Goal: Task Accomplishment & Management: Use online tool/utility

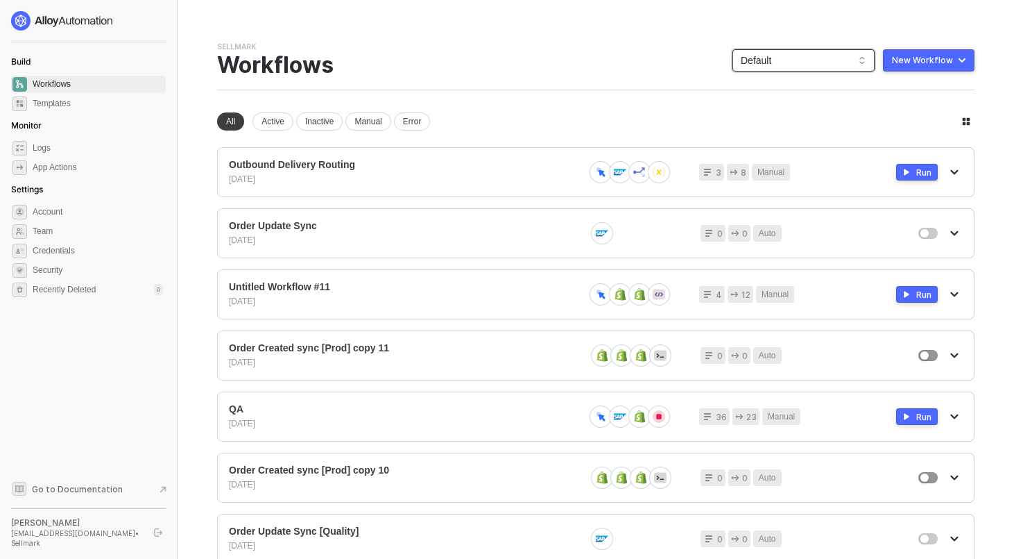
click at [767, 62] on span "Default" at bounding box center [804, 60] width 126 height 21
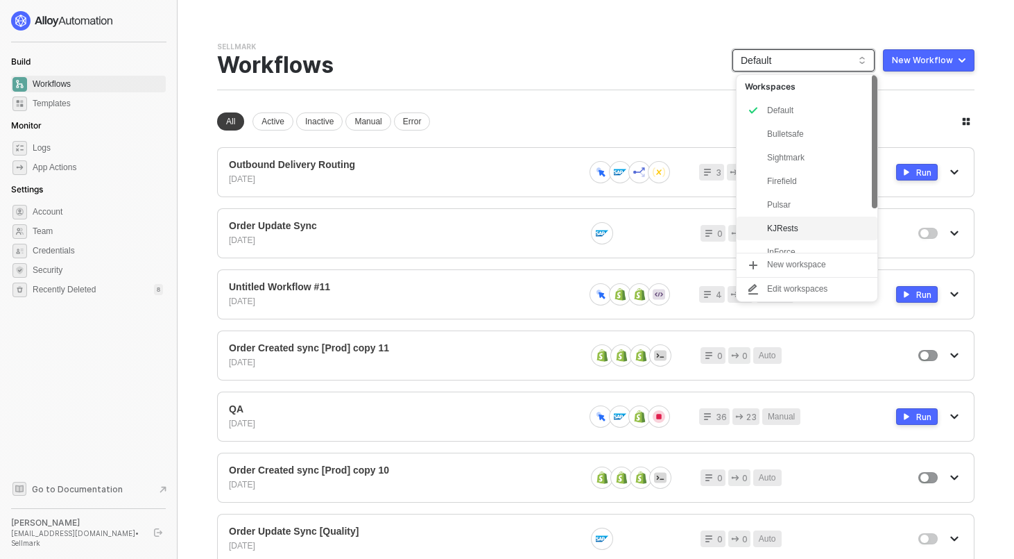
click at [793, 225] on div "KJRests" at bounding box center [818, 228] width 102 height 17
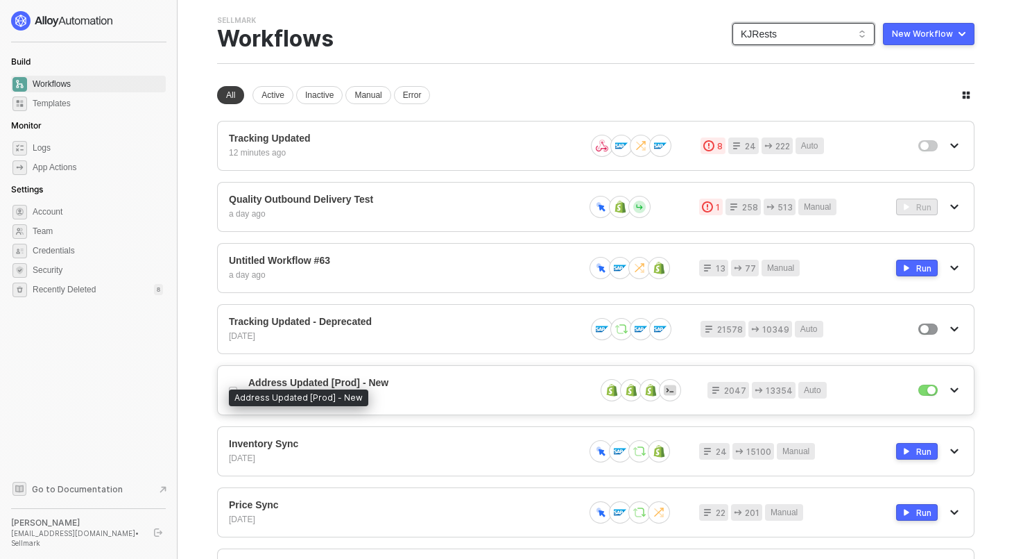
scroll to position [35, 0]
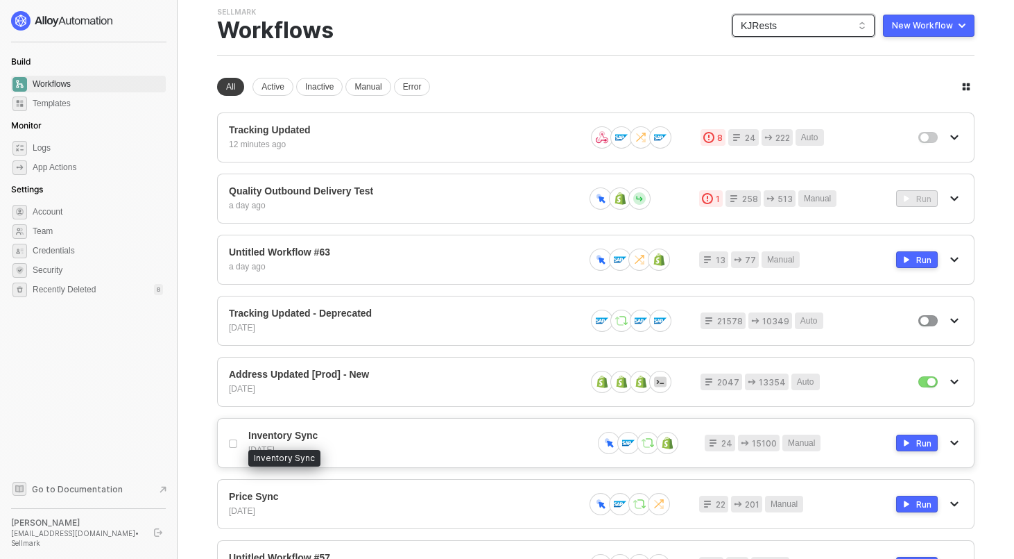
click at [275, 434] on span "Inventory Sync" at bounding box center [414, 435] width 333 height 12
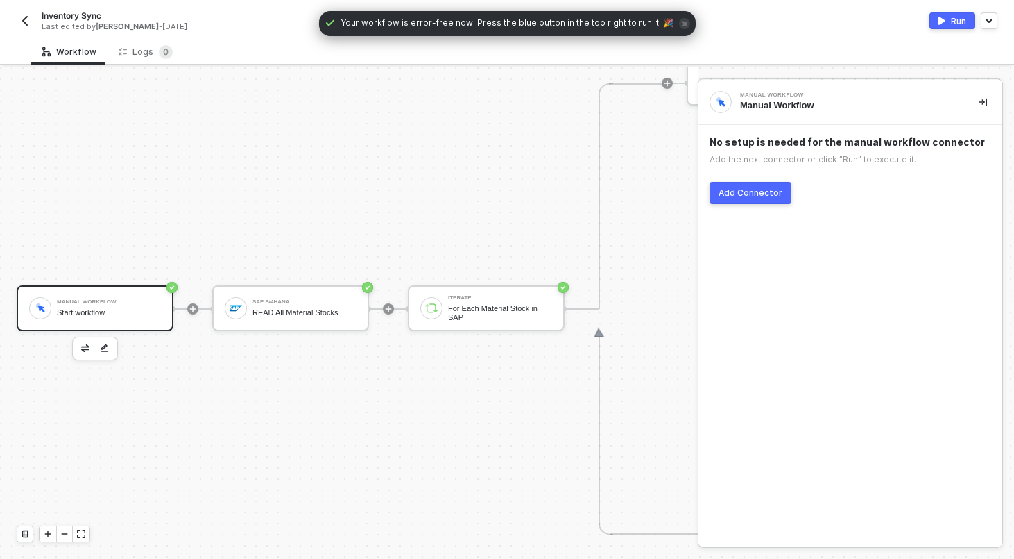
scroll to position [559, 0]
click at [287, 312] on div "READ All Material Stocks" at bounding box center [305, 311] width 104 height 9
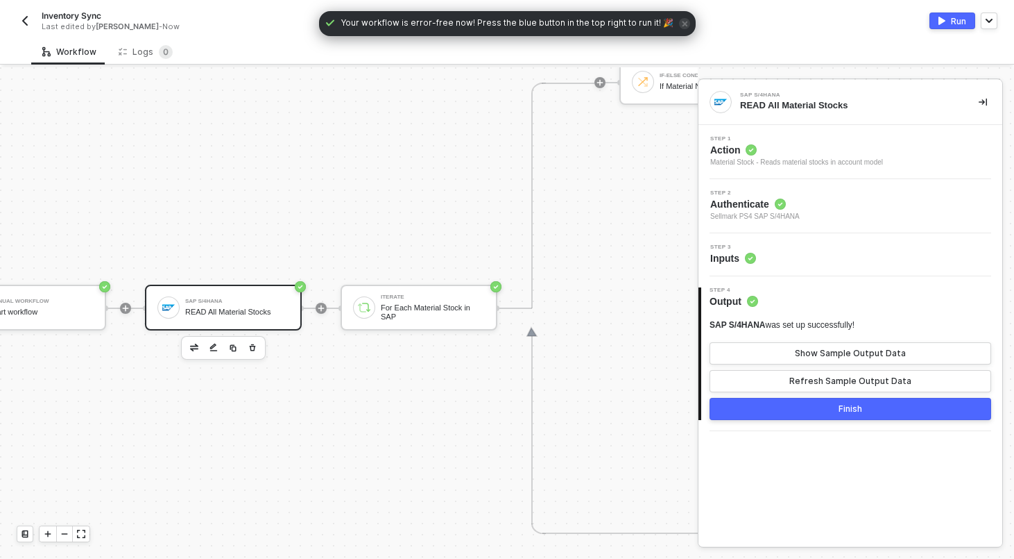
scroll to position [559, 80]
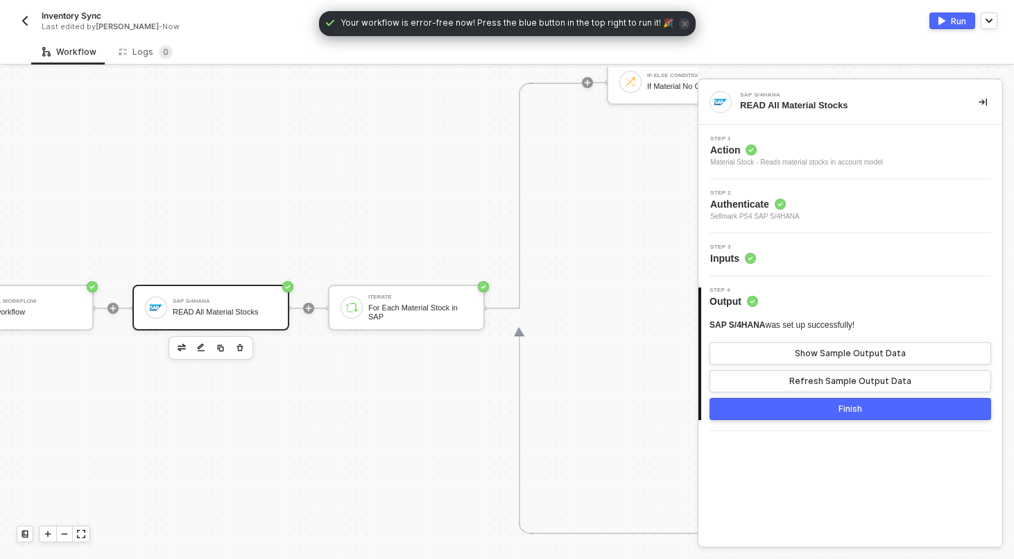
click at [67, 540] on div at bounding box center [64, 533] width 17 height 15
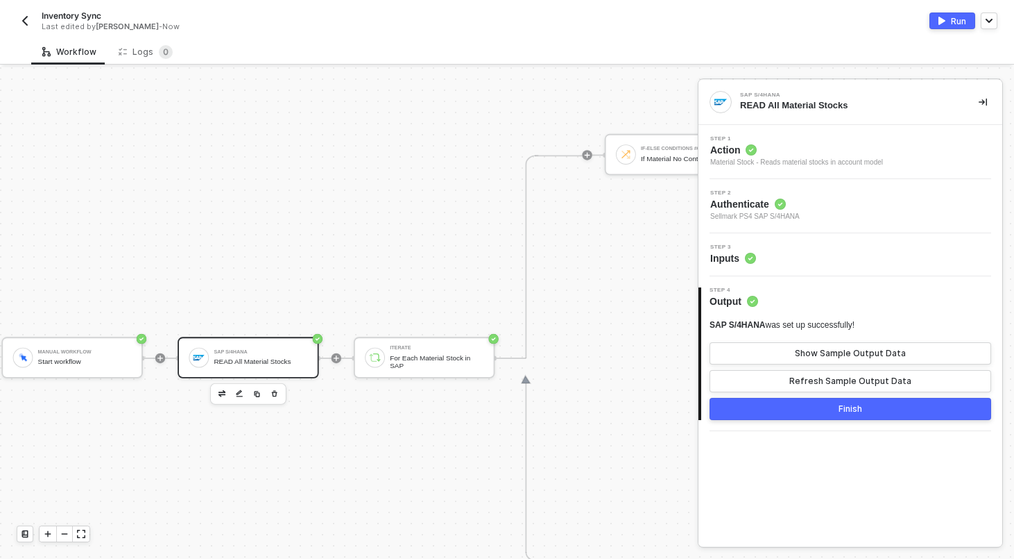
scroll to position [509, 729]
click at [283, 364] on div "READ All Material Stocks" at bounding box center [266, 361] width 94 height 8
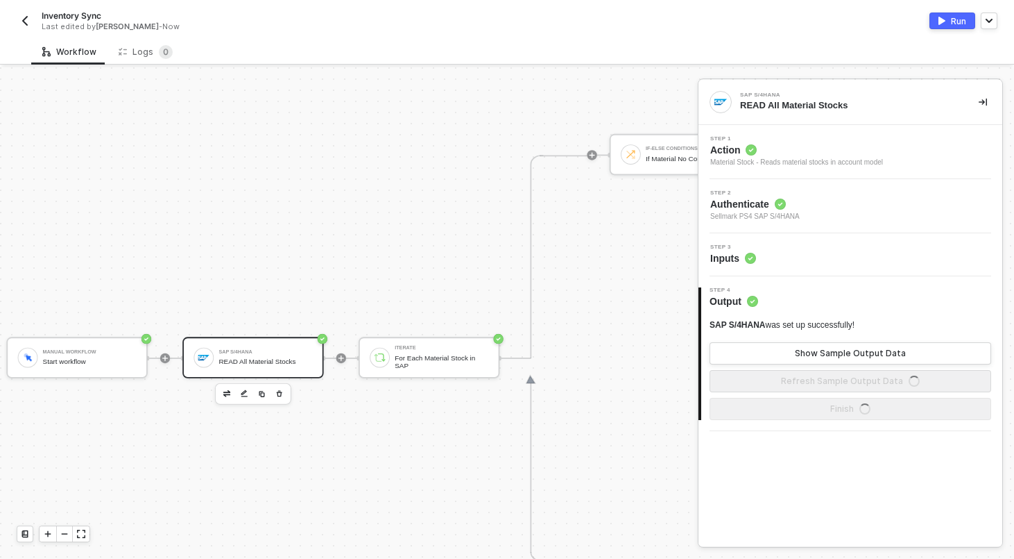
click at [805, 255] on div "Step 3 Inputs" at bounding box center [852, 254] width 300 height 21
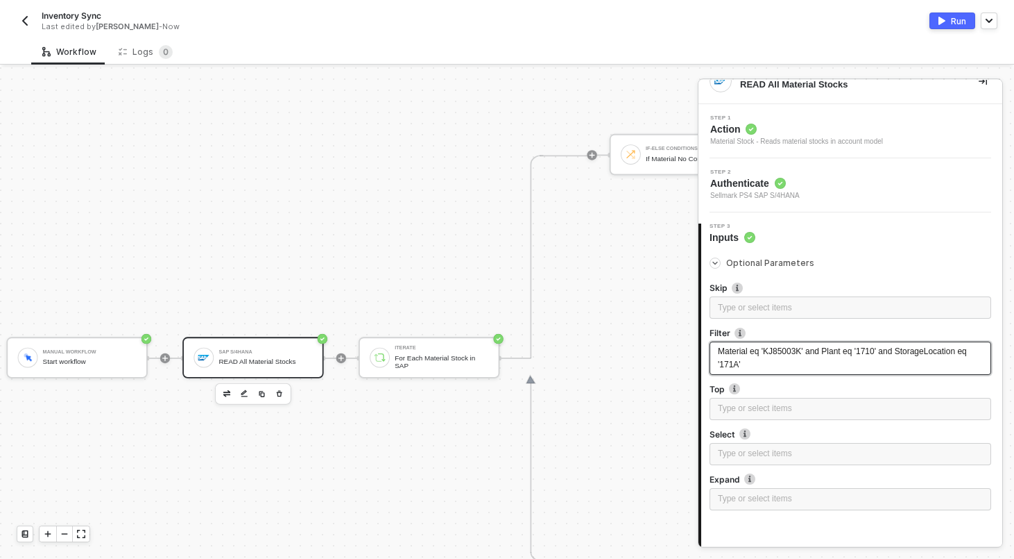
scroll to position [101, 0]
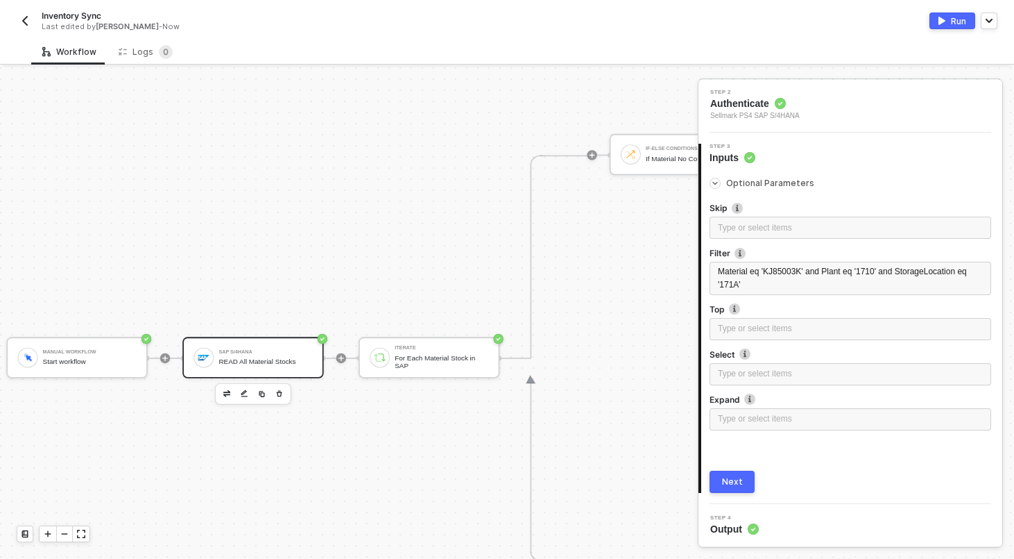
click at [728, 488] on button "Next" at bounding box center [732, 481] width 45 height 22
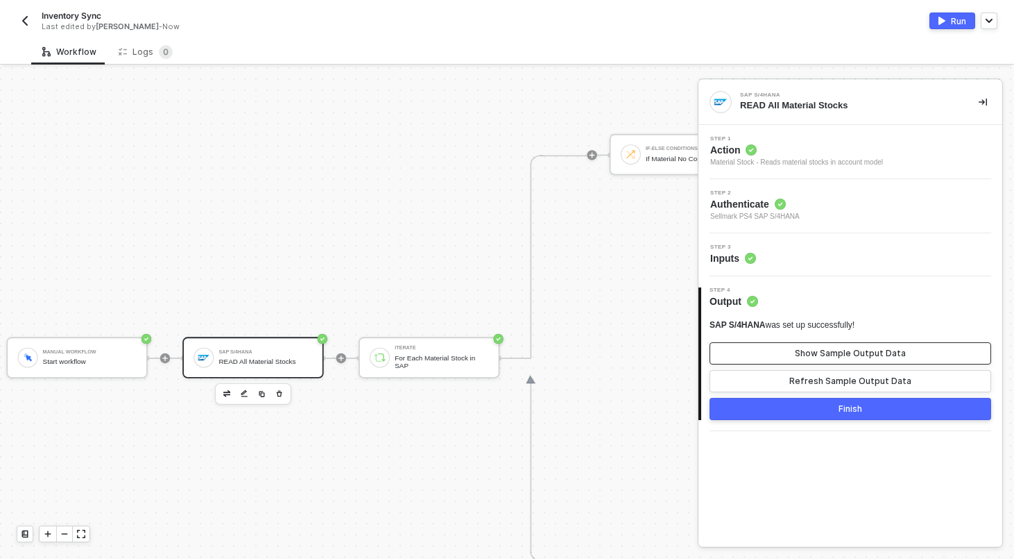
click at [805, 352] on div "Show Sample Output Data" at bounding box center [850, 353] width 111 height 11
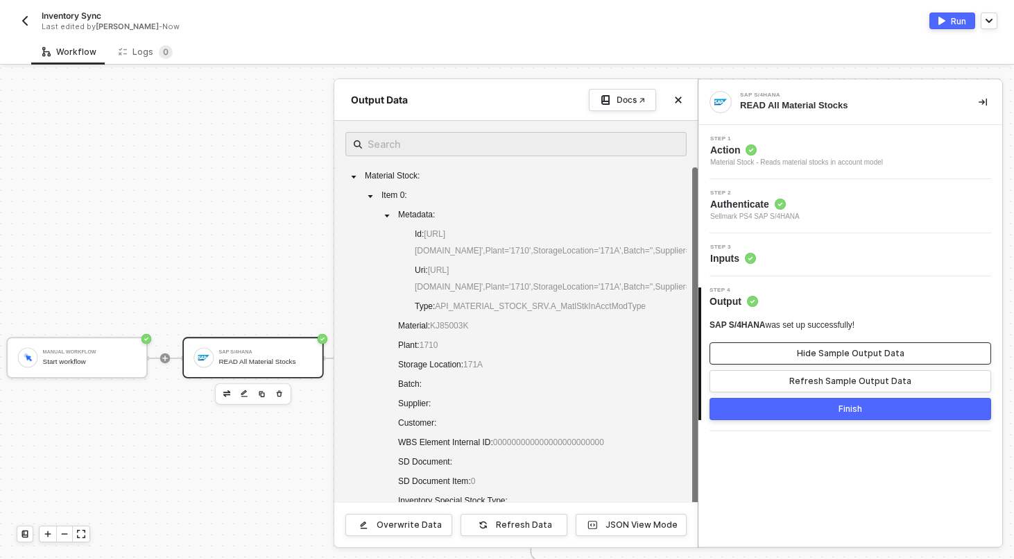
click at [805, 352] on div "Hide Sample Output Data" at bounding box center [851, 353] width 108 height 11
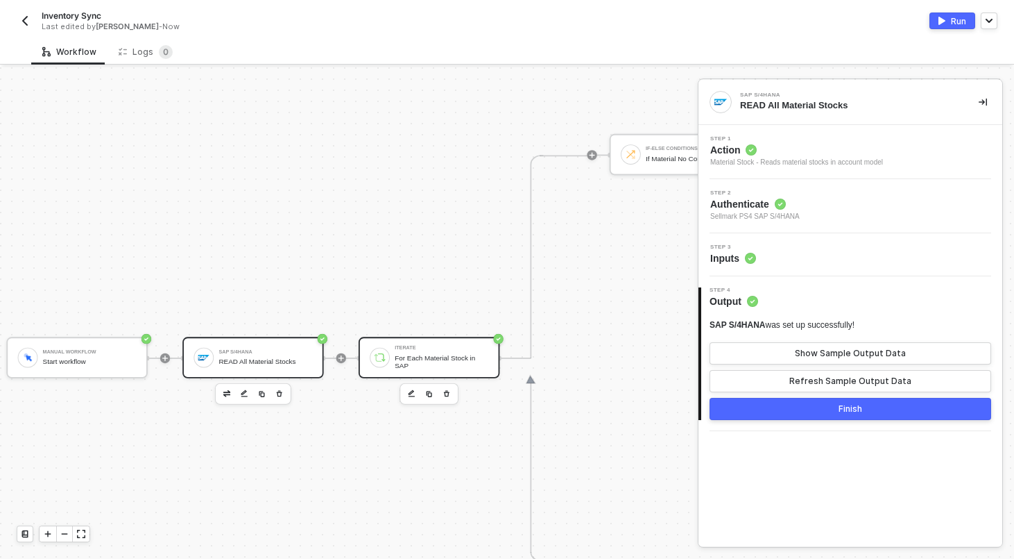
click at [420, 364] on div "For Each Material Stock in SAP" at bounding box center [442, 361] width 94 height 16
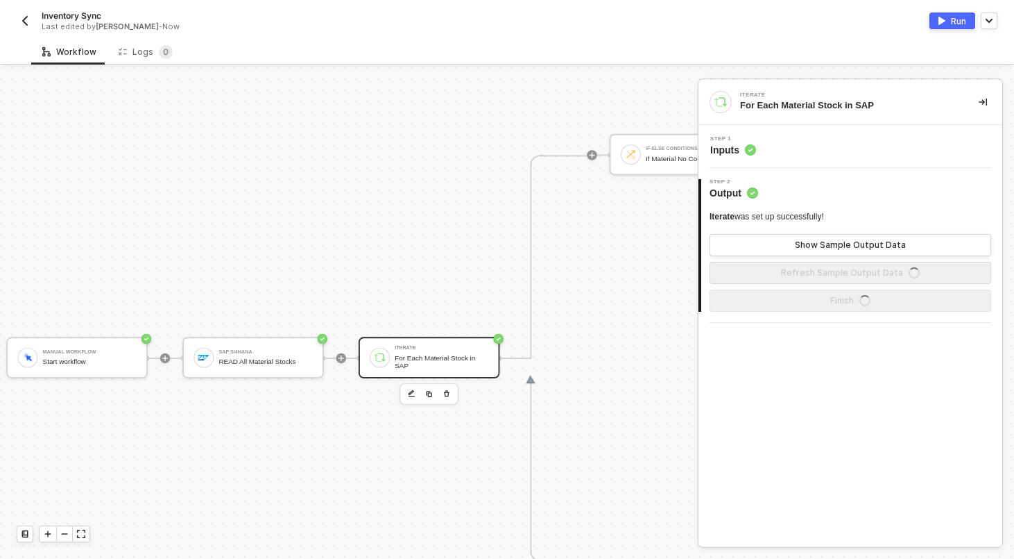
click at [821, 157] on div "Step 1 Inputs" at bounding box center [851, 146] width 304 height 43
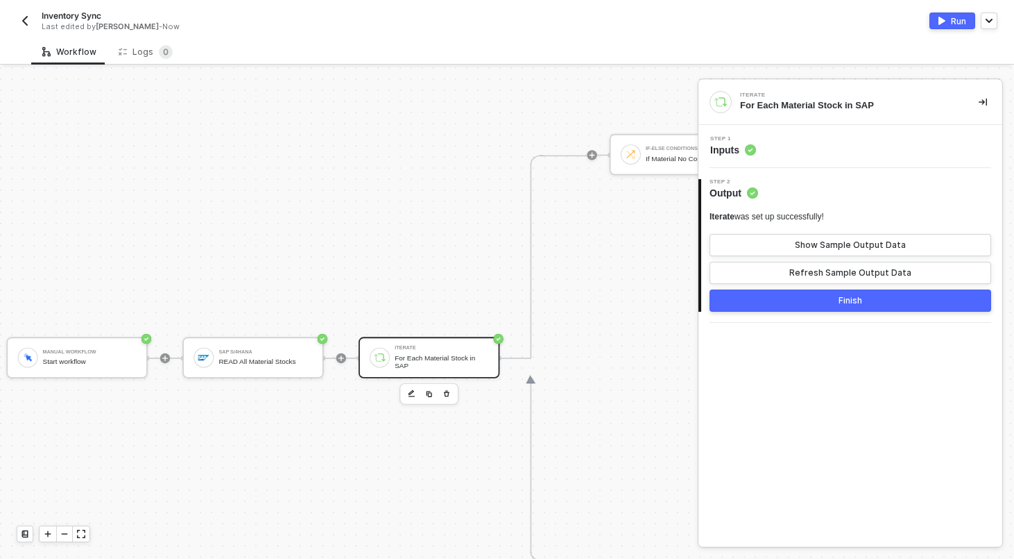
click at [817, 146] on div "Step 1 Inputs" at bounding box center [852, 146] width 300 height 21
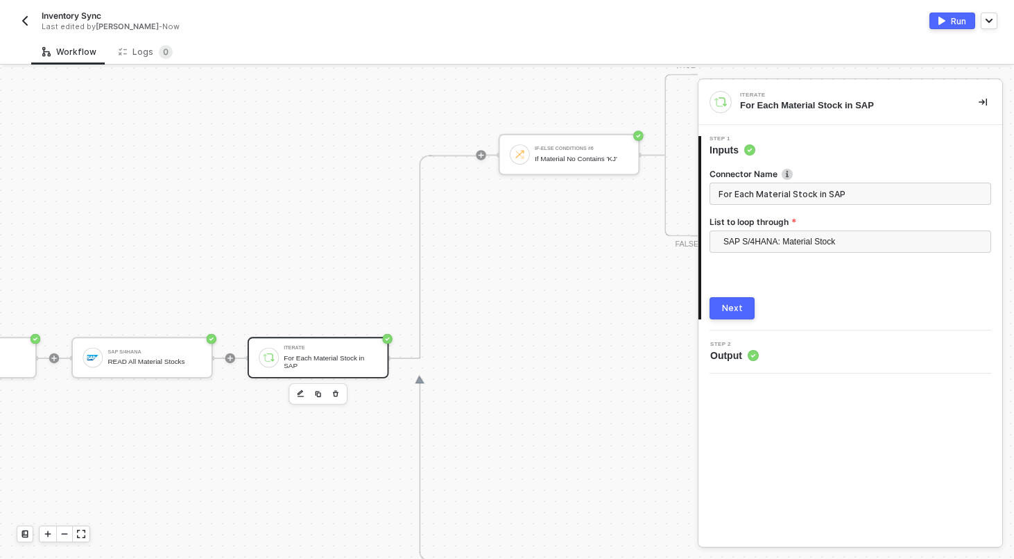
scroll to position [509, 842]
click at [553, 158] on div "If Material No Contains 'KJ'" at bounding box center [581, 158] width 94 height 8
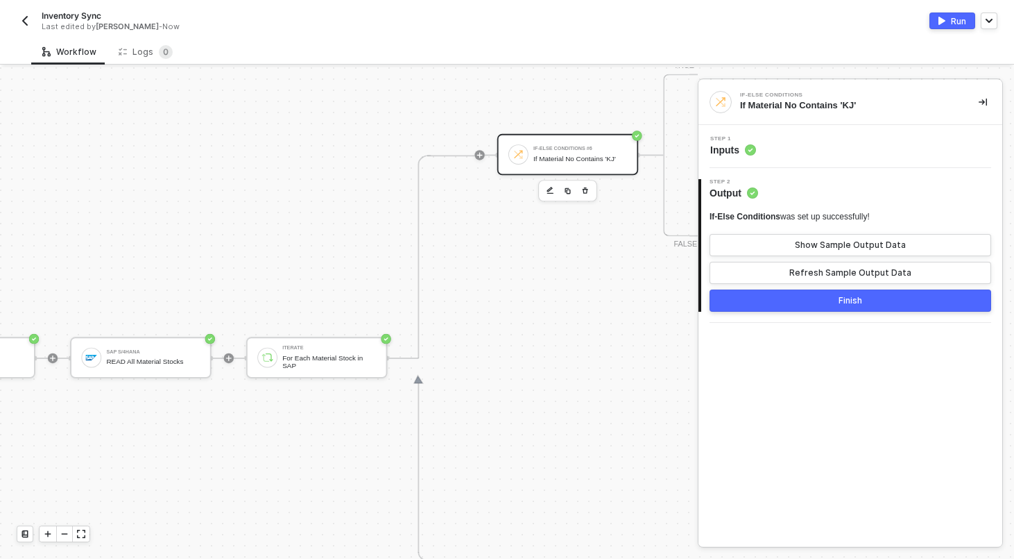
click at [832, 151] on div "Step 1 Inputs" at bounding box center [852, 146] width 300 height 21
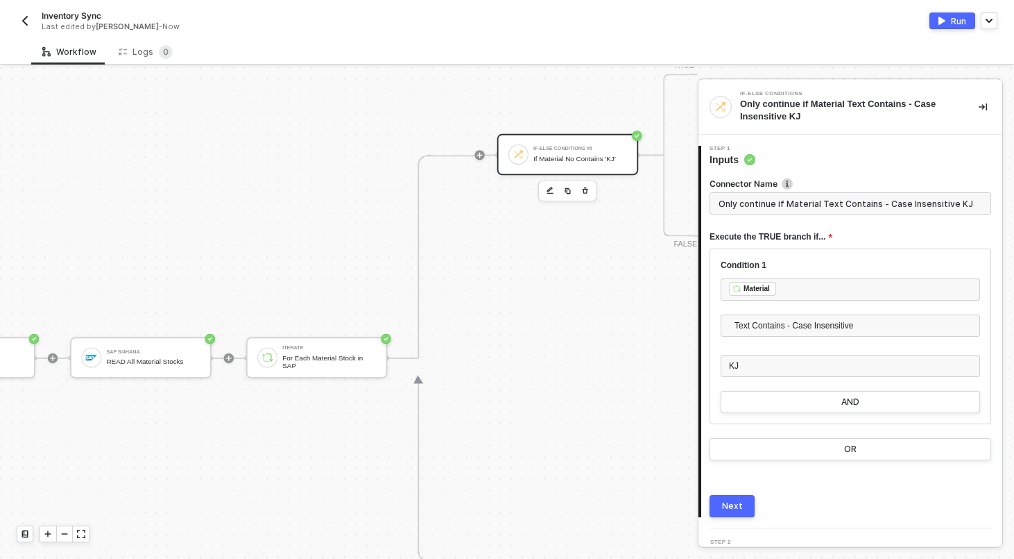
scroll to position [509, 864]
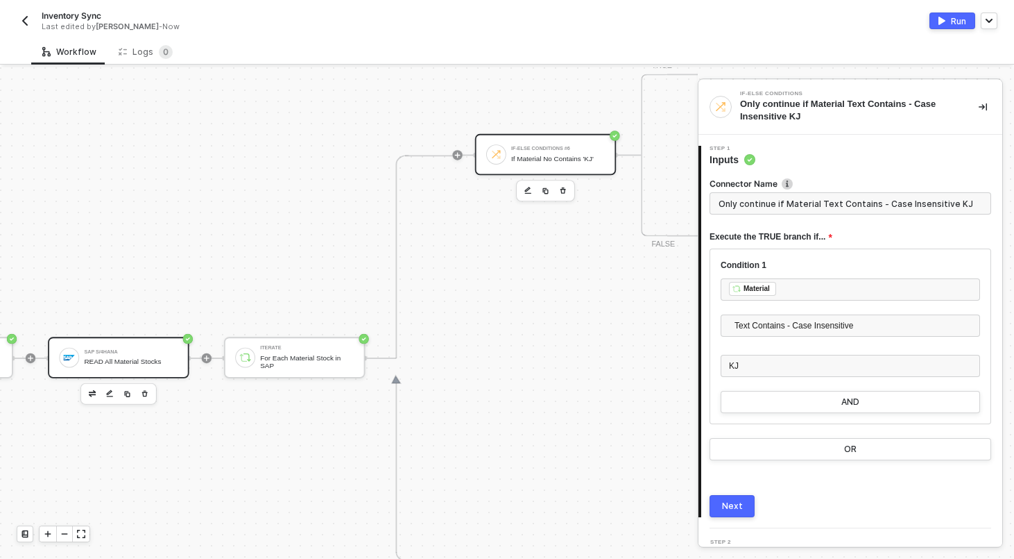
click at [92, 346] on div "SAP S/4HANA READ All Material Stocks" at bounding box center [131, 358] width 94 height 24
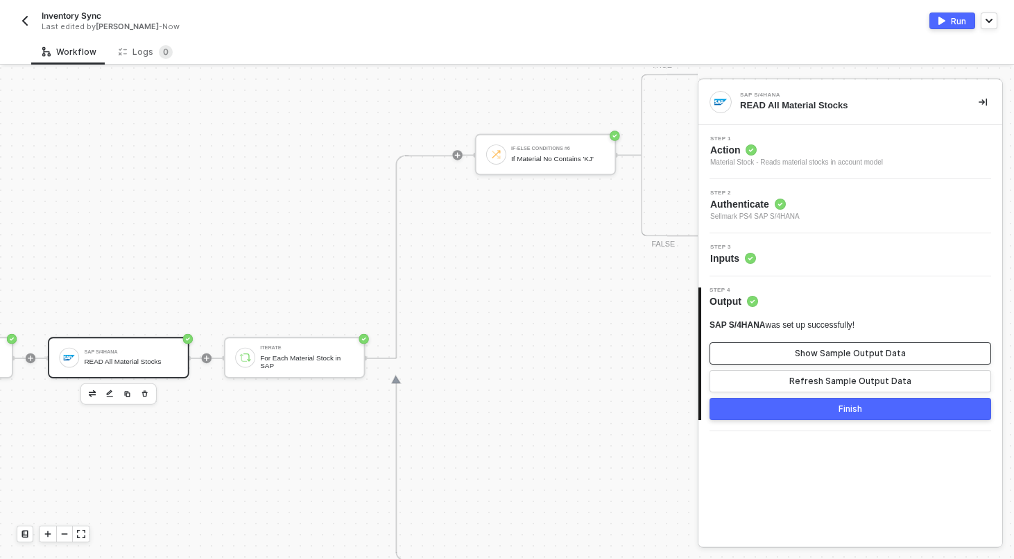
click at [809, 346] on button "Show Sample Output Data" at bounding box center [851, 353] width 282 height 22
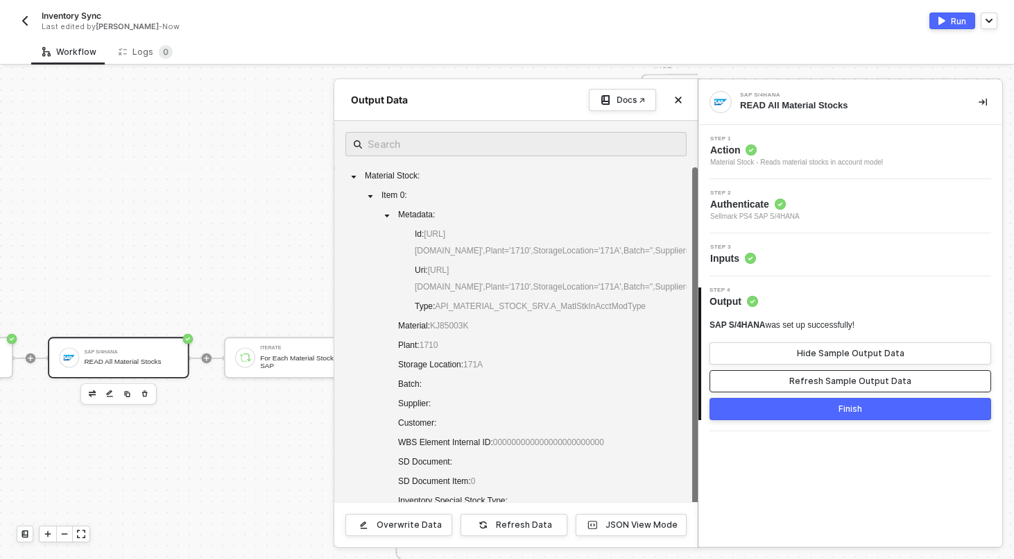
click at [813, 385] on div "Refresh Sample Output Data" at bounding box center [851, 380] width 122 height 11
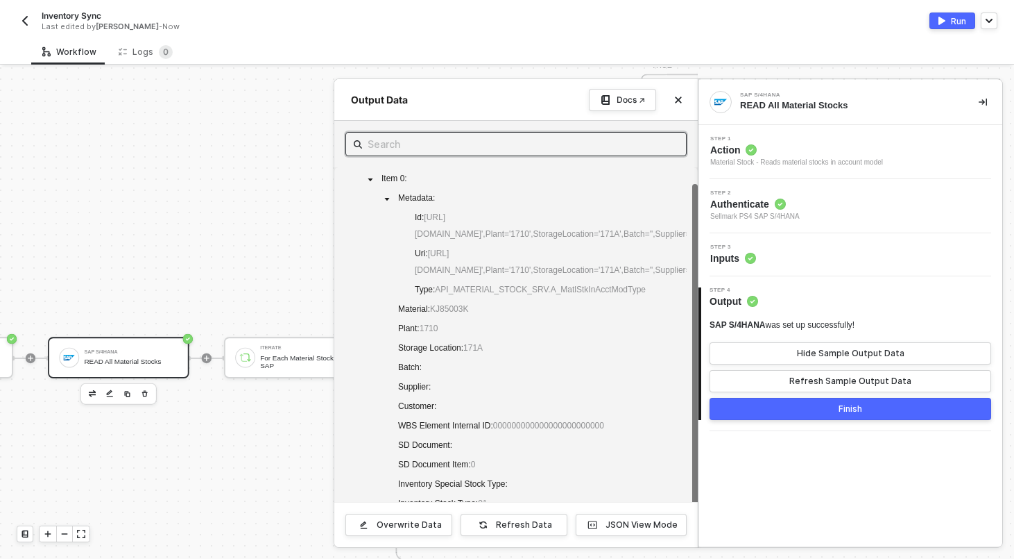
click at [476, 140] on input "text" at bounding box center [516, 143] width 297 height 17
click at [617, 524] on div "JSON View Mode" at bounding box center [642, 524] width 72 height 11
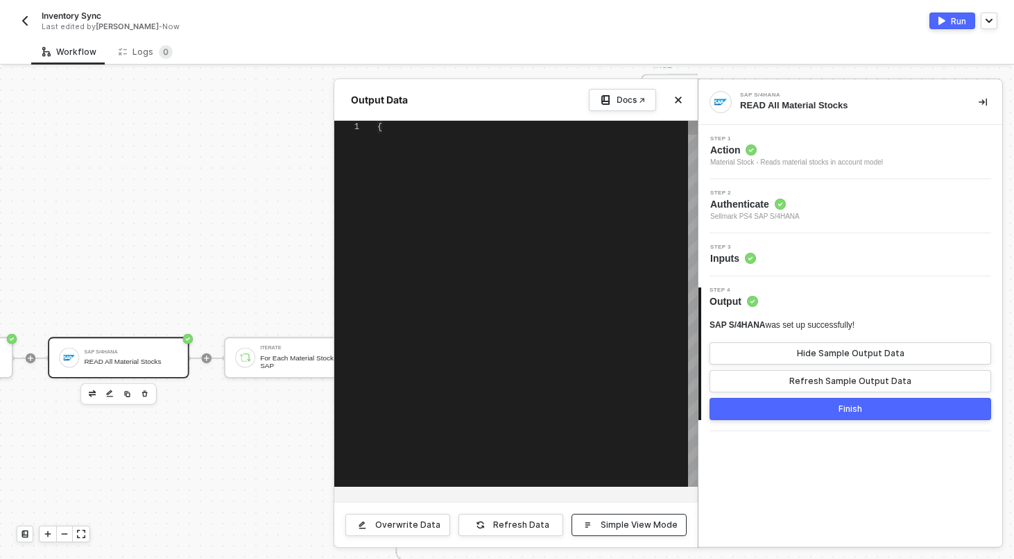
type textarea "{ "materialStock": [ { "__metadata": { "id": "https://sellmarksap.sc1.hec.ondem…"
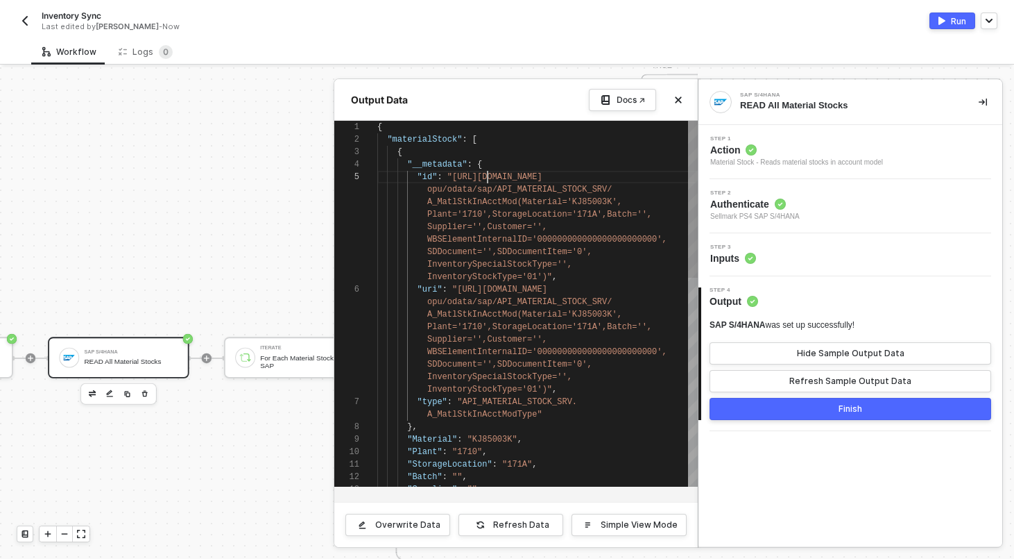
click at [487, 171] on div "1 2 3 4 5 6 7 8 9 10 11 12 13 { "materialStock" : [ { "__metadata" : { "id" : "…" at bounding box center [516, 304] width 364 height 366
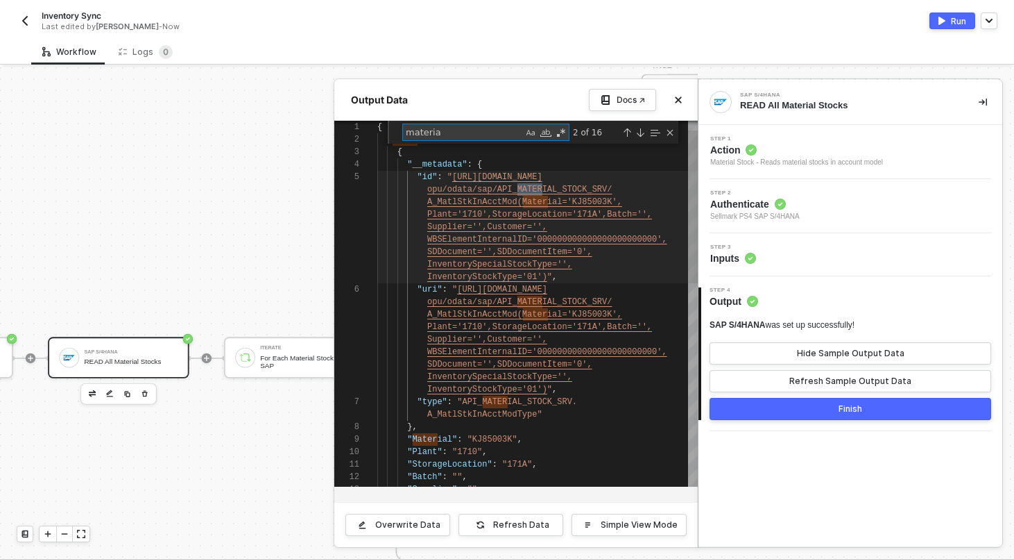
type textarea "material"
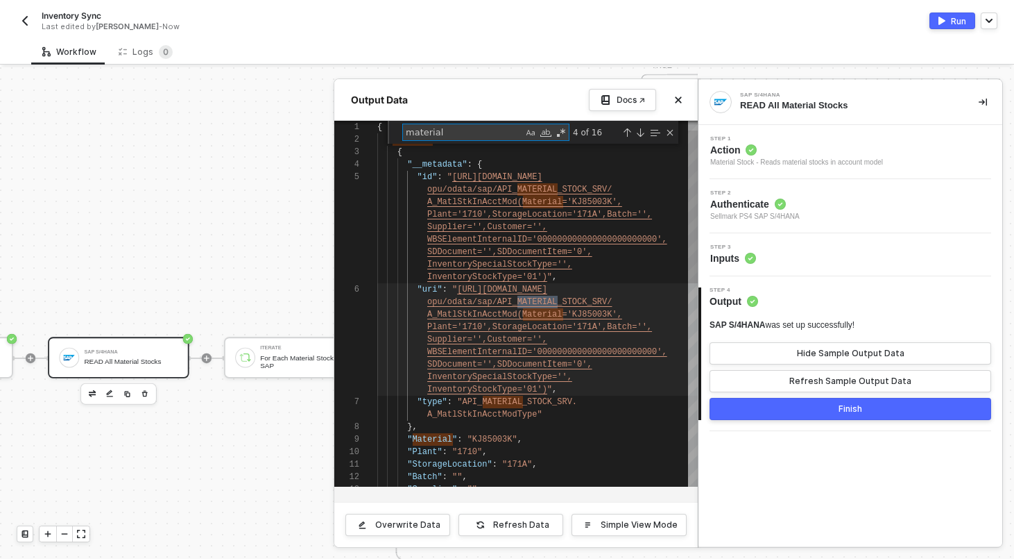
type textarea "InventorySpecialStockType='',InventoryStockType='01')", "type": "API_MATERIAL_S…"
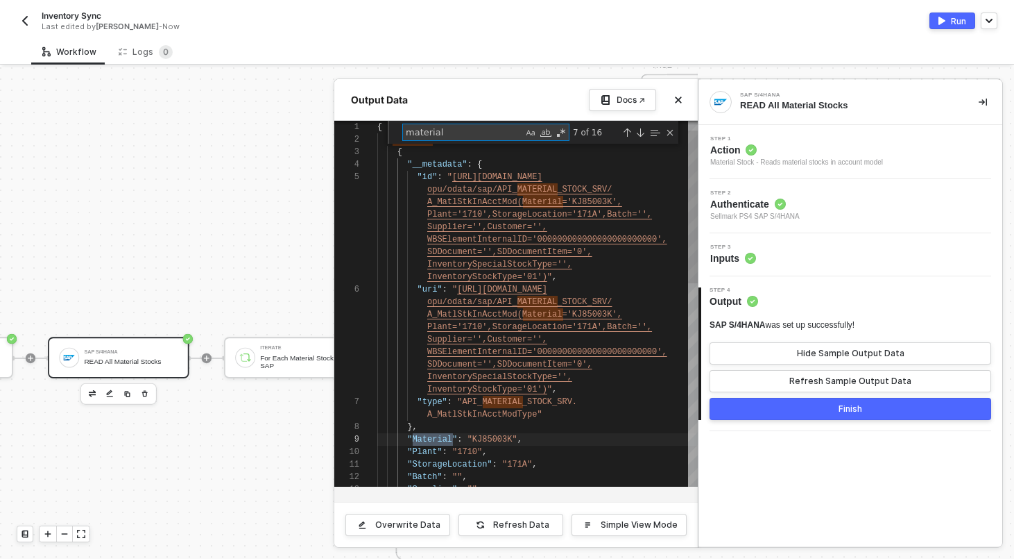
scroll to position [100, 75]
type textarea "material"
click at [677, 98] on icon "icon-close" at bounding box center [679, 100] width 6 height 6
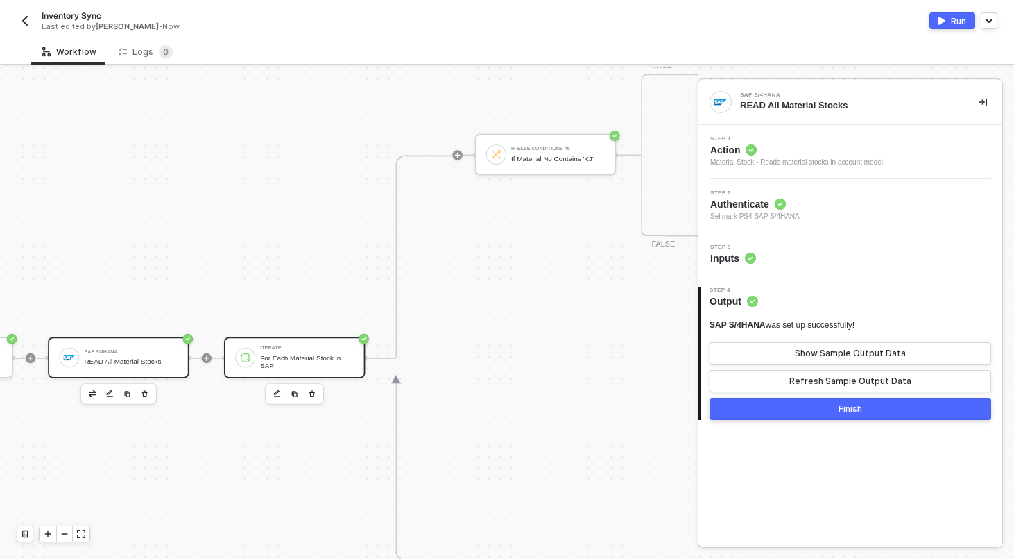
click at [261, 355] on div "For Each Material Stock in SAP" at bounding box center [307, 361] width 94 height 16
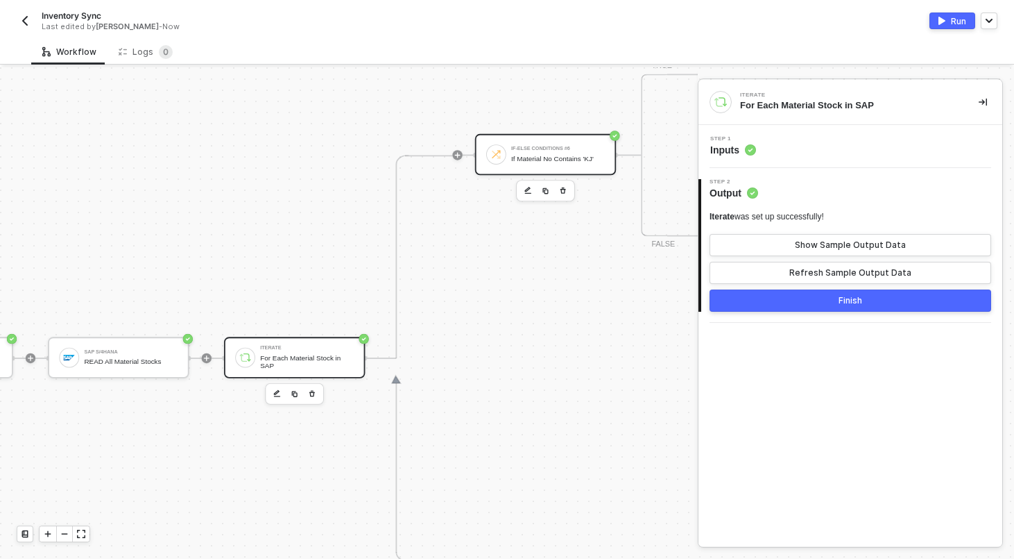
click at [537, 153] on div "If-Else Conditions #6 If Material No Contains 'KJ'" at bounding box center [558, 154] width 94 height 24
click at [819, 151] on div "Step 1 Inputs" at bounding box center [852, 146] width 300 height 21
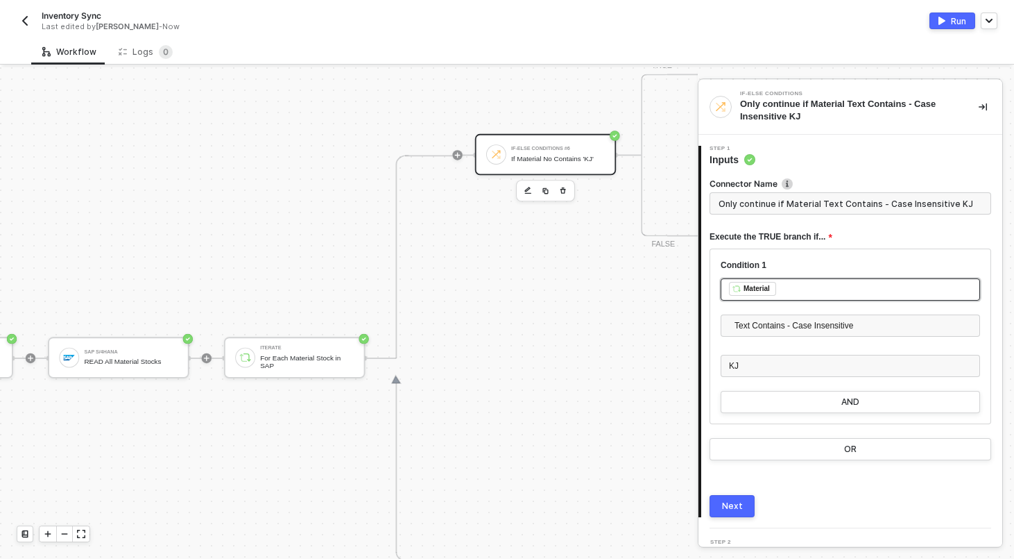
click at [787, 293] on div "﻿ ﻿ Material ﻿" at bounding box center [850, 289] width 243 height 15
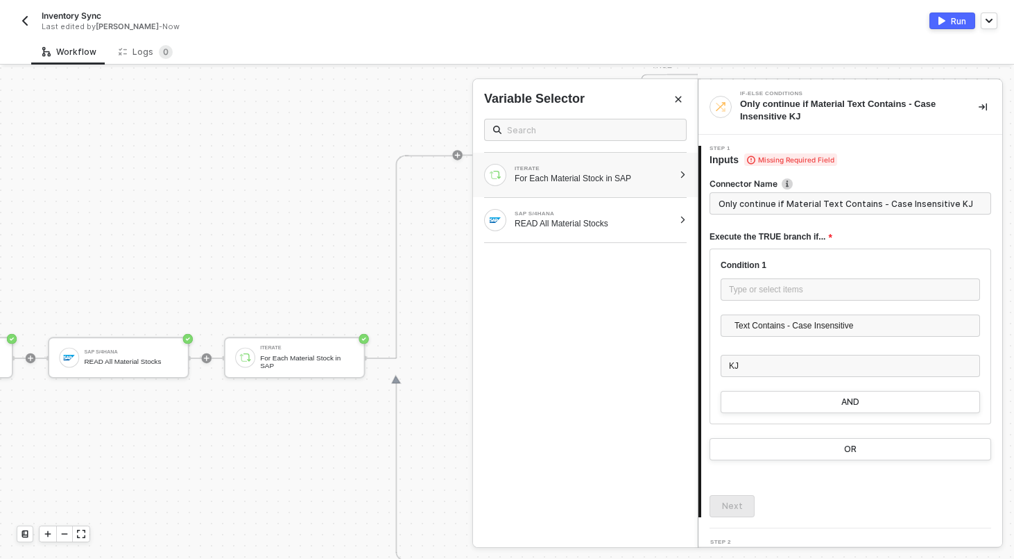
click at [589, 189] on div "ITERATE For Each Material Stock in SAP" at bounding box center [585, 175] width 225 height 44
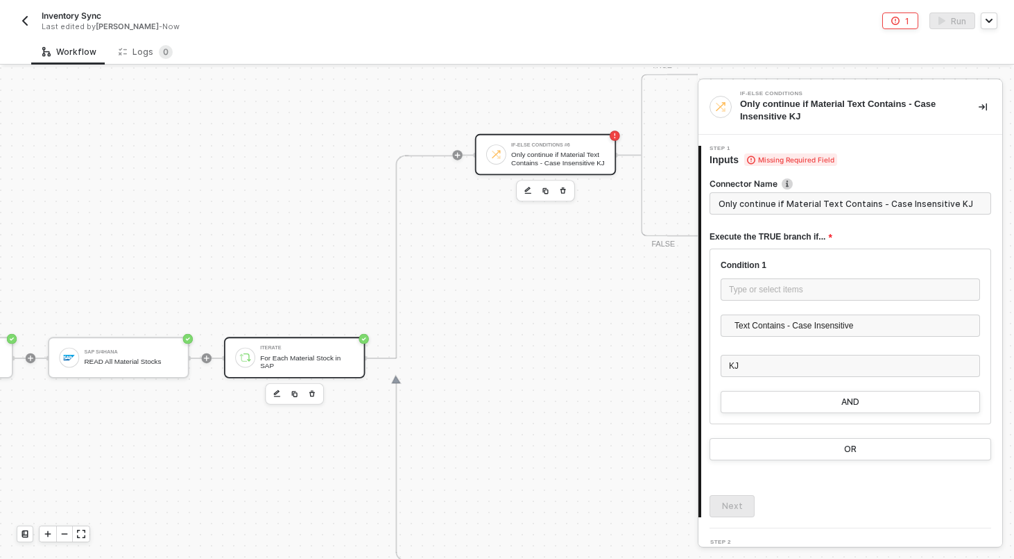
click at [268, 355] on div "For Each Material Stock in SAP" at bounding box center [307, 361] width 94 height 16
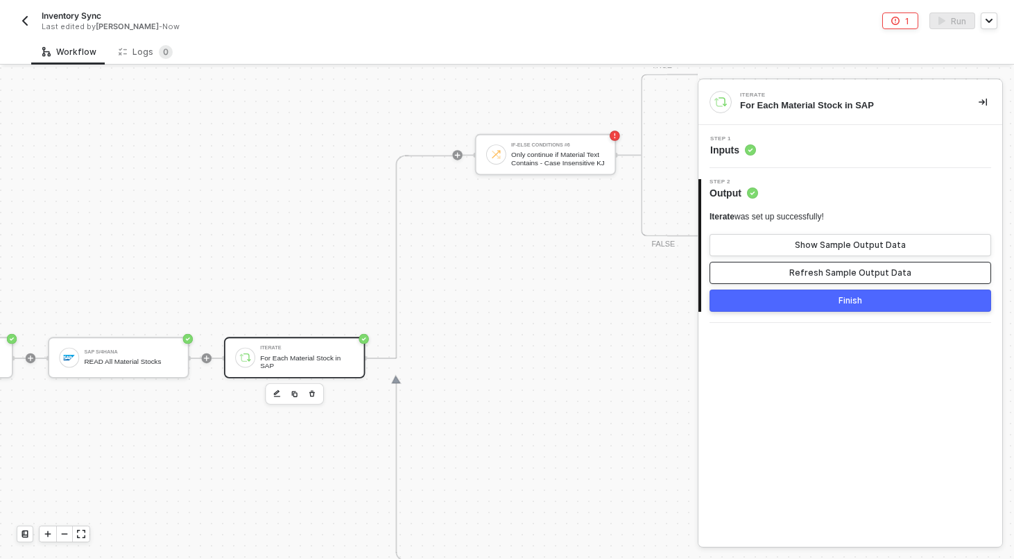
click at [894, 277] on div "Refresh Sample Output Data" at bounding box center [851, 272] width 122 height 11
click at [894, 246] on div "Show Sample Output Data" at bounding box center [850, 244] width 111 height 11
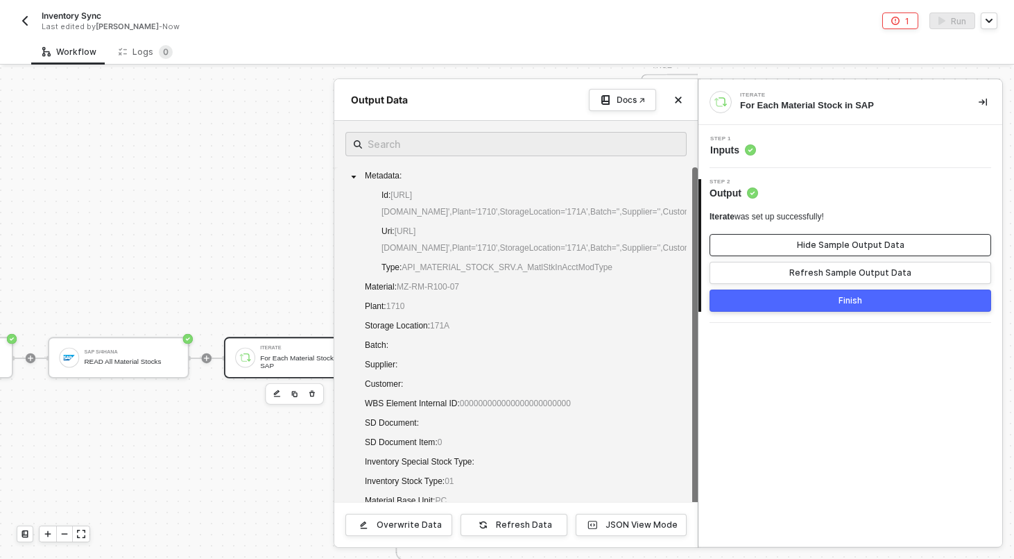
click at [810, 253] on button "Hide Sample Output Data" at bounding box center [851, 245] width 282 height 22
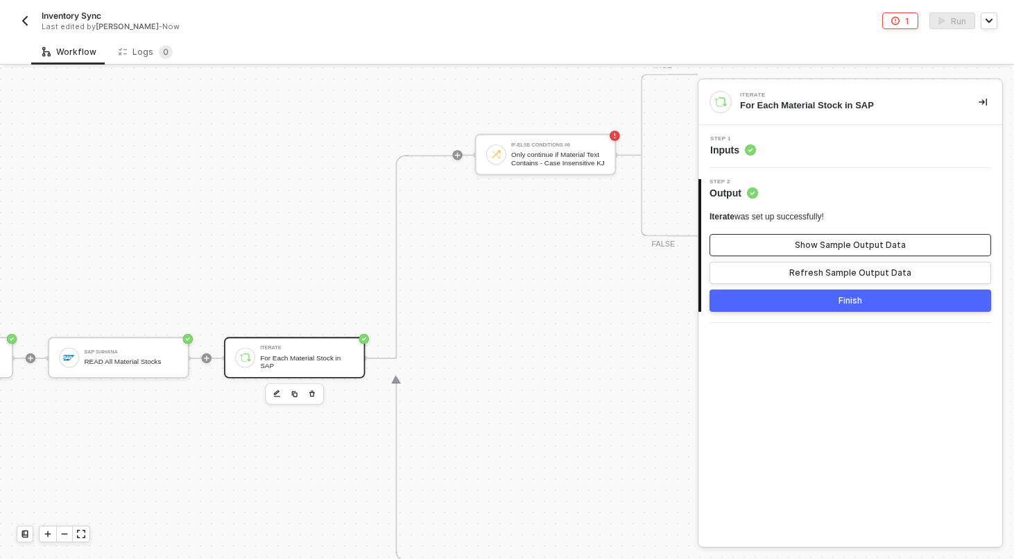
click at [810, 253] on button "Show Sample Output Data" at bounding box center [851, 245] width 282 height 22
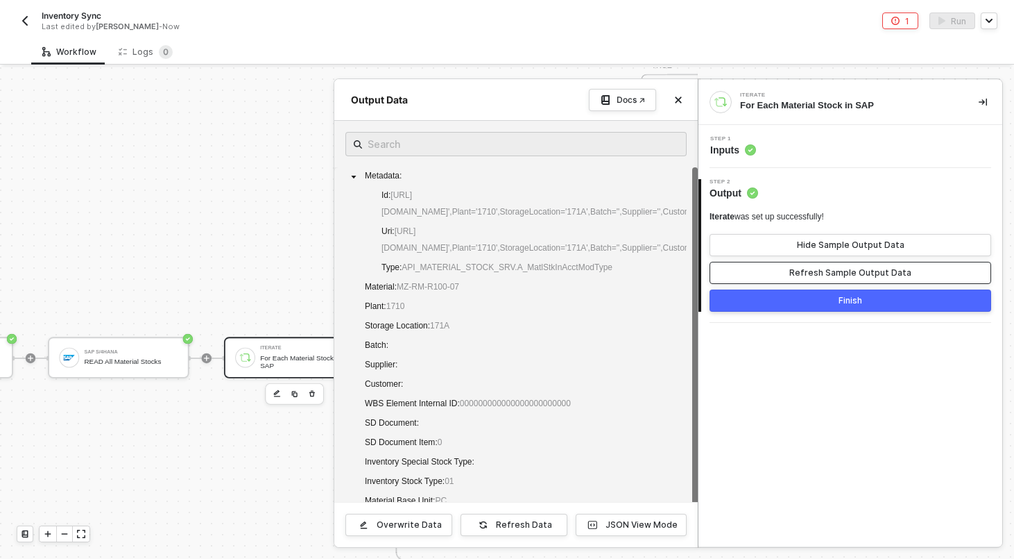
click at [810, 269] on div "Refresh Sample Output Data" at bounding box center [851, 272] width 122 height 11
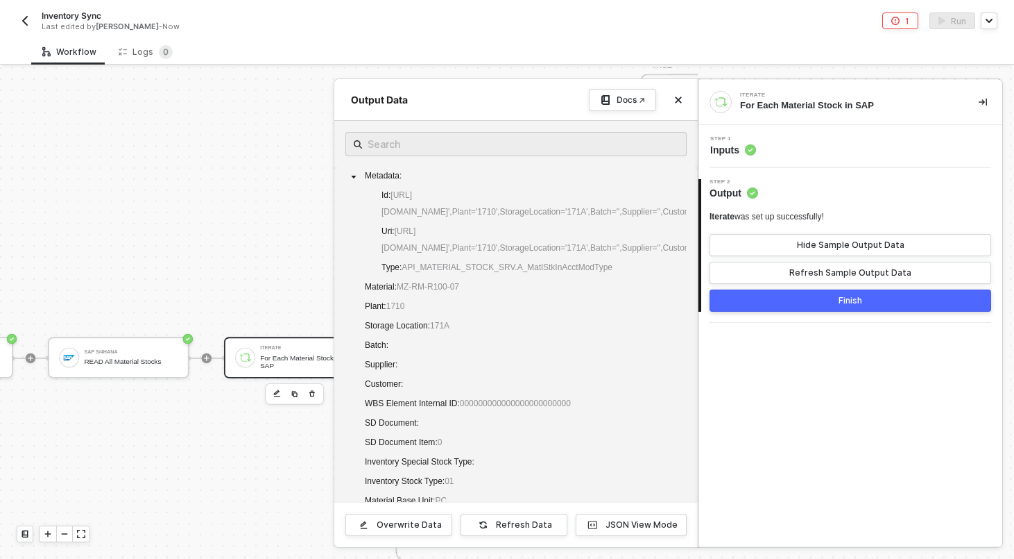
click at [161, 229] on div at bounding box center [507, 312] width 1014 height 491
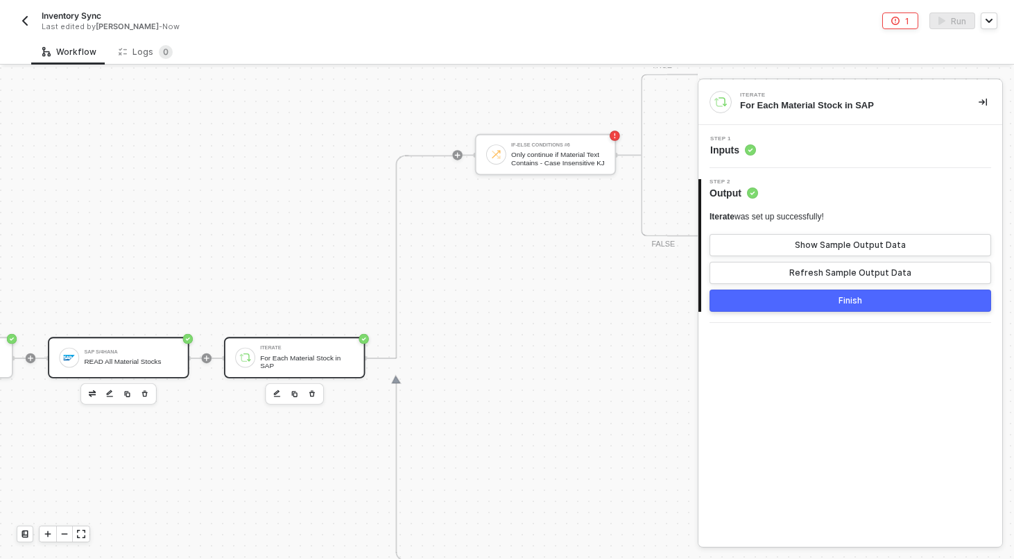
click at [128, 355] on div "SAP S/4HANA READ All Material Stocks" at bounding box center [131, 358] width 94 height 24
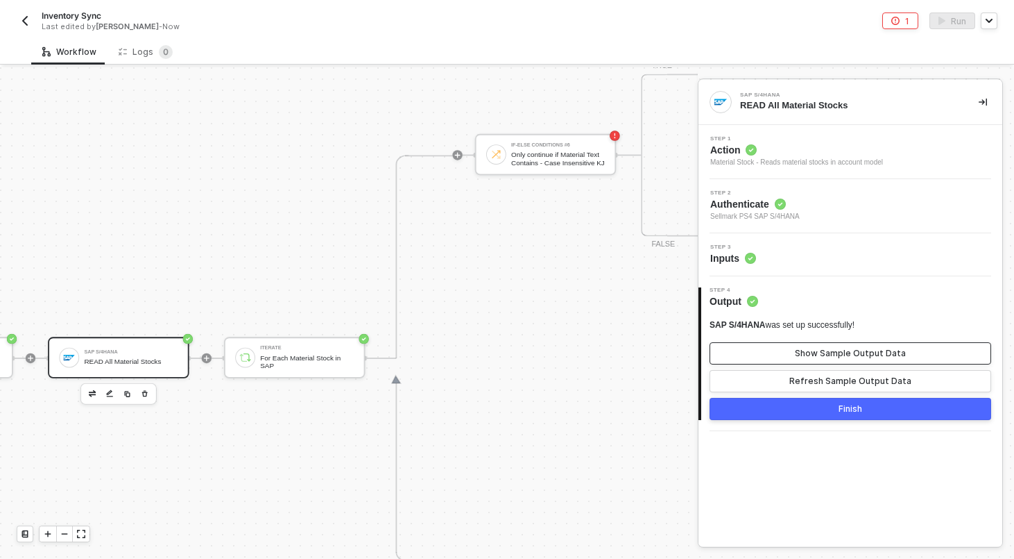
click at [794, 346] on button "Show Sample Output Data" at bounding box center [851, 353] width 282 height 22
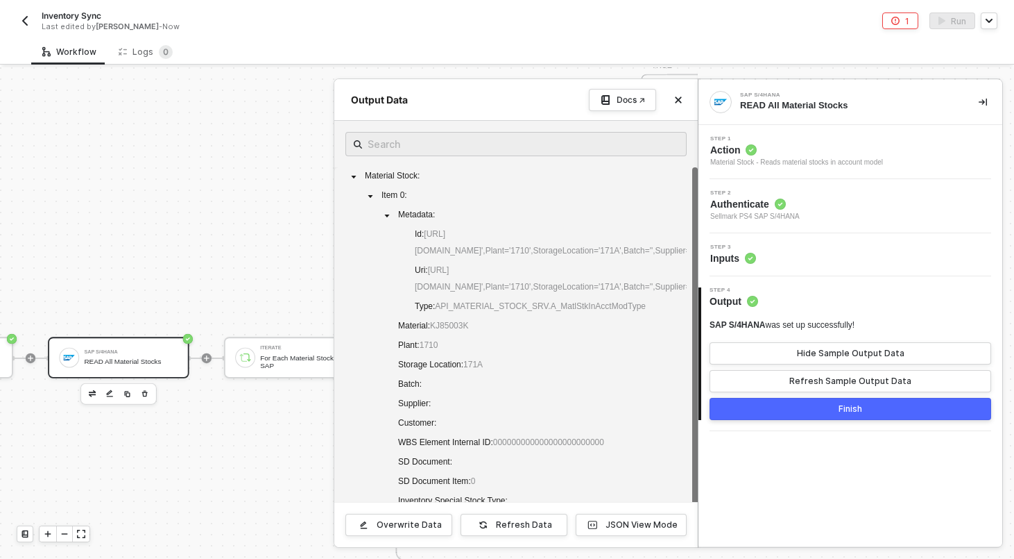
click at [488, 319] on div "Material Stock : Item 0 : Metadata : Id : https://sellmarksap.sc1.hec.ondemand.…" at bounding box center [516, 453] width 341 height 572
click at [443, 325] on span "KJ85003K" at bounding box center [449, 326] width 38 height 10
click at [205, 280] on div at bounding box center [507, 312] width 1014 height 491
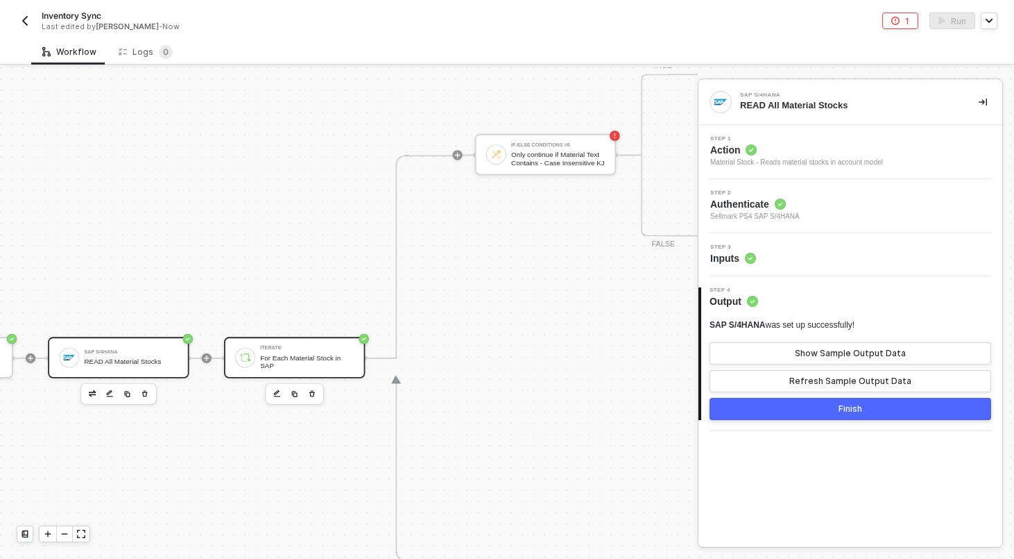
click at [273, 359] on div "For Each Material Stock in SAP" at bounding box center [307, 361] width 94 height 16
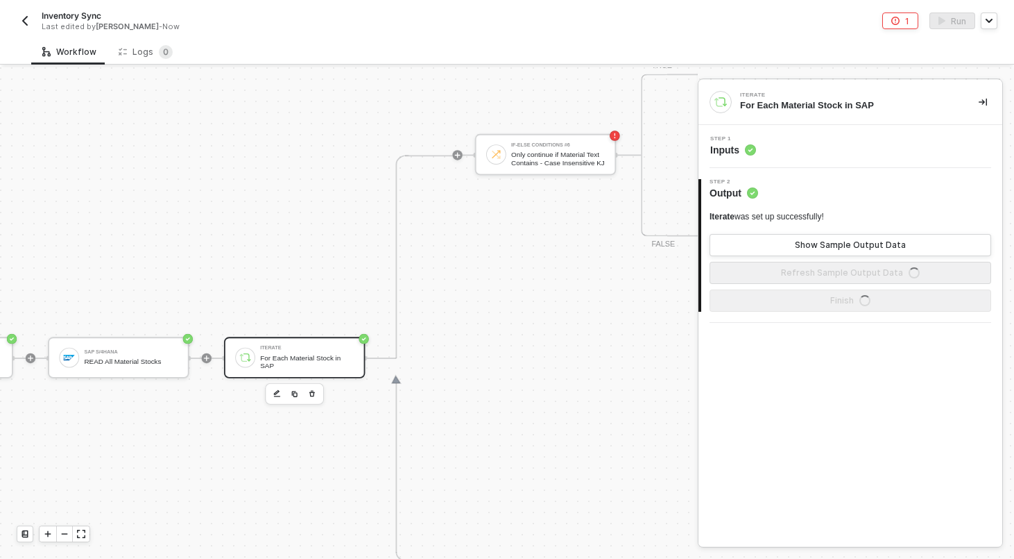
click at [793, 153] on div "Step 1 Inputs" at bounding box center [852, 146] width 300 height 21
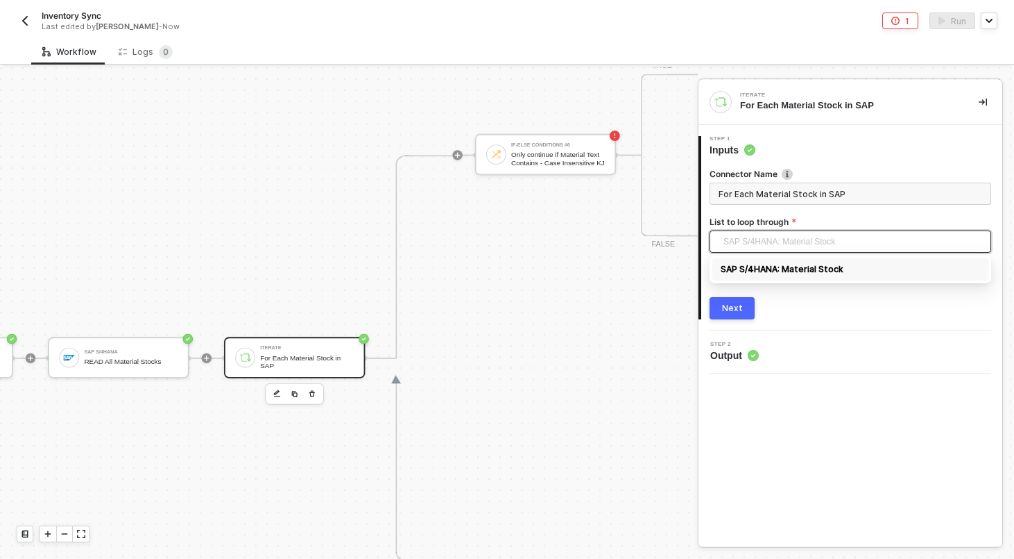
click at [824, 241] on span "SAP S/4HANA: Material Stock" at bounding box center [853, 241] width 259 height 21
click at [815, 269] on div "SAP S/4HANA: Material Stock" at bounding box center [850, 269] width 259 height 15
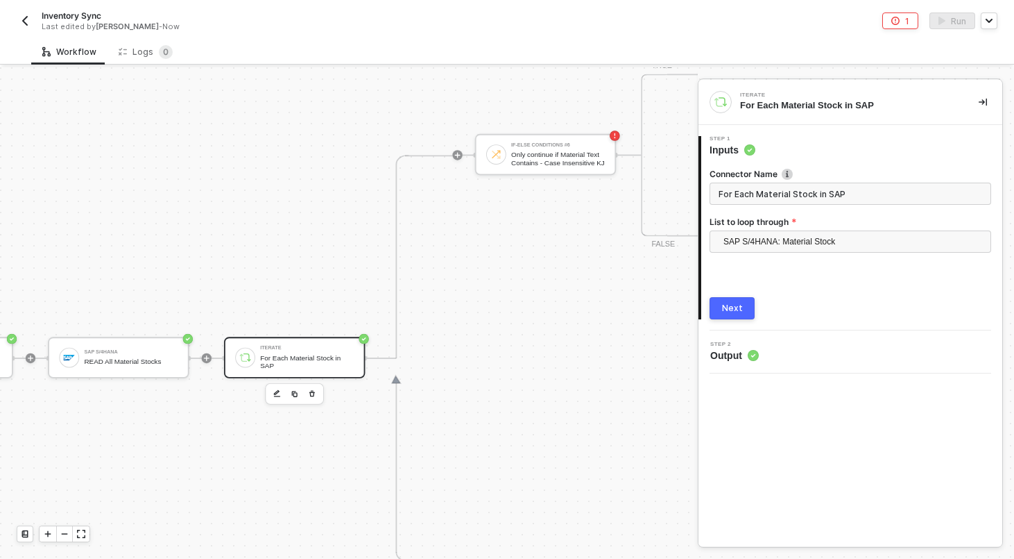
click at [722, 305] on button "Next" at bounding box center [732, 308] width 45 height 22
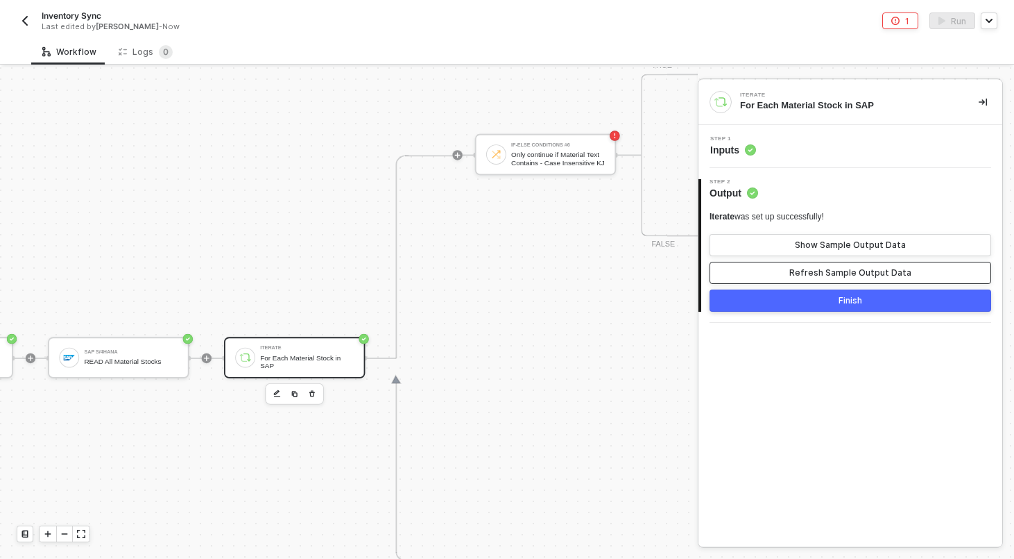
click at [800, 274] on div "Refresh Sample Output Data" at bounding box center [851, 272] width 122 height 11
click at [801, 248] on div "Show Sample Output Data" at bounding box center [850, 244] width 111 height 11
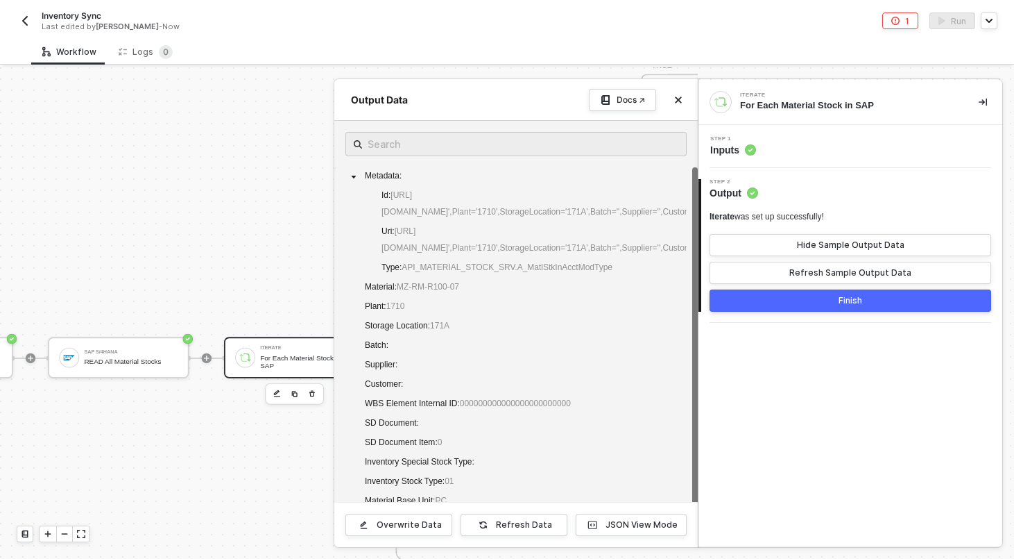
click at [731, 295] on button "Finish" at bounding box center [851, 300] width 282 height 22
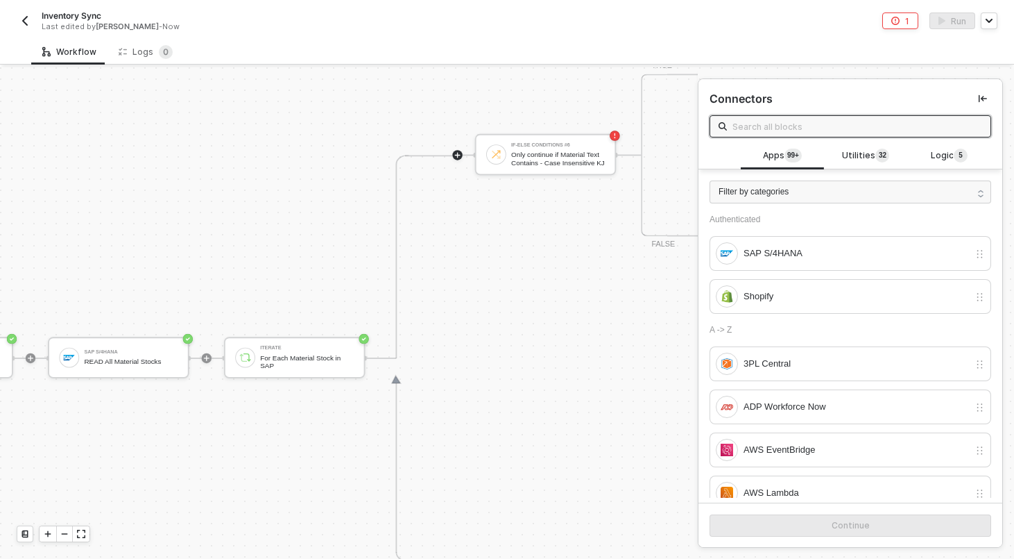
scroll to position [509, 920]
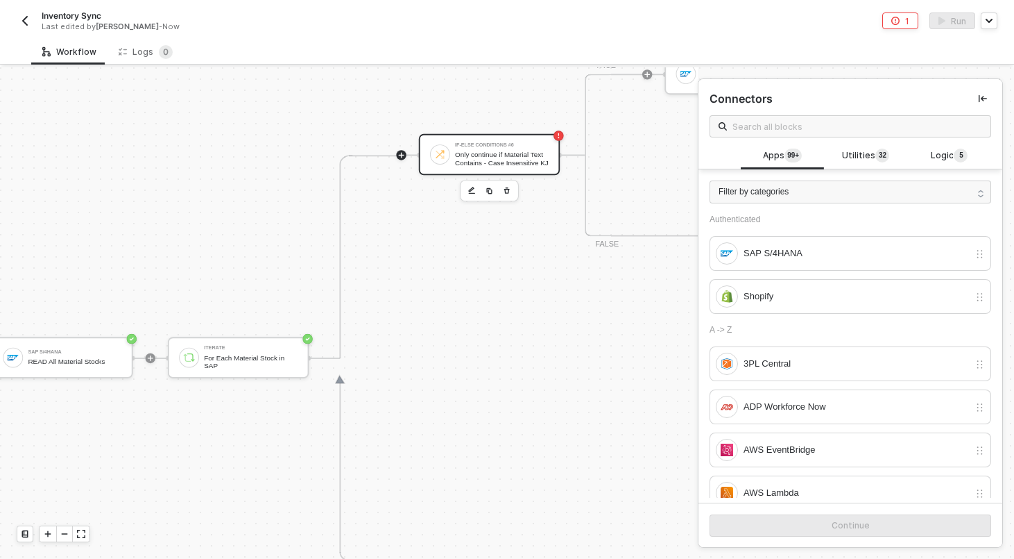
click at [473, 151] on div "Only continue if Material Text Contains - Case Insensitive KJ" at bounding box center [502, 159] width 94 height 16
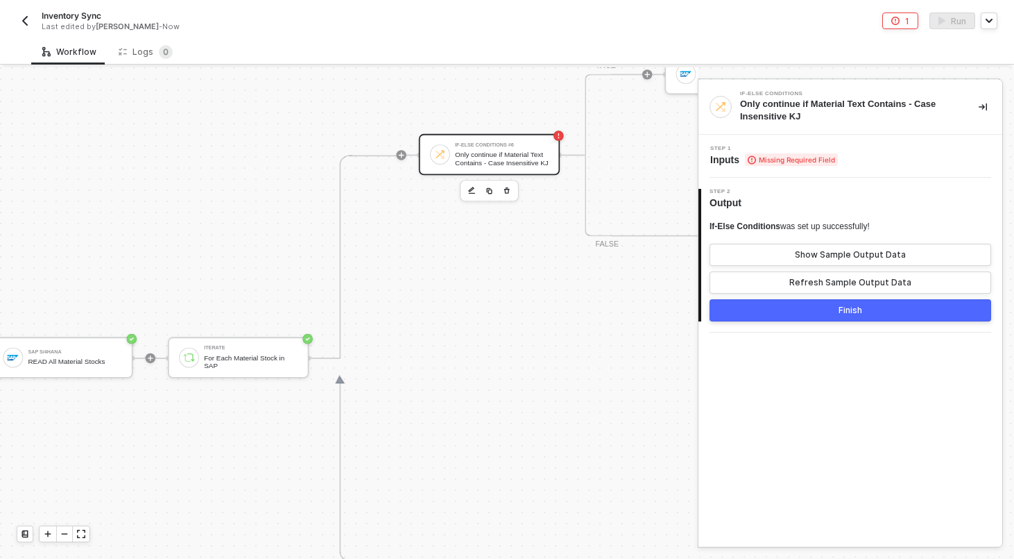
click at [851, 148] on div "Step 1 Inputs Missing Required Field" at bounding box center [852, 156] width 300 height 21
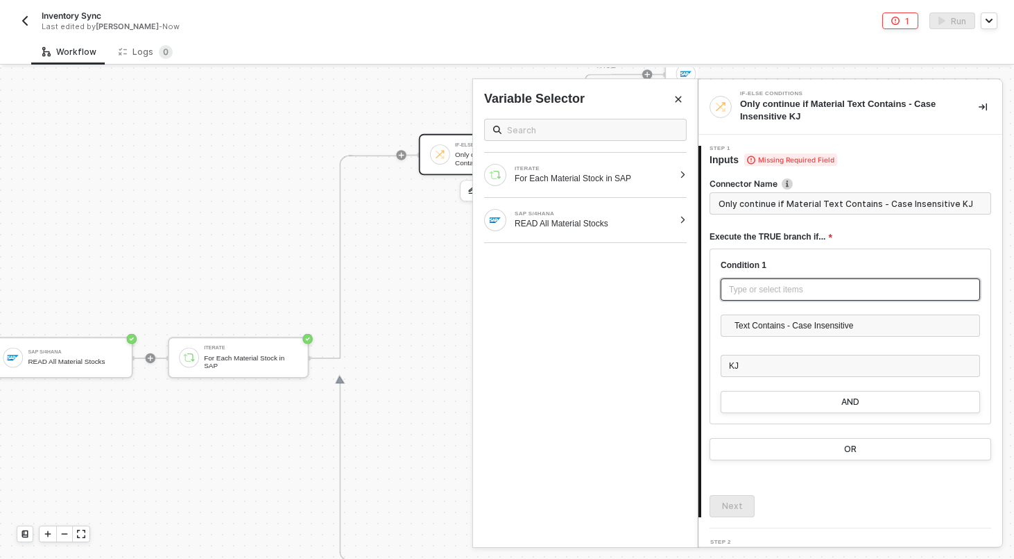
click at [774, 293] on div "Type or select items ﻿" at bounding box center [850, 289] width 243 height 13
click at [550, 170] on div "ITERATE" at bounding box center [594, 169] width 159 height 6
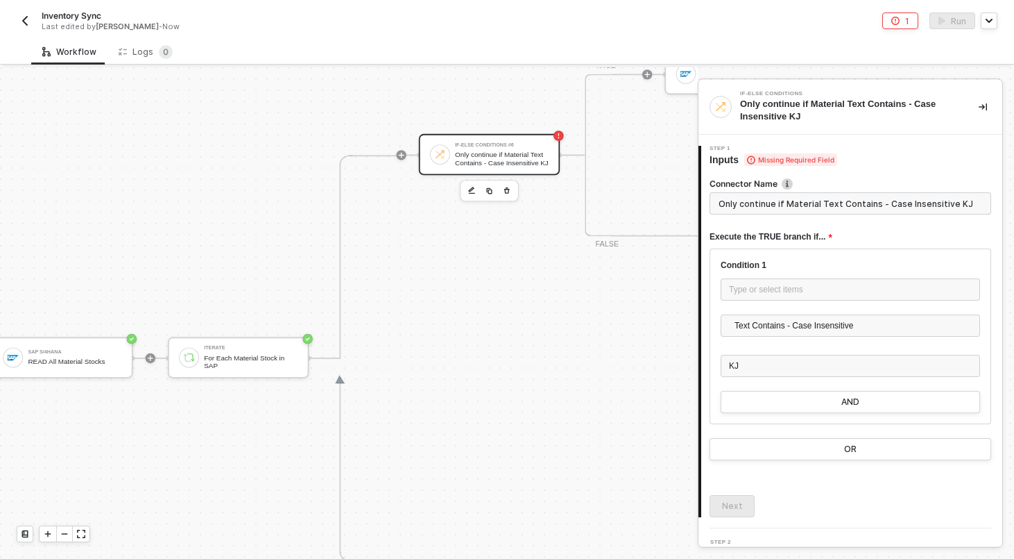
click at [24, 24] on img "button" at bounding box center [24, 20] width 11 height 11
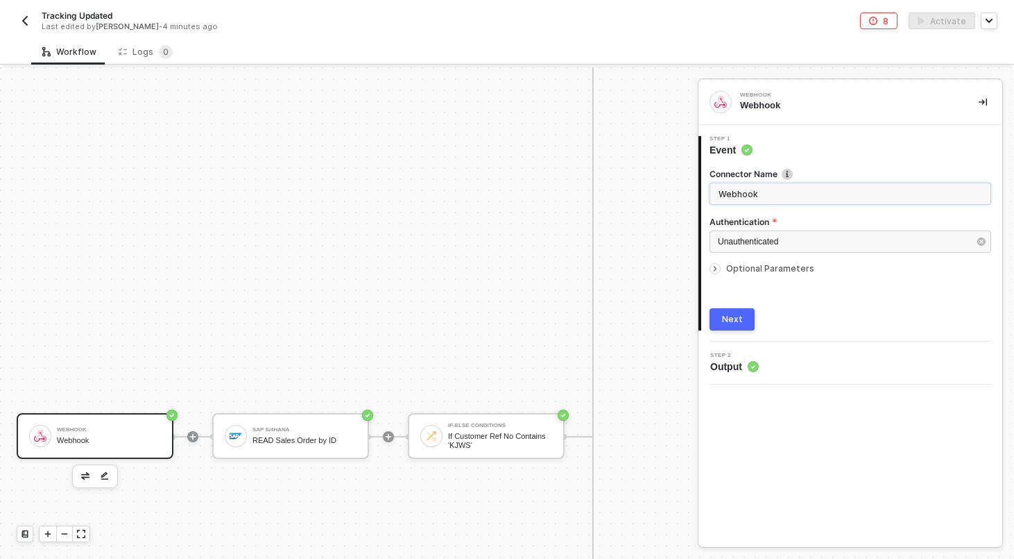
scroll to position [957, 0]
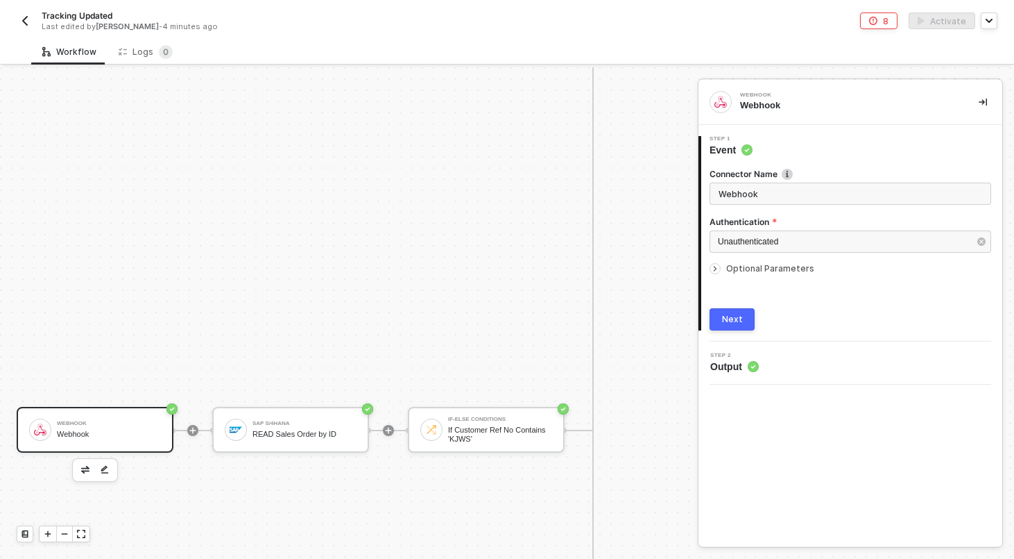
click at [264, 396] on div at bounding box center [193, 430] width 185 height 108
click at [264, 414] on div "SAP S/4HANA READ Sales Order by ID" at bounding box center [290, 430] width 157 height 46
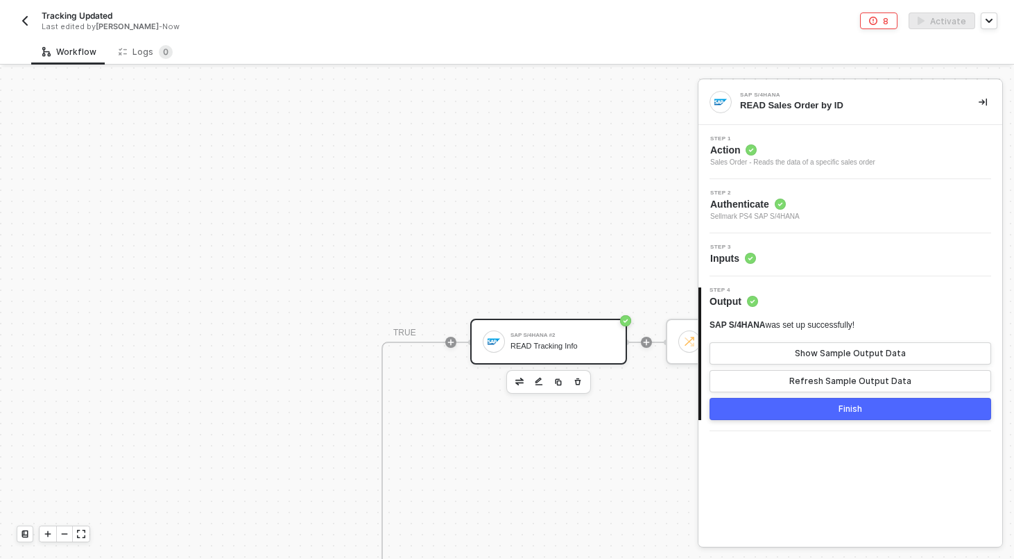
scroll to position [661, 211]
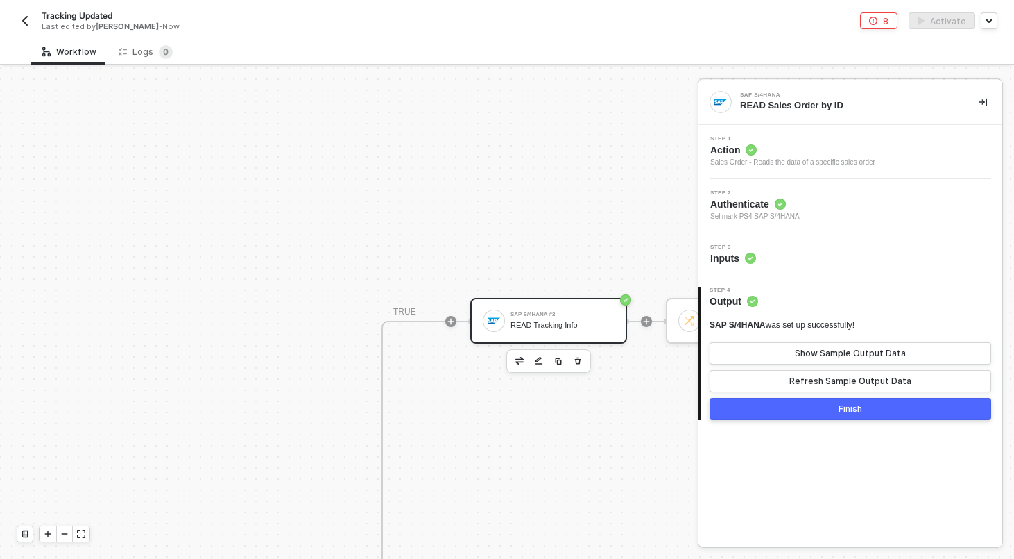
click at [559, 327] on div "READ Tracking Info" at bounding box center [563, 325] width 104 height 9
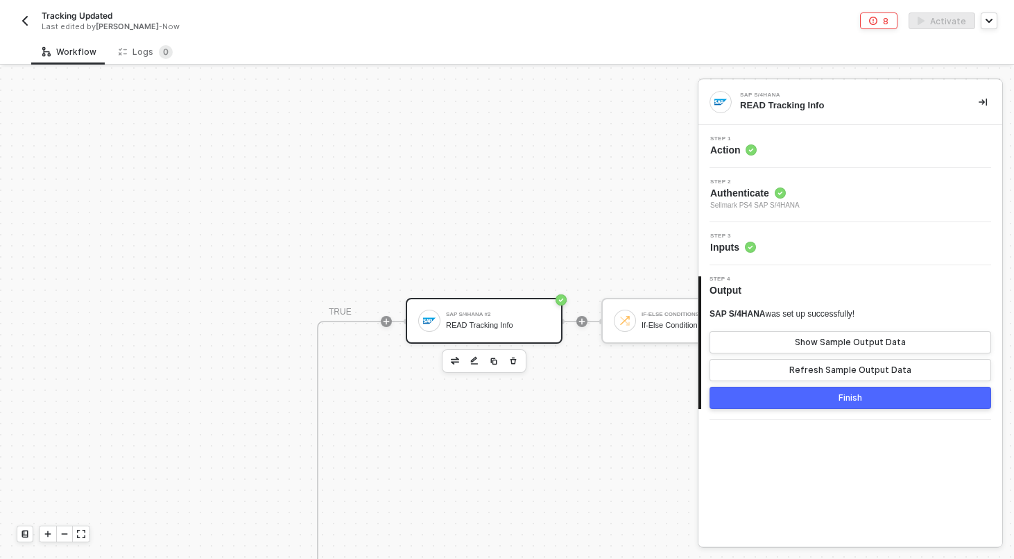
scroll to position [661, 276]
click at [776, 248] on div "Step 3 Inputs" at bounding box center [852, 243] width 300 height 21
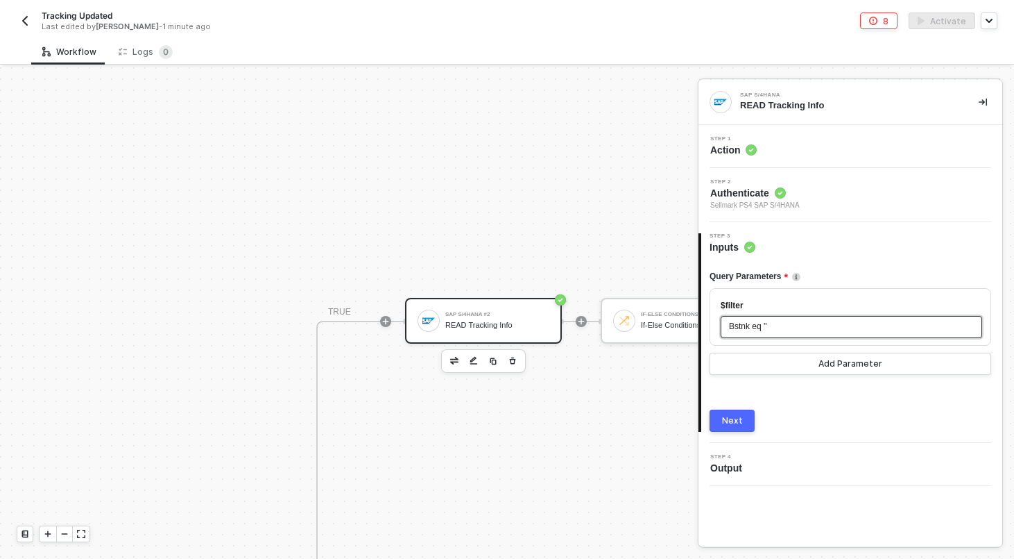
click at [767, 329] on span "'" at bounding box center [765, 326] width 1 height 10
click at [767, 326] on span "'" at bounding box center [765, 326] width 1 height 10
click at [837, 263] on div "Query Parameters $filter Bstnk eq ' ' Add Parameter Next" at bounding box center [851, 343] width 282 height 178
click at [771, 328] on div "Bstnk eq ' '" at bounding box center [851, 326] width 245 height 13
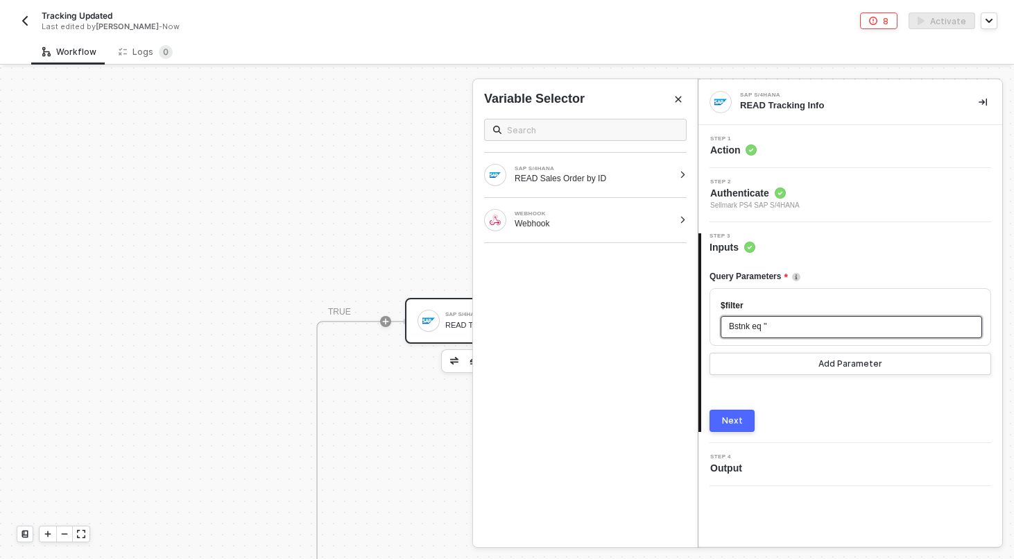
click at [767, 328] on span "'" at bounding box center [765, 326] width 1 height 10
click at [613, 180] on div "READ Sales Order by ID" at bounding box center [594, 178] width 159 height 11
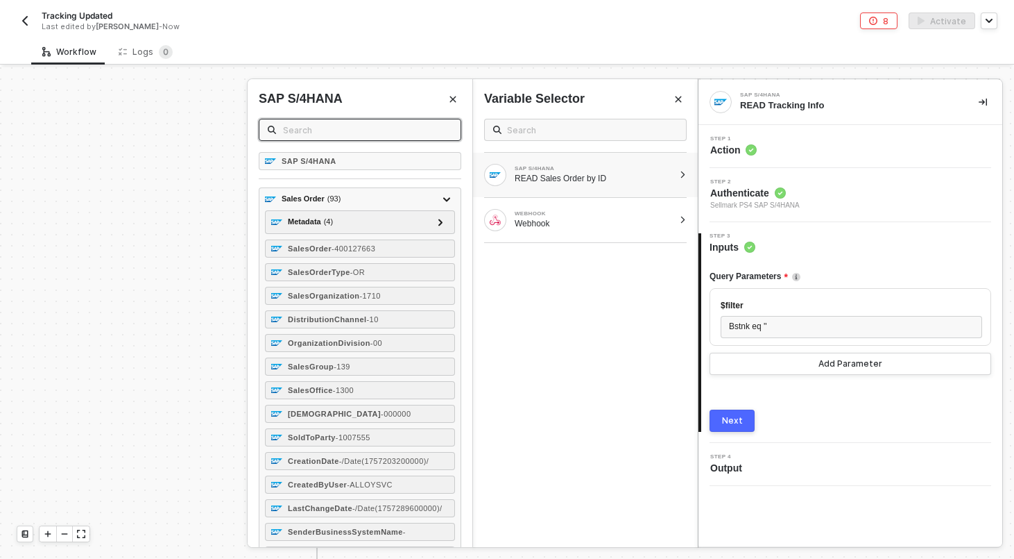
click at [388, 131] on input "text" at bounding box center [367, 129] width 169 height 15
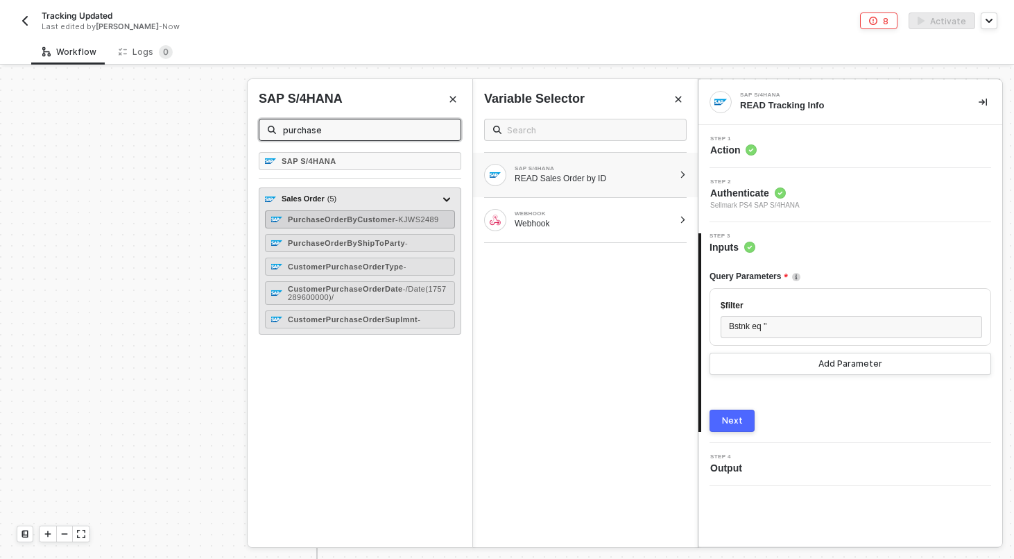
type input "purchase"
click at [395, 222] on span "- KJWS2489" at bounding box center [417, 219] width 44 height 8
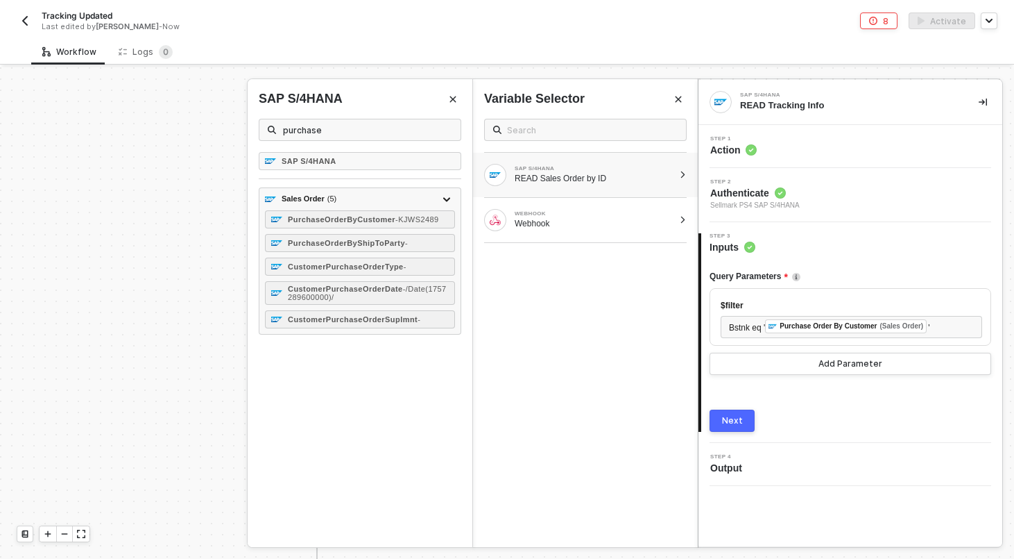
click at [736, 431] on button "Next" at bounding box center [732, 420] width 45 height 22
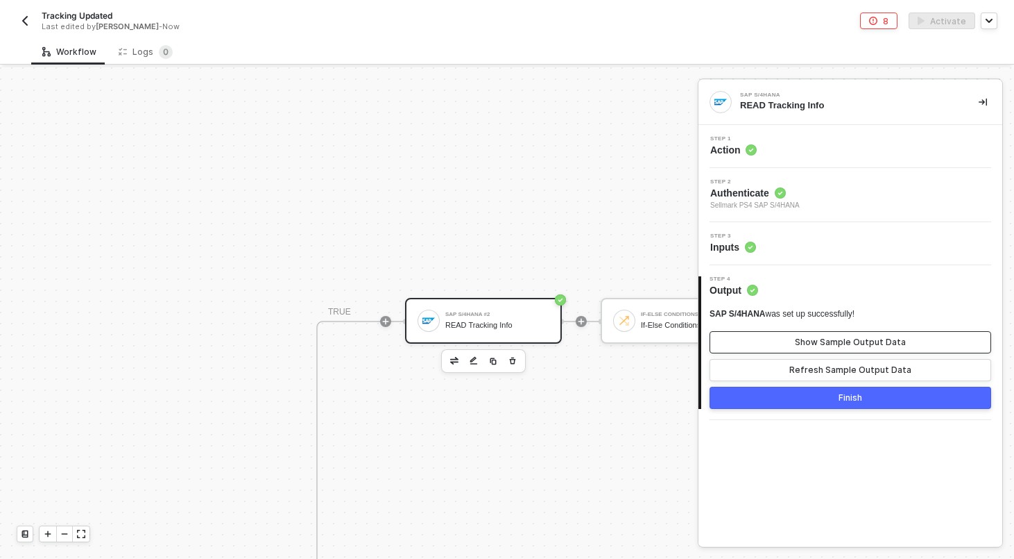
click at [829, 342] on div "Show Sample Output Data" at bounding box center [850, 341] width 111 height 11
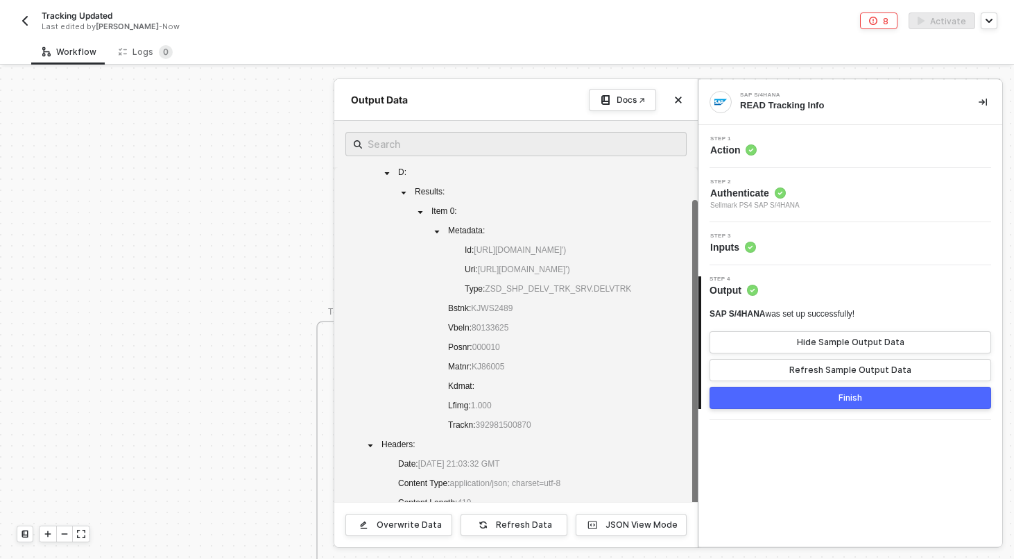
scroll to position [44, 0]
click at [506, 522] on div "Refresh Data" at bounding box center [524, 524] width 56 height 11
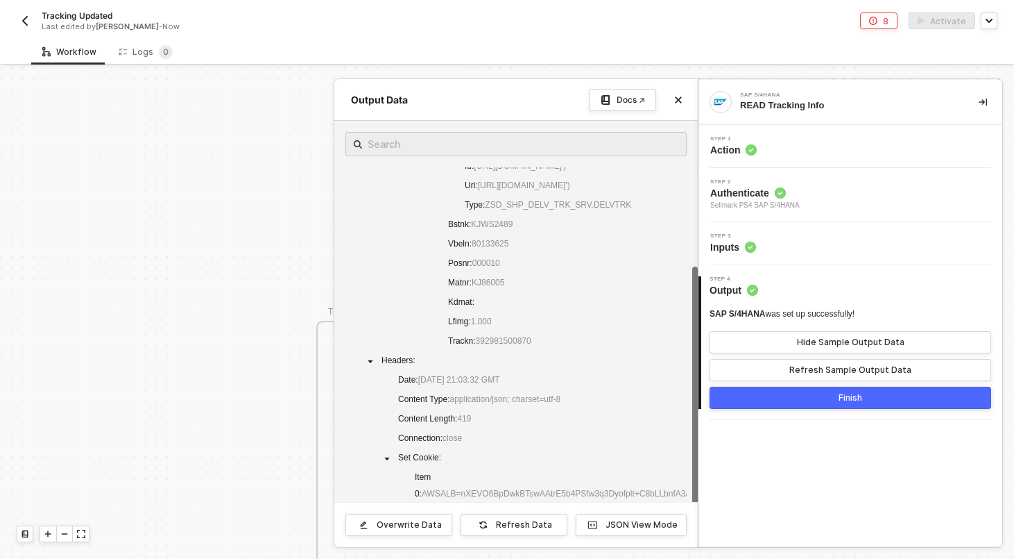
scroll to position [135, 0]
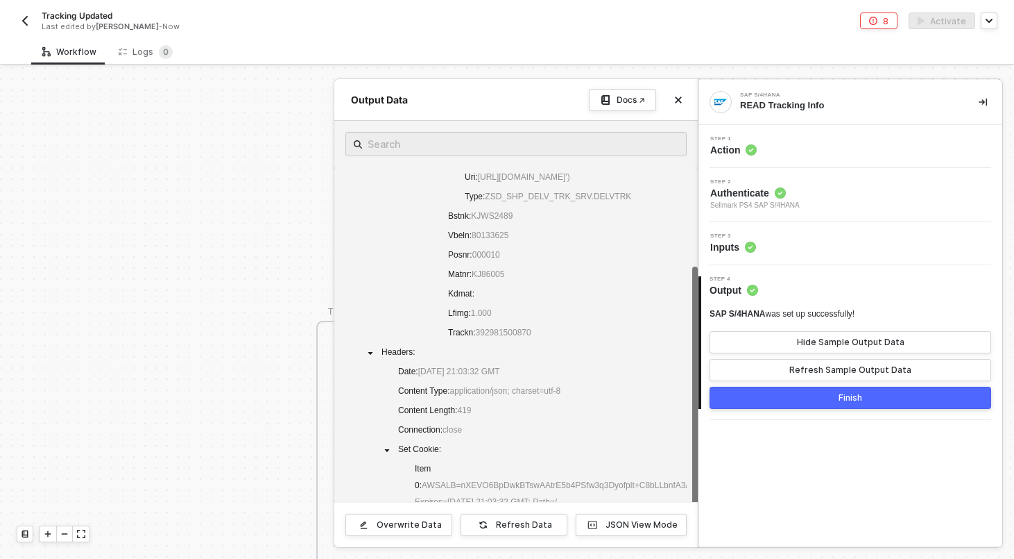
click at [177, 375] on div at bounding box center [507, 312] width 1014 height 491
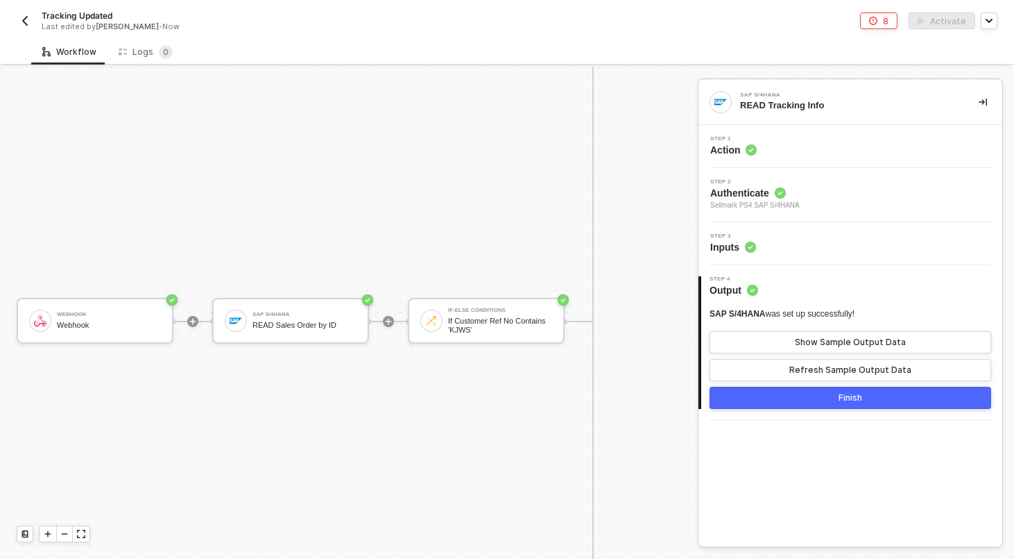
scroll to position [1089, 0]
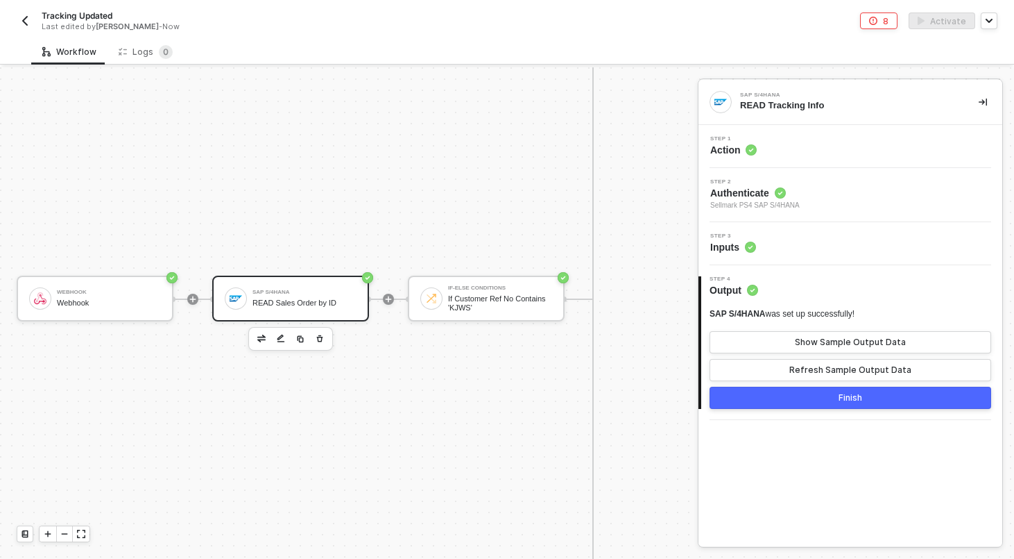
click at [275, 296] on div "SAP S/4HANA READ Sales Order by ID" at bounding box center [305, 298] width 104 height 26
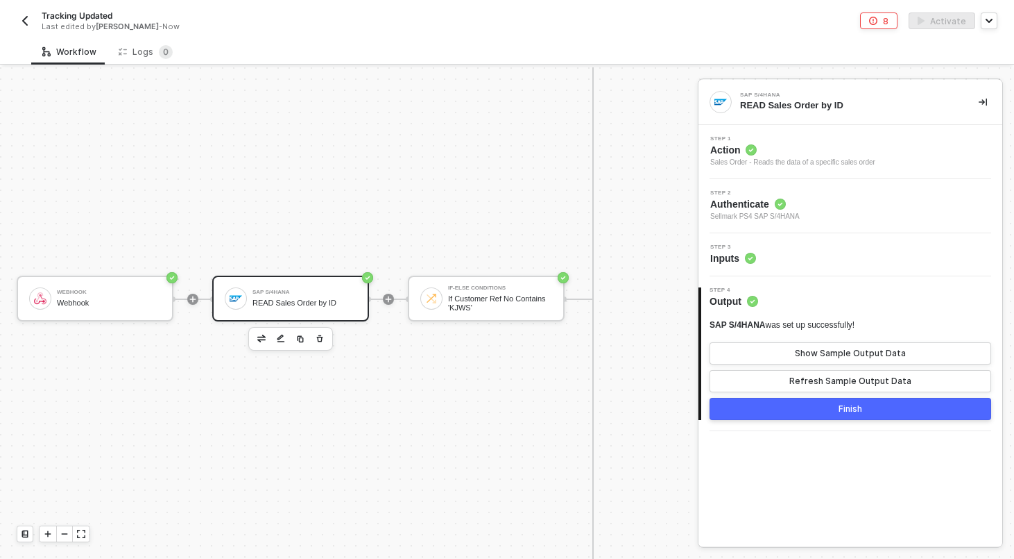
click at [802, 265] on div "Step 3 Inputs" at bounding box center [851, 254] width 304 height 43
click at [789, 256] on div "Step 3 Inputs" at bounding box center [852, 254] width 300 height 21
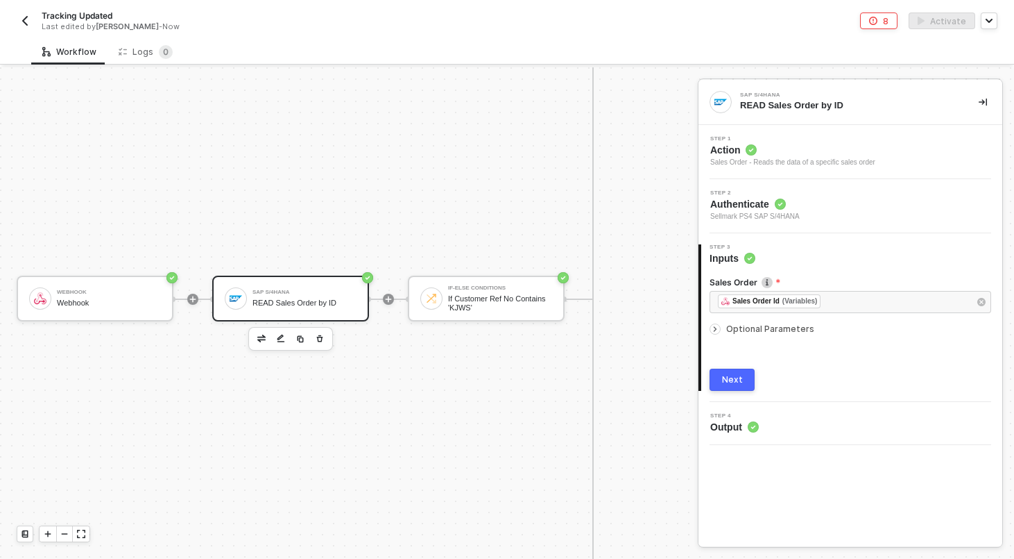
click at [767, 330] on span "Optional Parameters" at bounding box center [770, 328] width 88 height 10
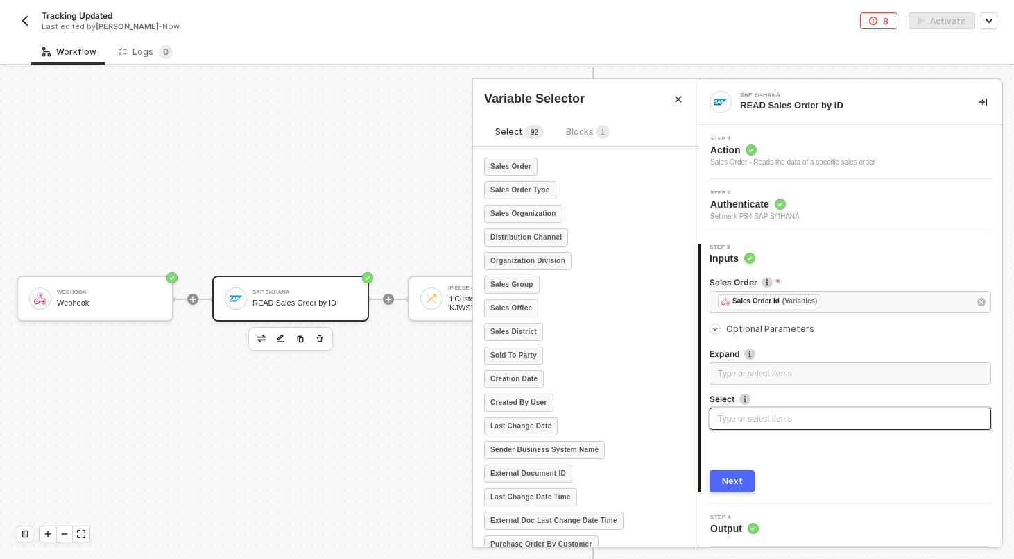
click at [762, 427] on div "Type or select items ﻿" at bounding box center [851, 418] width 282 height 22
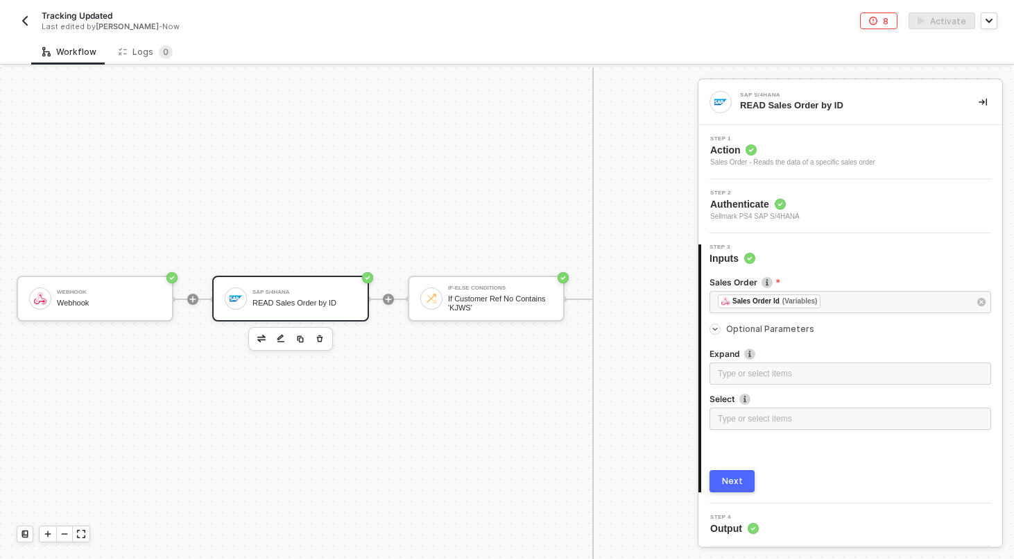
click at [313, 297] on div "SAP S/4HANA READ Sales Order by ID" at bounding box center [305, 298] width 104 height 26
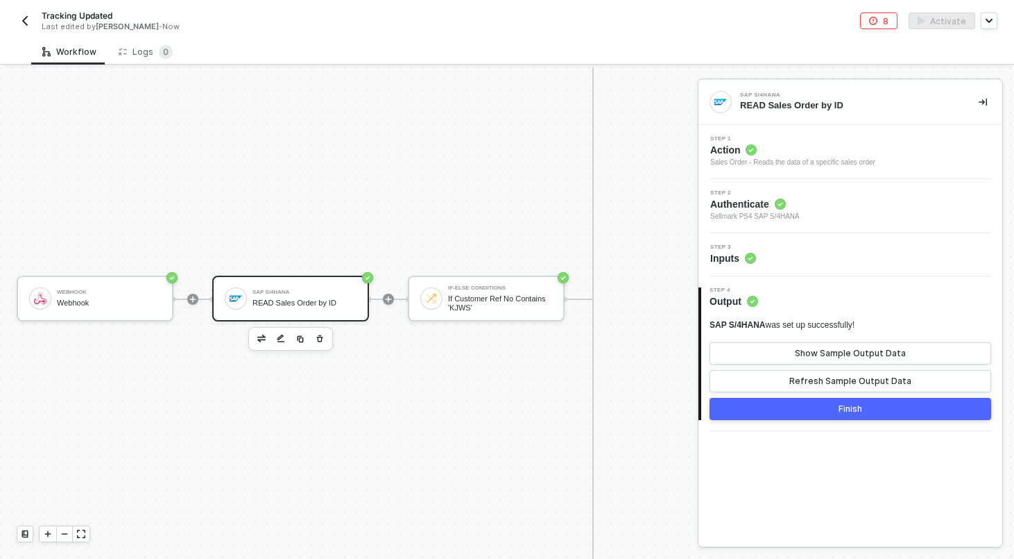
click at [776, 271] on div "Step 3 Inputs" at bounding box center [851, 254] width 304 height 43
click at [770, 248] on div "Step 3 Inputs" at bounding box center [852, 254] width 300 height 21
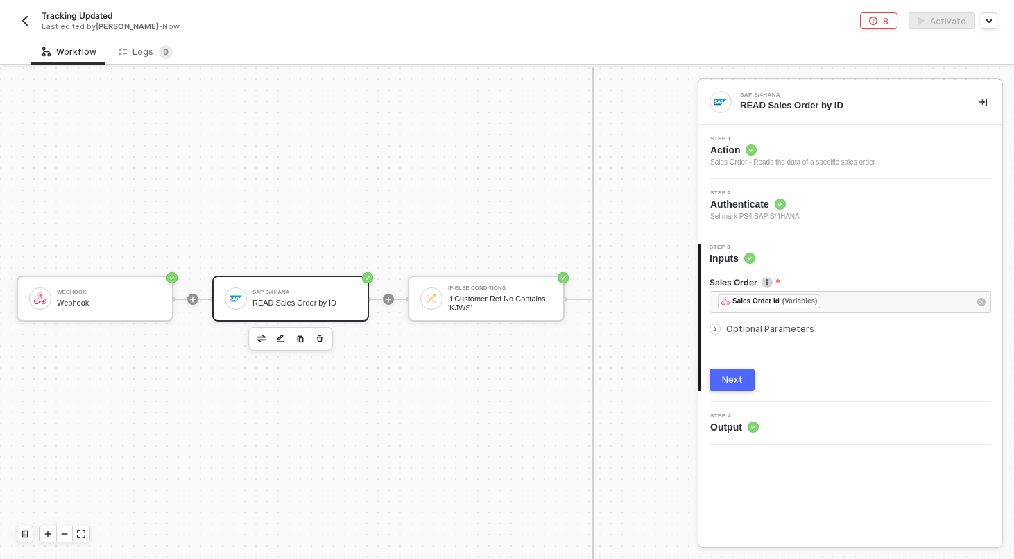
click at [743, 325] on span "Optional Parameters" at bounding box center [770, 328] width 88 height 10
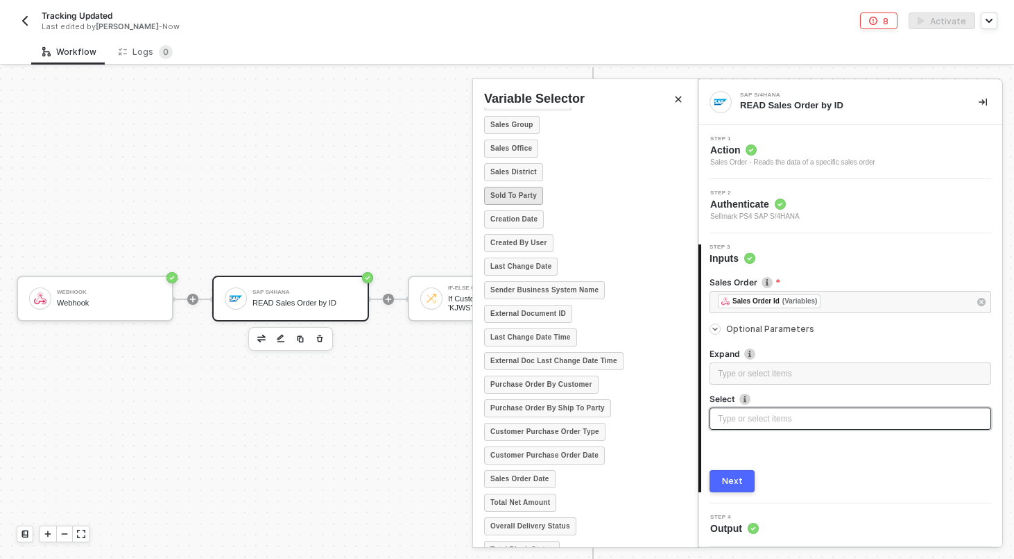
scroll to position [163, 0]
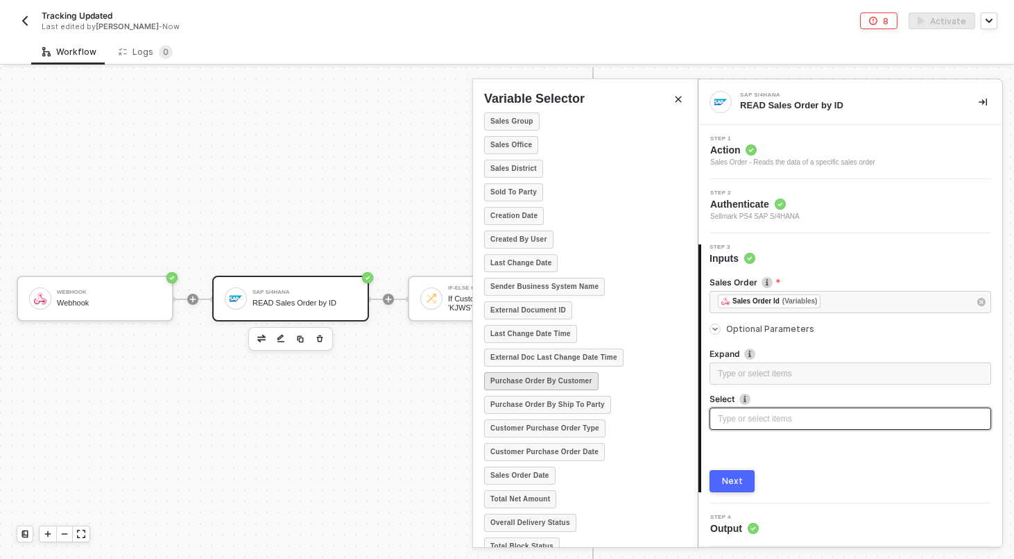
click at [531, 382] on strong "Purchase Order By Customer" at bounding box center [542, 380] width 102 height 11
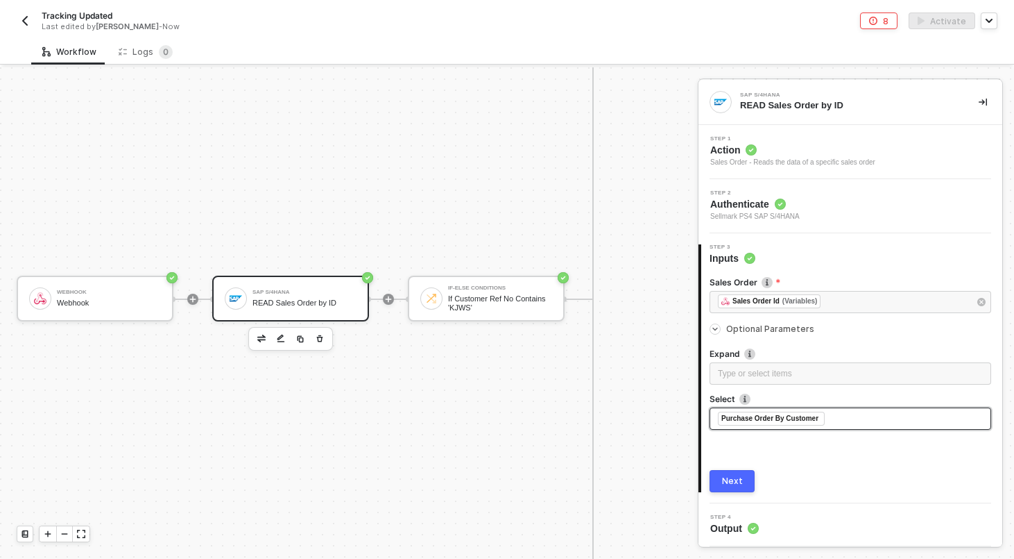
click at [740, 477] on div "Next" at bounding box center [732, 480] width 21 height 11
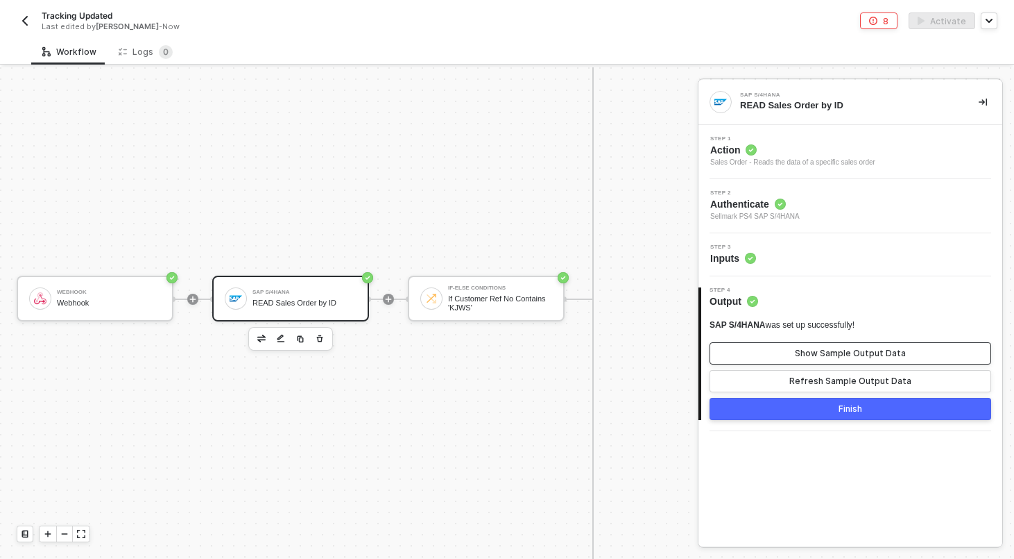
click at [813, 361] on button "Show Sample Output Data" at bounding box center [851, 353] width 282 height 22
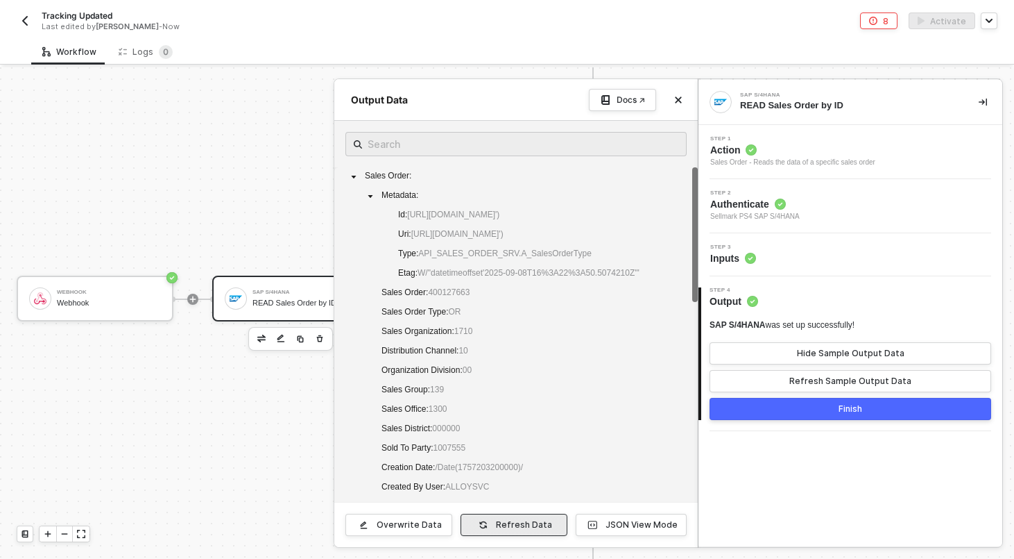
click at [528, 531] on button "Refresh Data" at bounding box center [514, 524] width 107 height 22
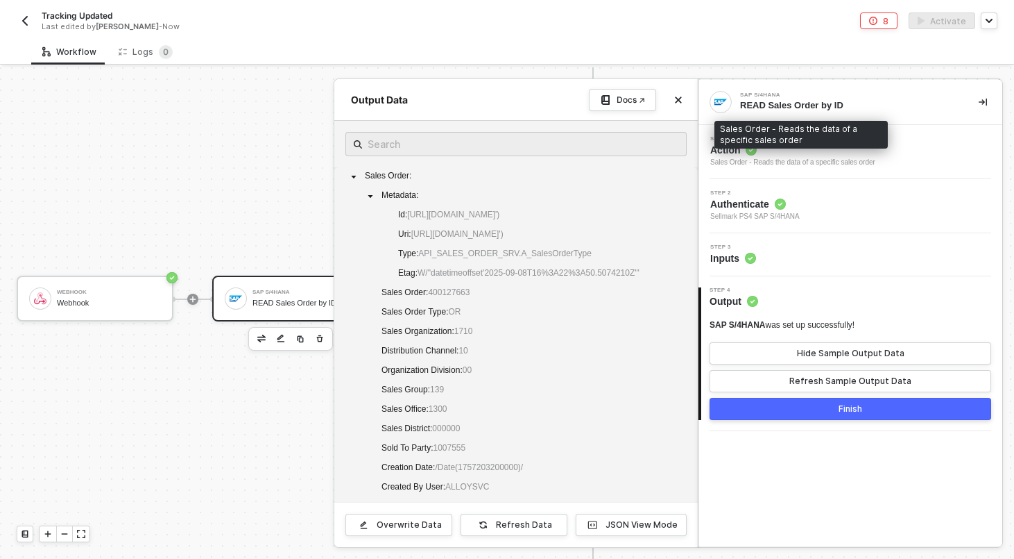
click at [813, 155] on span "Action" at bounding box center [792, 150] width 165 height 14
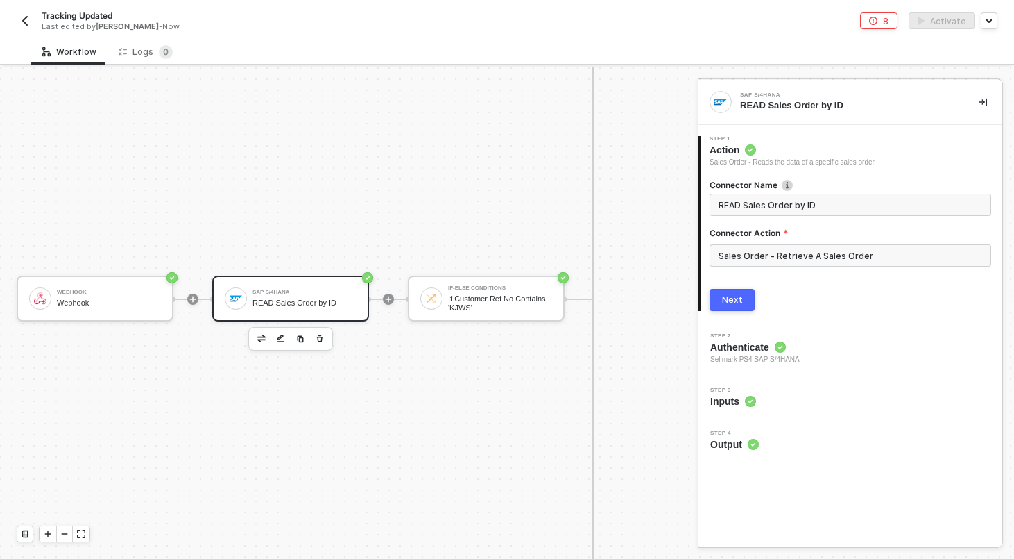
click at [286, 301] on div "READ Sales Order by ID" at bounding box center [305, 302] width 104 height 9
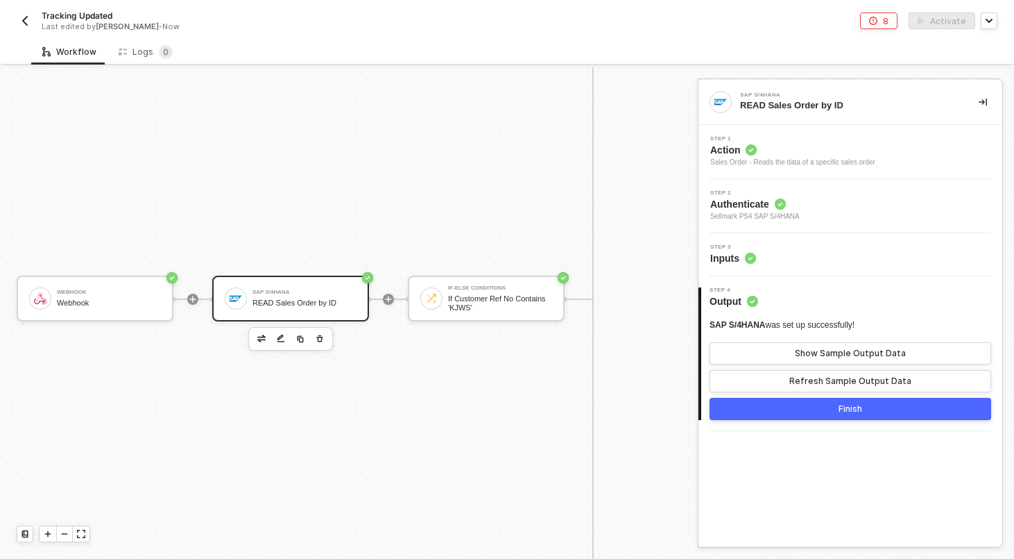
click at [781, 254] on div "Step 3 Inputs" at bounding box center [852, 254] width 300 height 21
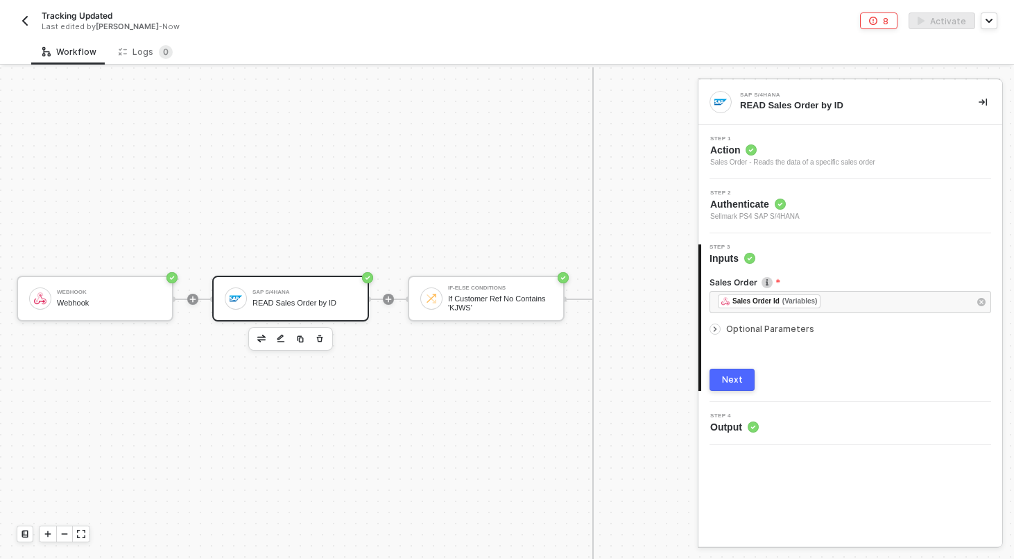
click at [772, 323] on div "Optional Parameters" at bounding box center [851, 328] width 282 height 15
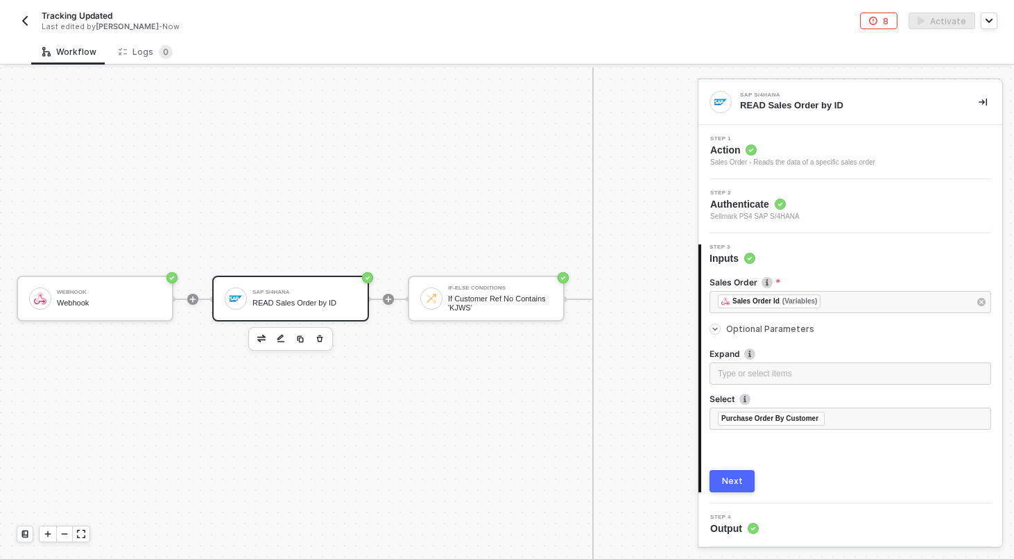
click at [722, 482] on button "Next" at bounding box center [732, 481] width 45 height 22
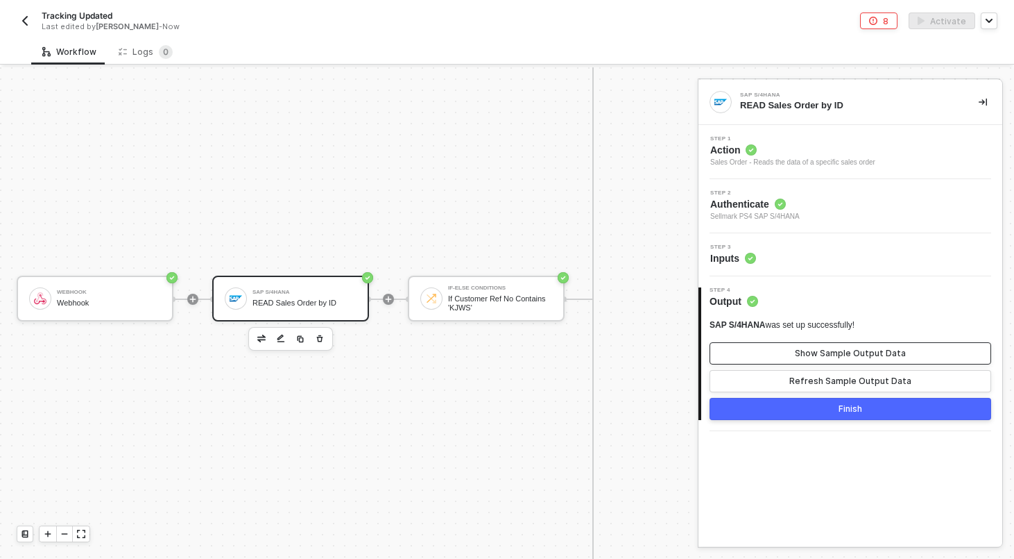
click at [774, 348] on button "Show Sample Output Data" at bounding box center [851, 353] width 282 height 22
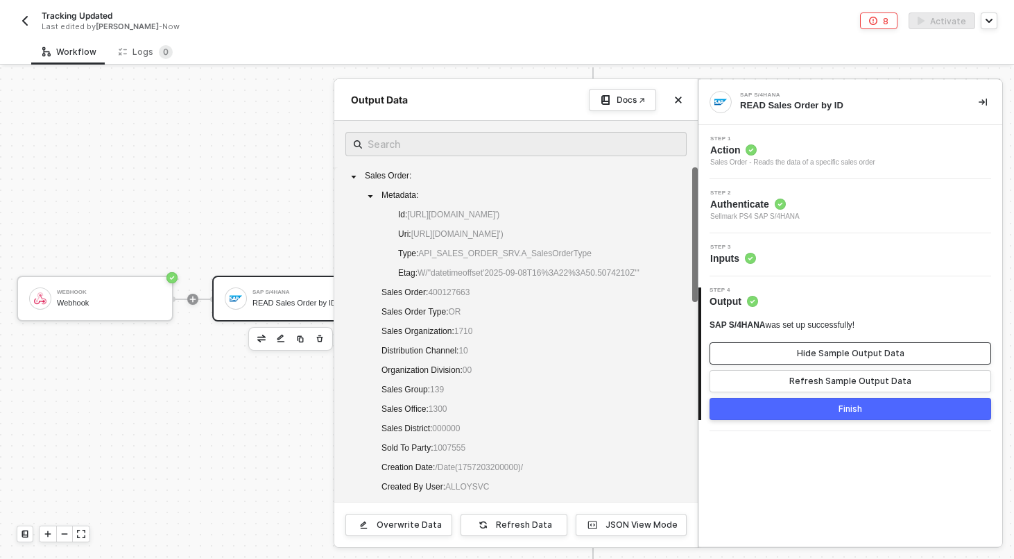
click at [774, 348] on button "Hide Sample Output Data" at bounding box center [851, 353] width 282 height 22
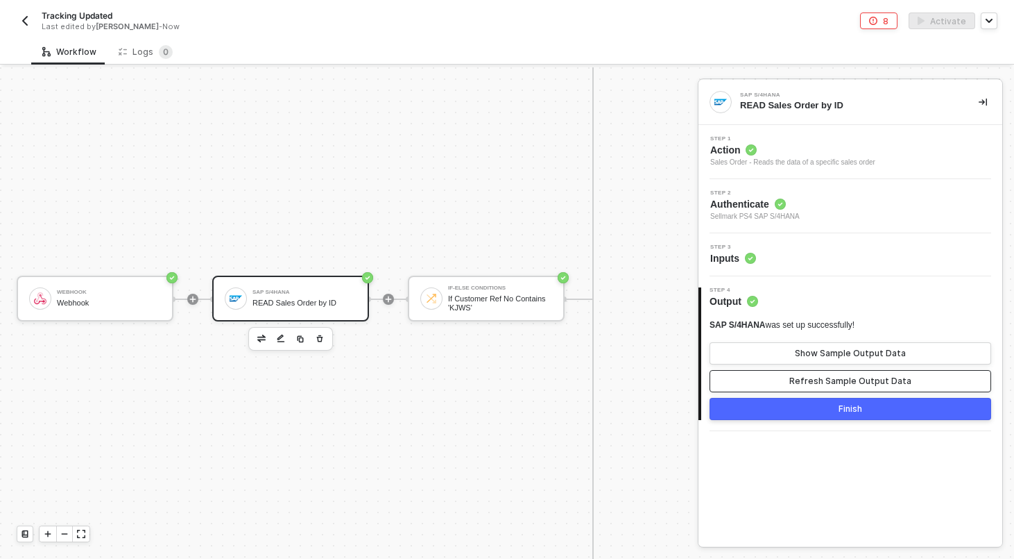
click at [774, 374] on button "Refresh Sample Output Data" at bounding box center [851, 381] width 282 height 22
click at [785, 353] on button "Show Sample Output Data" at bounding box center [851, 353] width 282 height 22
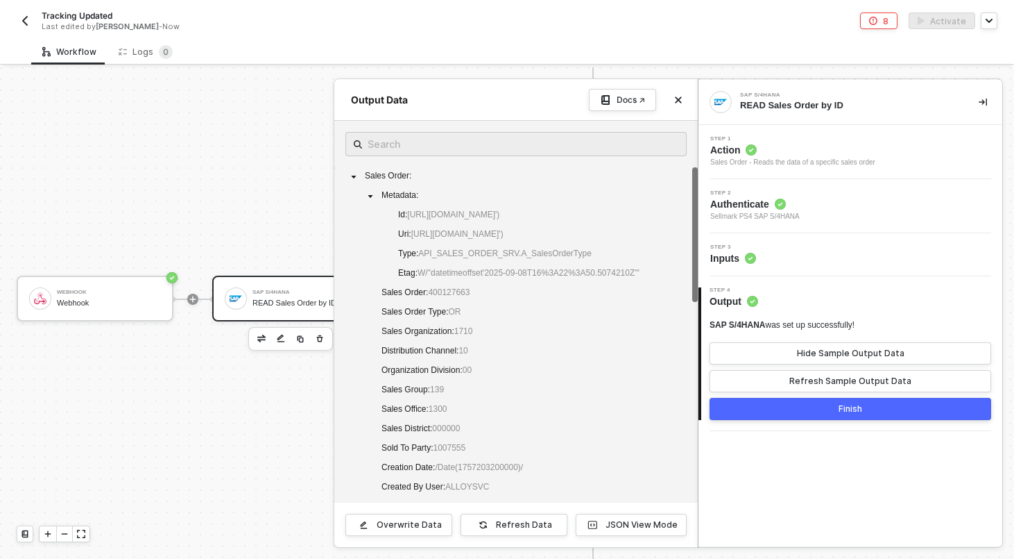
click at [318, 208] on div at bounding box center [507, 312] width 1014 height 491
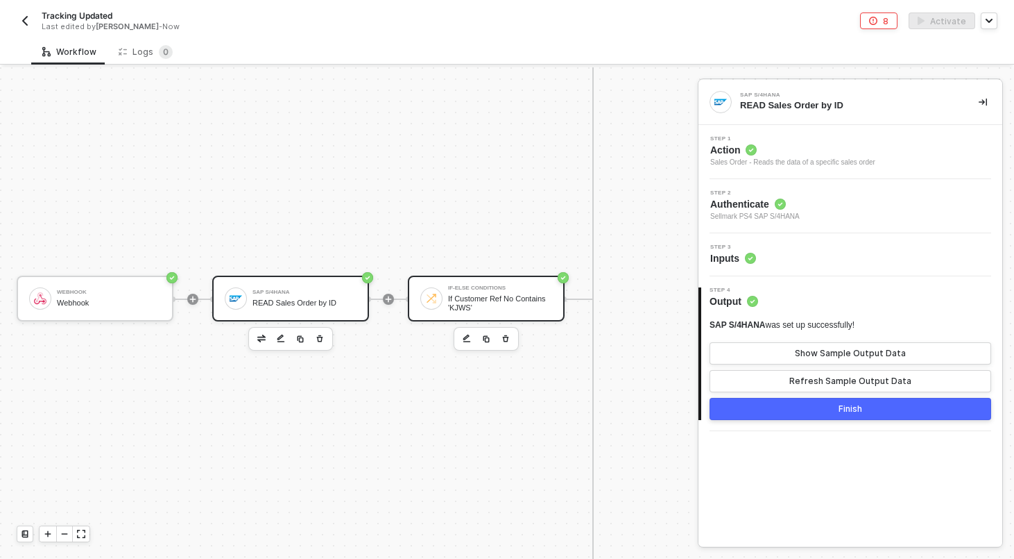
click at [529, 300] on div "If Customer Ref No Contains 'KJWS'" at bounding box center [500, 302] width 104 height 17
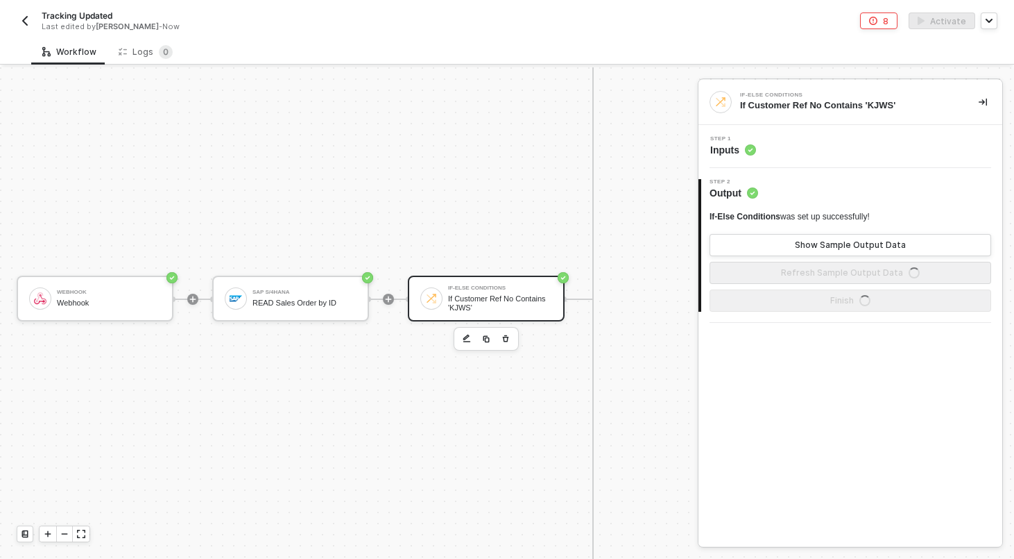
click at [828, 151] on div "Step 1 Inputs" at bounding box center [852, 146] width 300 height 21
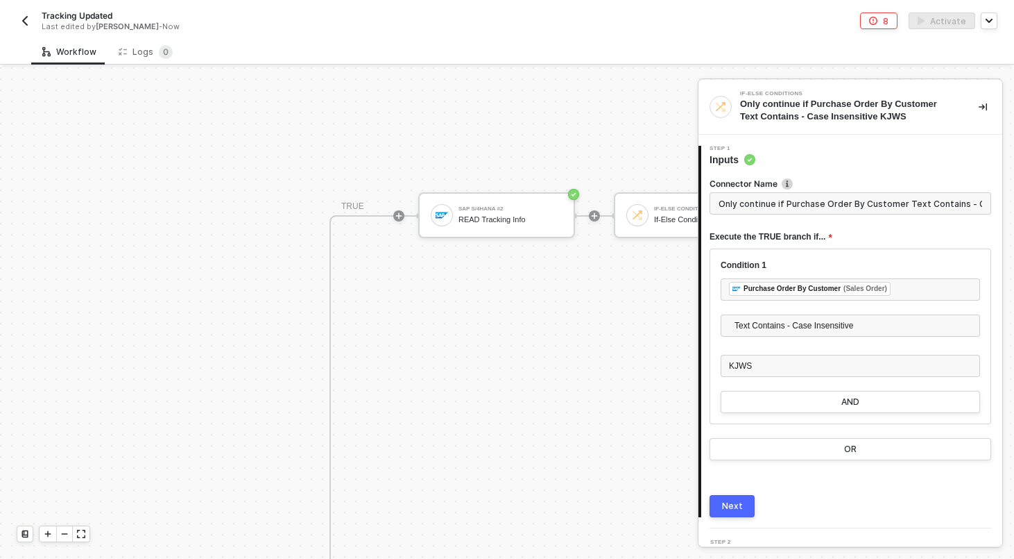
scroll to position [767, 346]
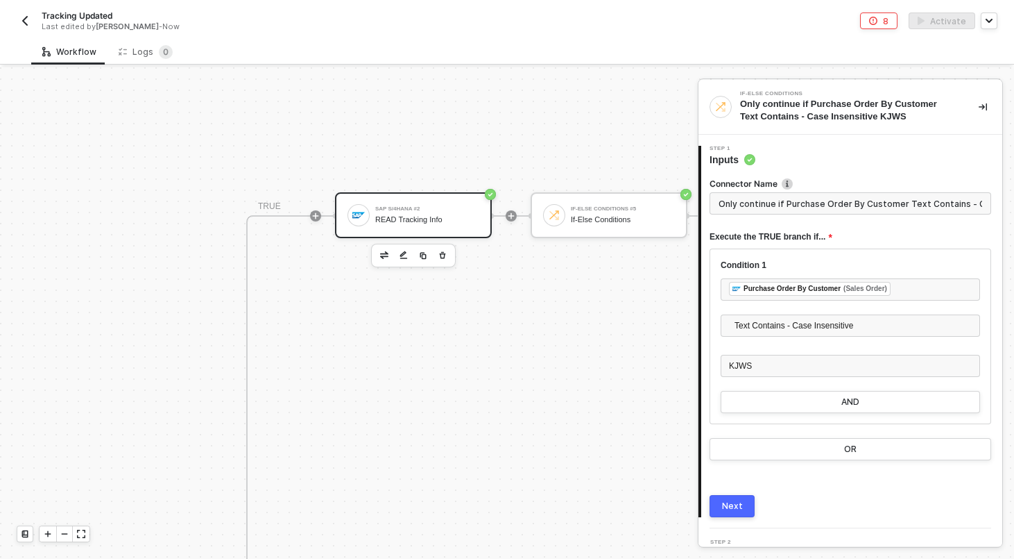
click at [408, 206] on div "SAP S/4HANA #2" at bounding box center [427, 209] width 104 height 6
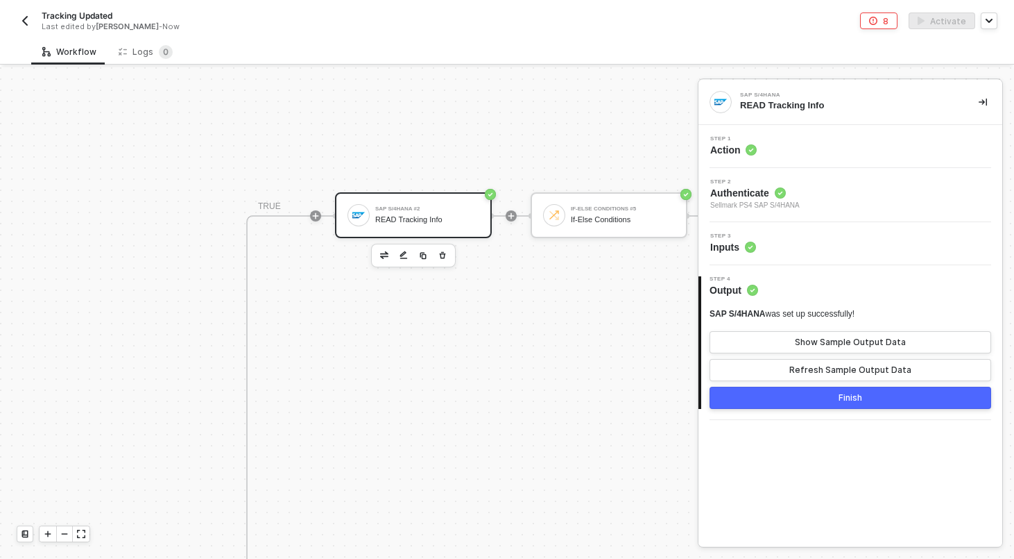
click at [436, 207] on div "SAP S/4HANA #2" at bounding box center [427, 209] width 104 height 6
click at [799, 343] on div "Show Sample Output Data" at bounding box center [850, 341] width 111 height 11
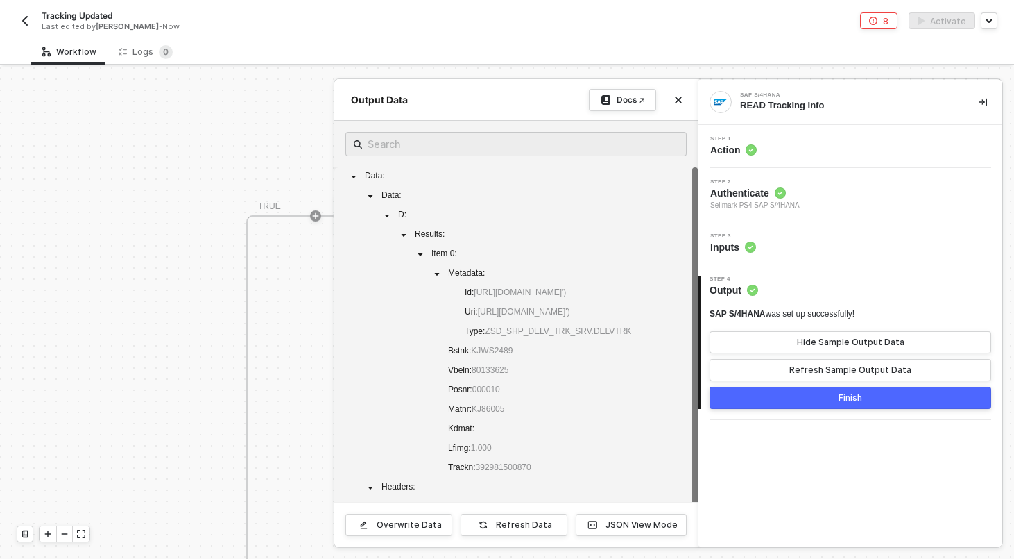
click at [789, 242] on div "Step 3 Inputs" at bounding box center [852, 243] width 300 height 21
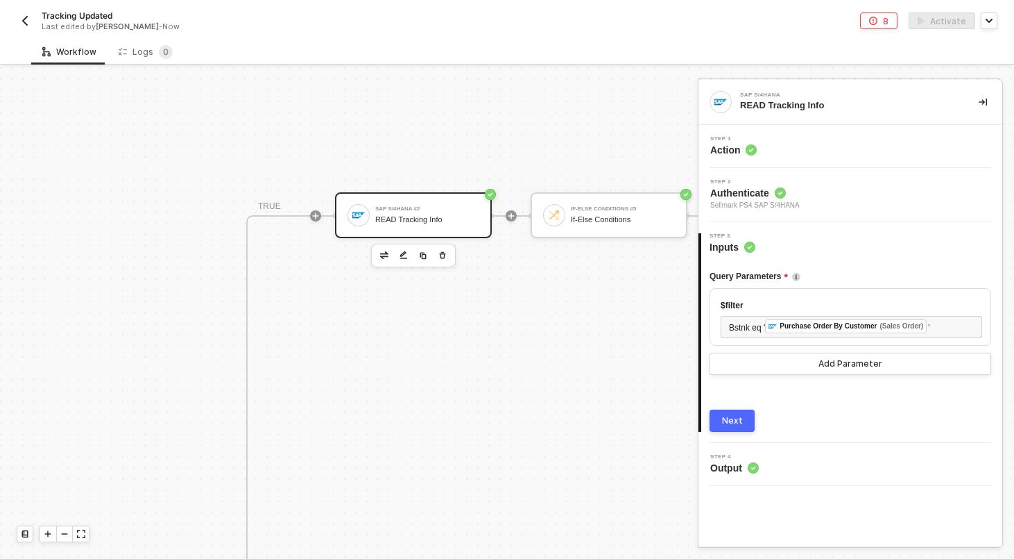
click at [740, 427] on button "Next" at bounding box center [732, 420] width 45 height 22
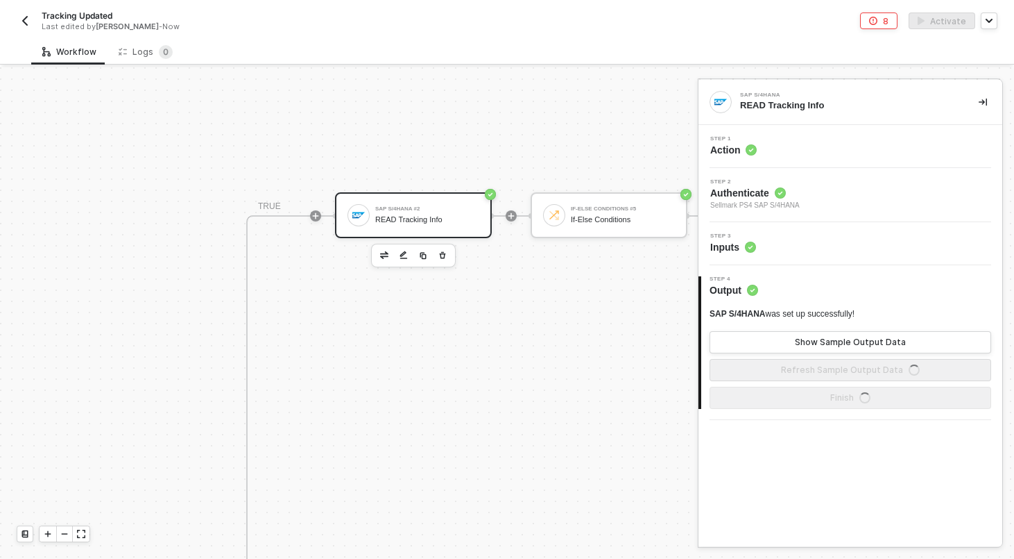
click at [758, 325] on div "SAP S/4HANA was set up successfully! Show Sample Output Data Refresh Sample Out…" at bounding box center [851, 344] width 282 height 73
click at [758, 341] on button "Show Sample Output Data" at bounding box center [851, 342] width 282 height 22
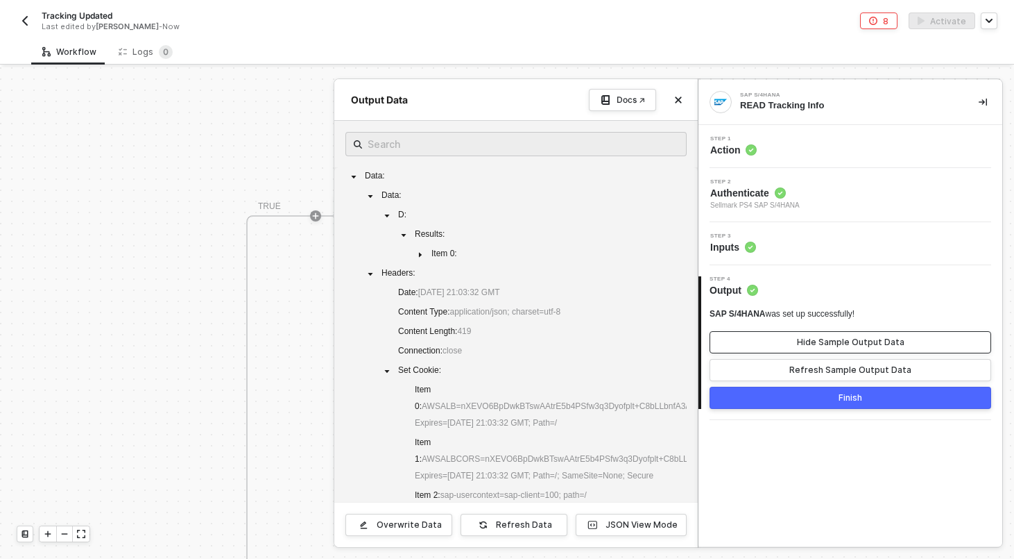
click at [758, 341] on button "Hide Sample Output Data" at bounding box center [851, 342] width 282 height 22
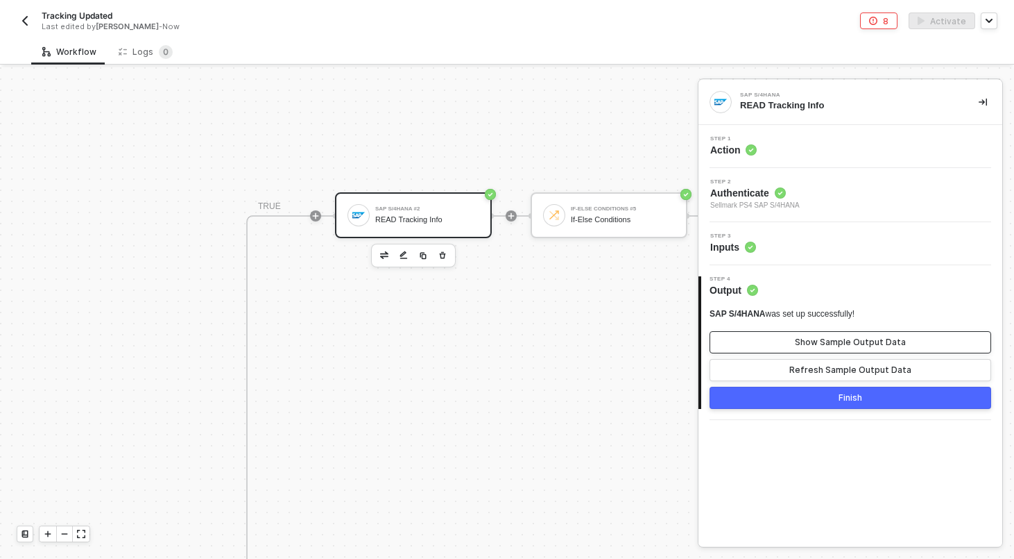
click at [758, 341] on button "Show Sample Output Data" at bounding box center [851, 342] width 282 height 22
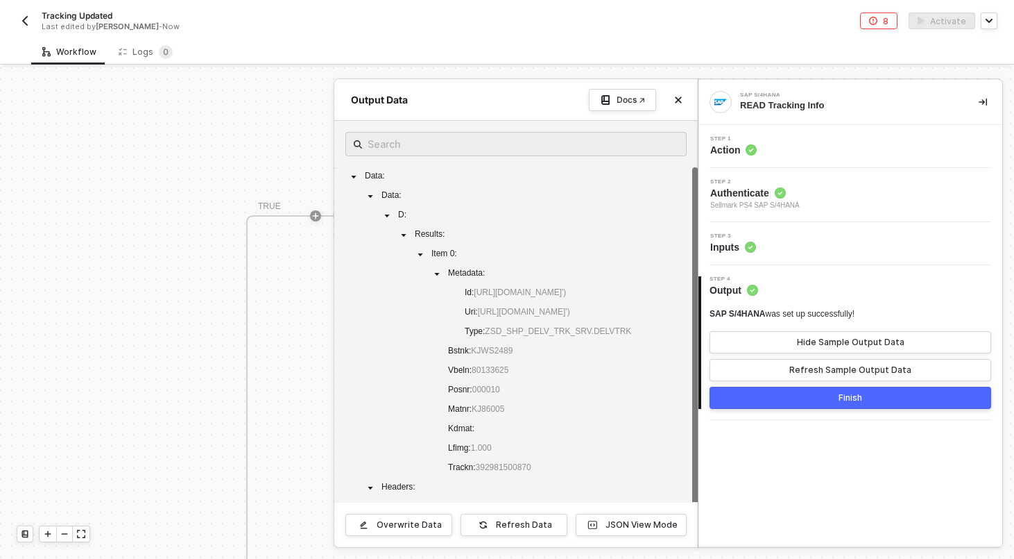
click at [267, 312] on div at bounding box center [507, 312] width 1014 height 491
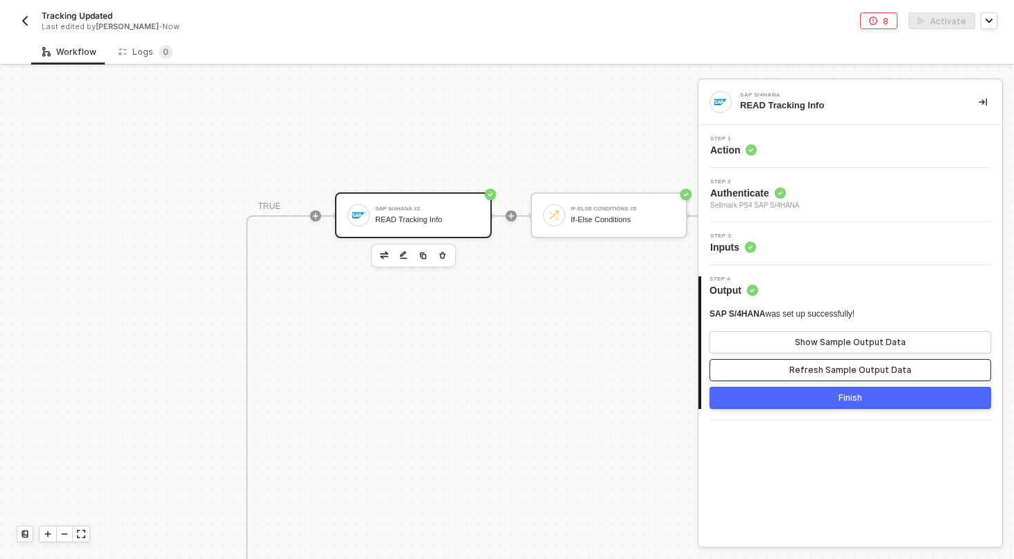
click at [852, 365] on div "Refresh Sample Output Data" at bounding box center [851, 369] width 122 height 11
click at [829, 342] on div "Show Sample Output Data" at bounding box center [850, 341] width 111 height 11
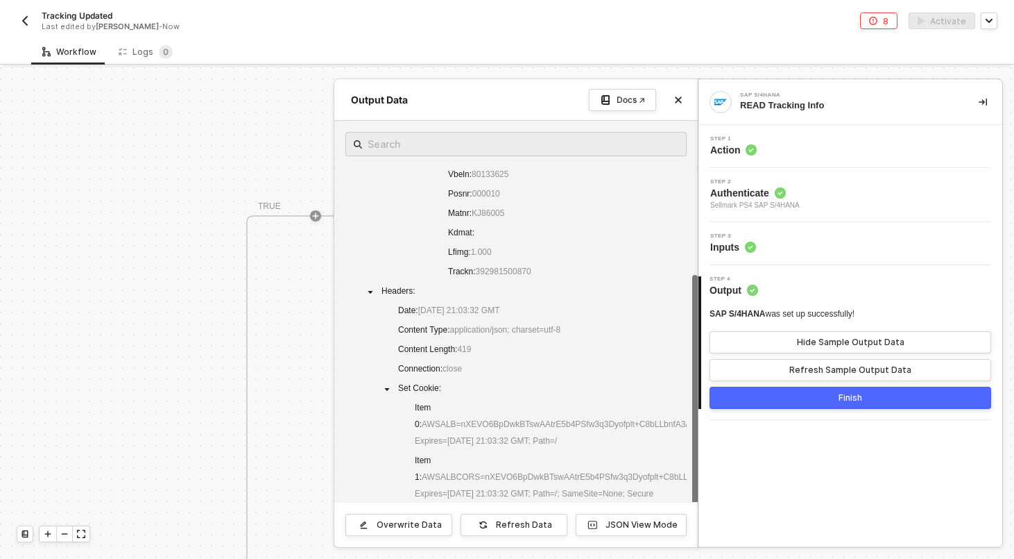
scroll to position [0, 0]
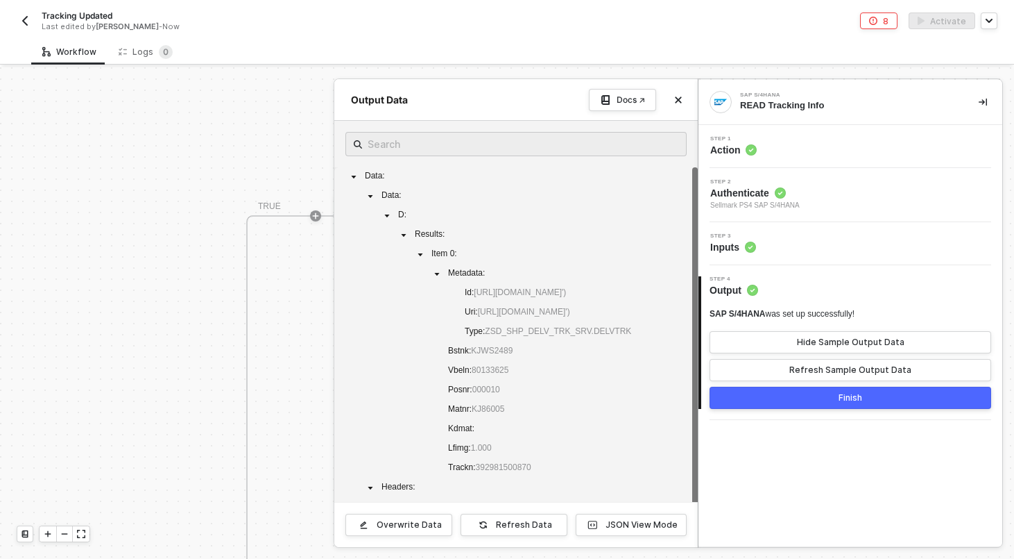
click at [257, 366] on div at bounding box center [507, 312] width 1014 height 491
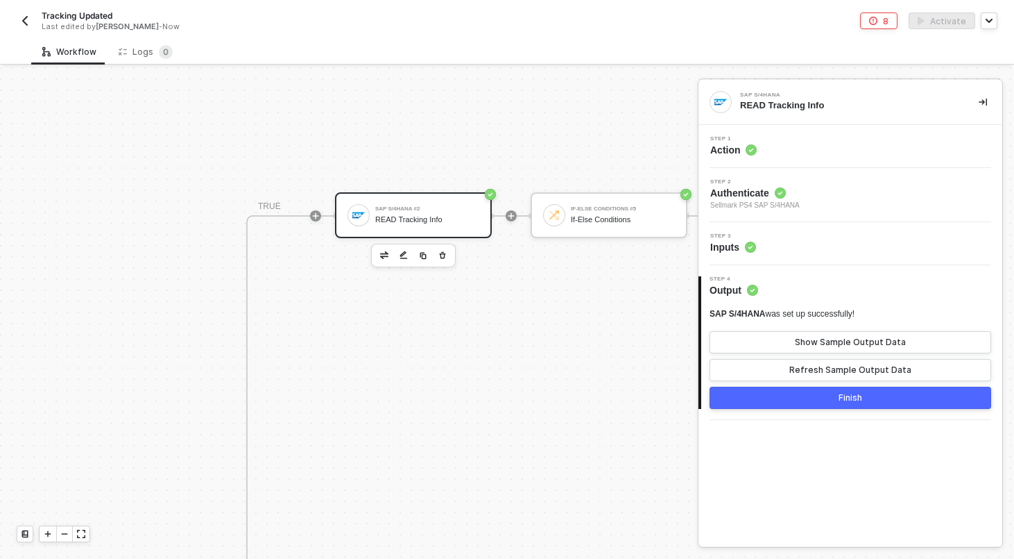
scroll to position [767, 581]
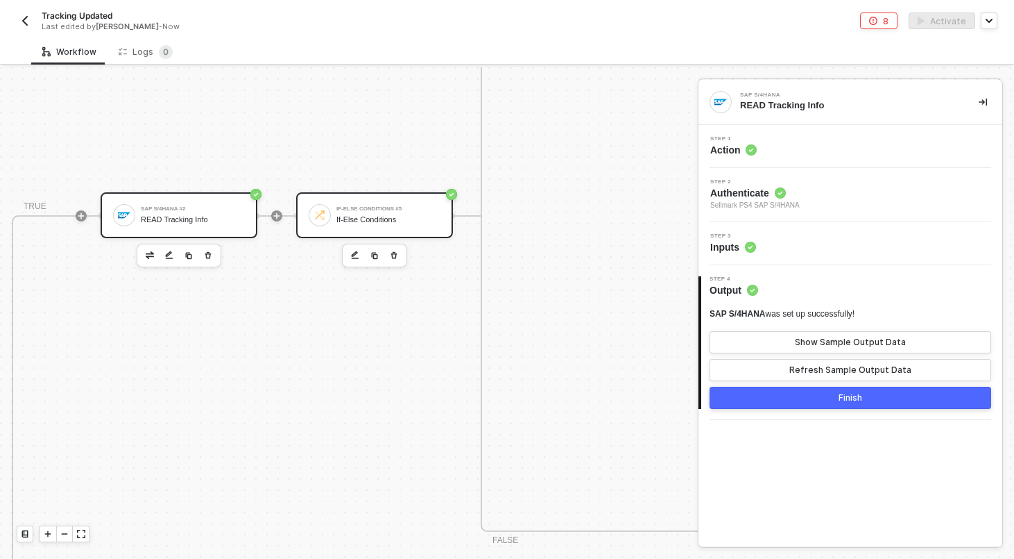
click at [349, 200] on div "If-Else Conditions #5 If-Else Conditions" at bounding box center [374, 215] width 157 height 46
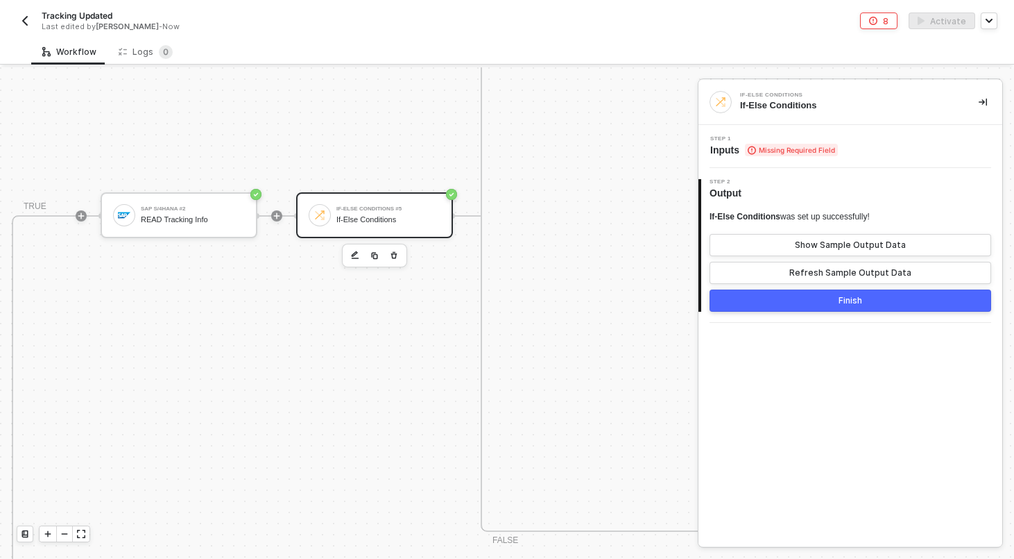
click at [846, 141] on div "Step 1 Inputs Missing Required Field" at bounding box center [852, 146] width 300 height 21
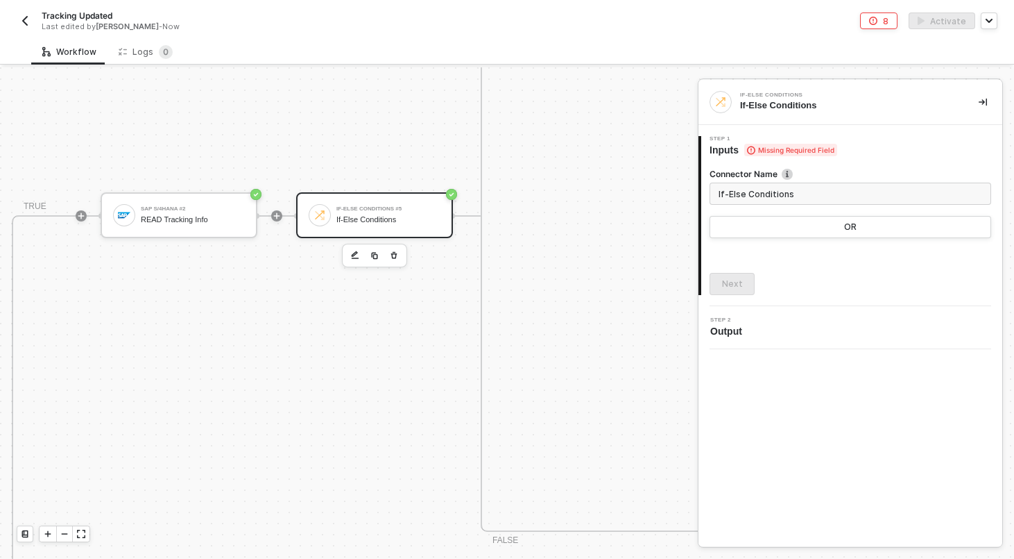
click at [807, 198] on input "If-Else Conditions" at bounding box center [851, 193] width 282 height 22
click at [806, 236] on button "OR" at bounding box center [851, 227] width 282 height 22
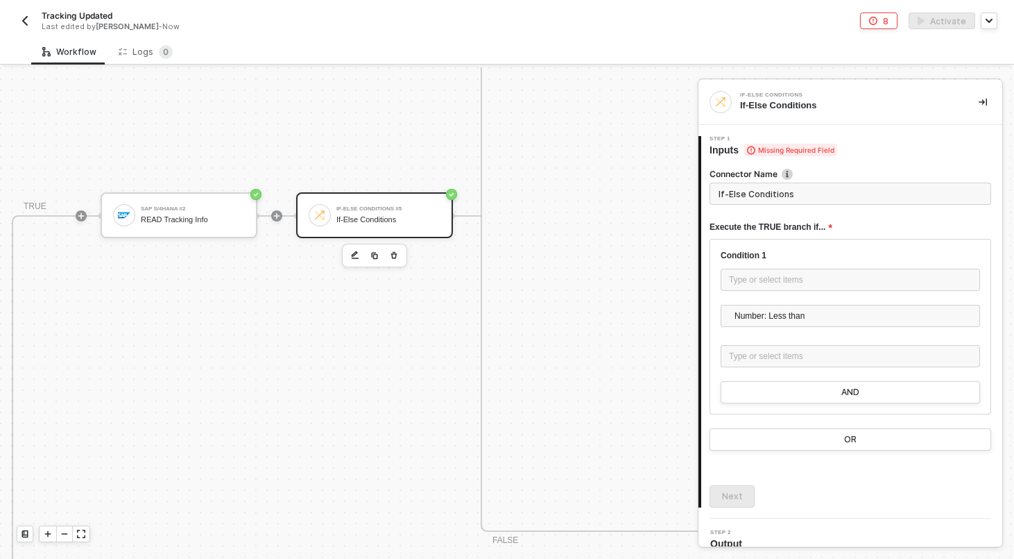
click at [779, 263] on div "Condition 1 Type or select items ﻿ Number: Less than Type or select items ﻿" at bounding box center [850, 315] width 259 height 131
click at [778, 290] on div "Type or select items ﻿" at bounding box center [850, 280] width 259 height 22
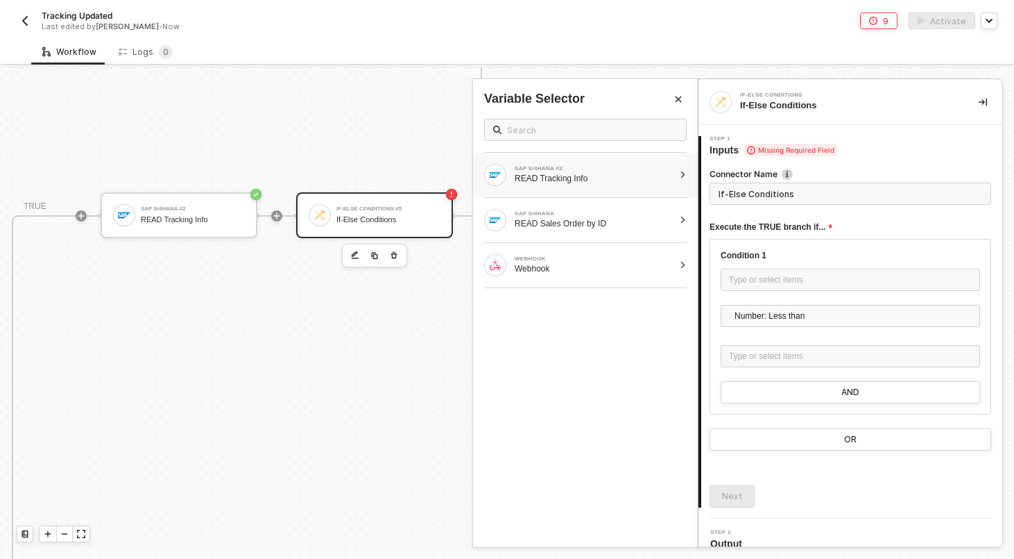
click at [647, 180] on div "READ Tracking Info" at bounding box center [594, 178] width 159 height 11
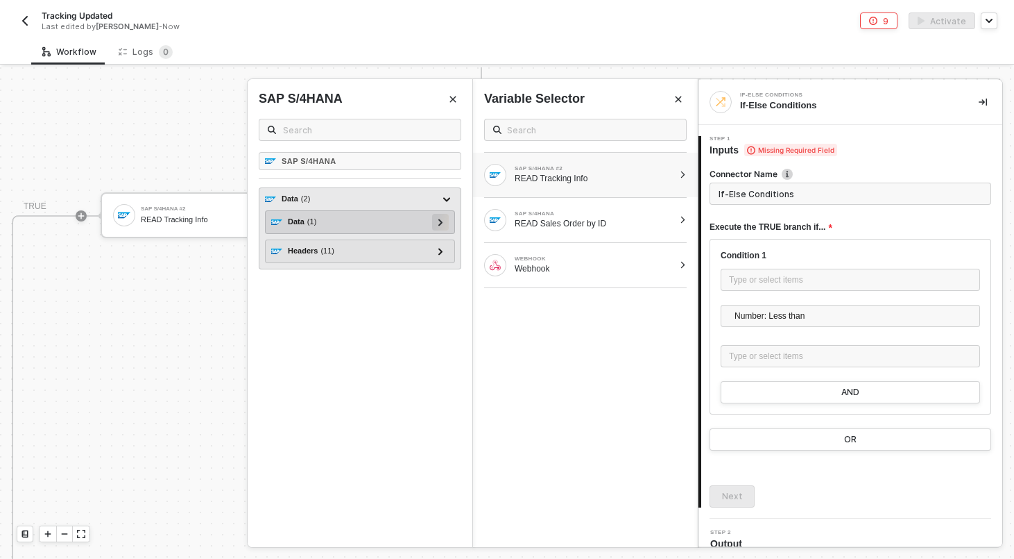
click at [442, 227] on div at bounding box center [440, 221] width 7 height 15
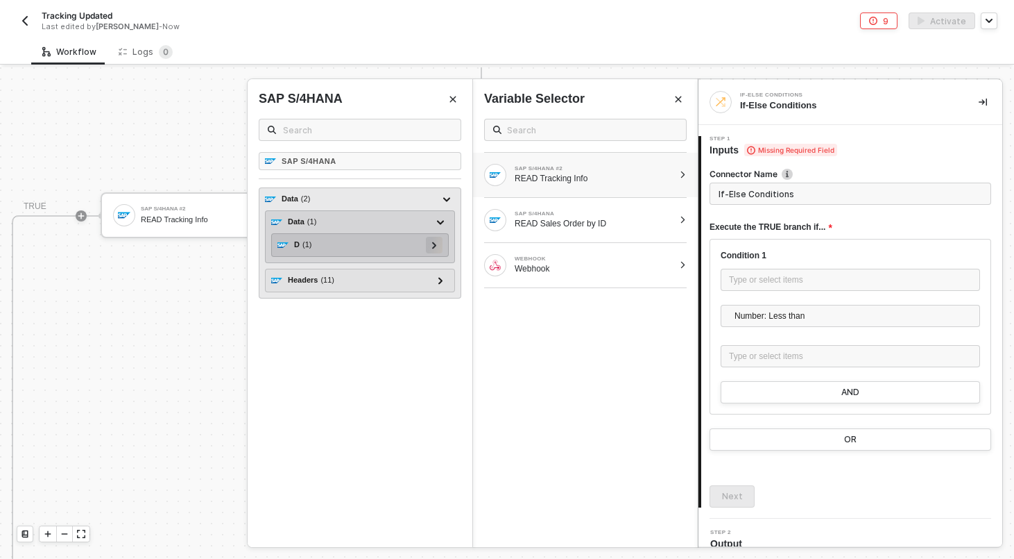
click at [438, 248] on div at bounding box center [434, 245] width 17 height 17
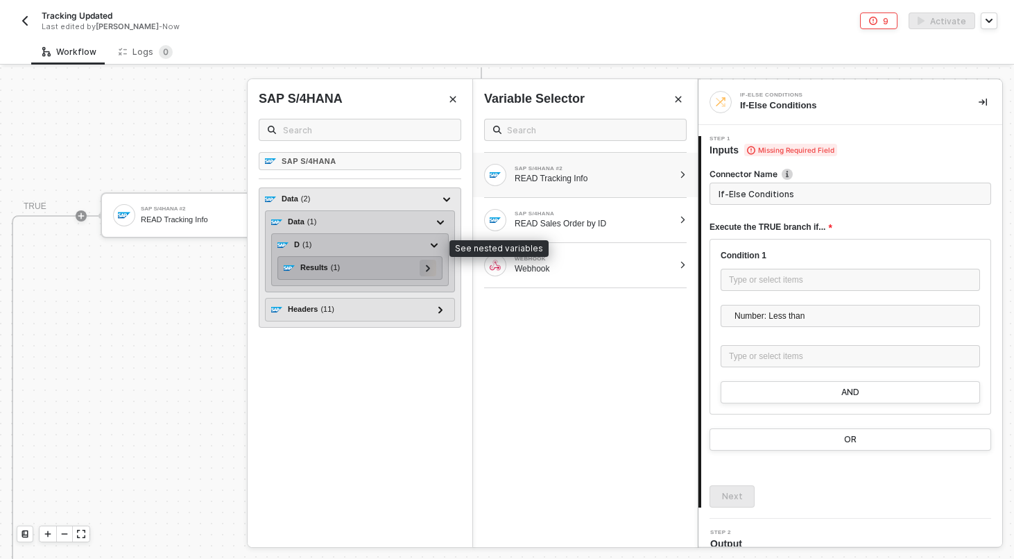
click at [432, 266] on div at bounding box center [428, 267] width 17 height 17
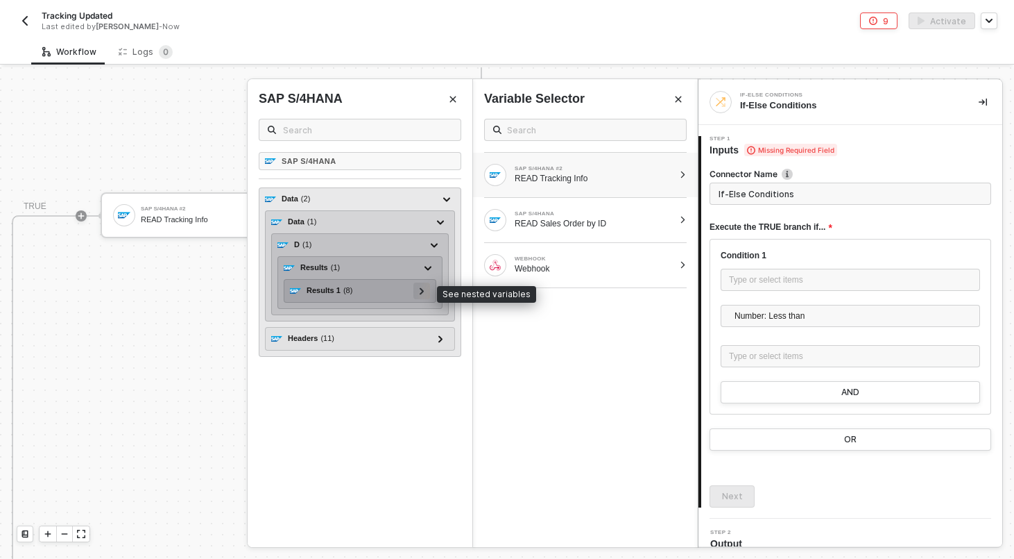
click at [423, 292] on icon at bounding box center [422, 290] width 5 height 7
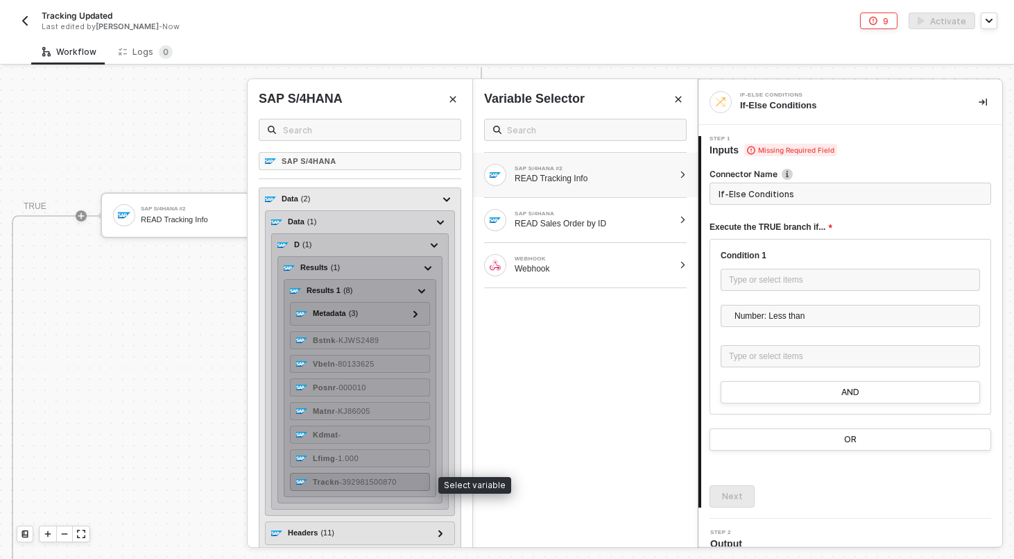
click at [377, 479] on span "- 392981500870" at bounding box center [368, 481] width 58 height 8
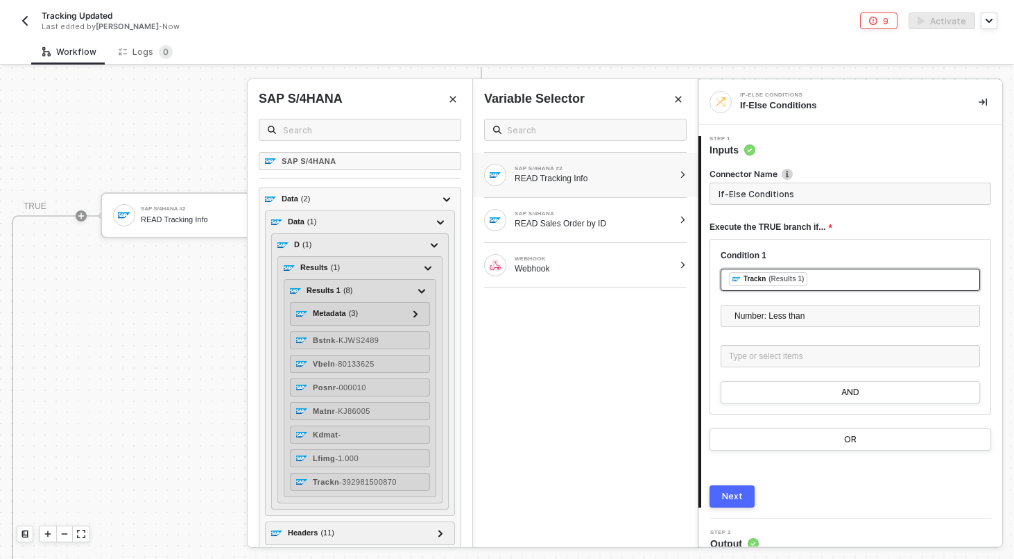
click at [743, 314] on span "Number: Less than" at bounding box center [853, 315] width 237 height 21
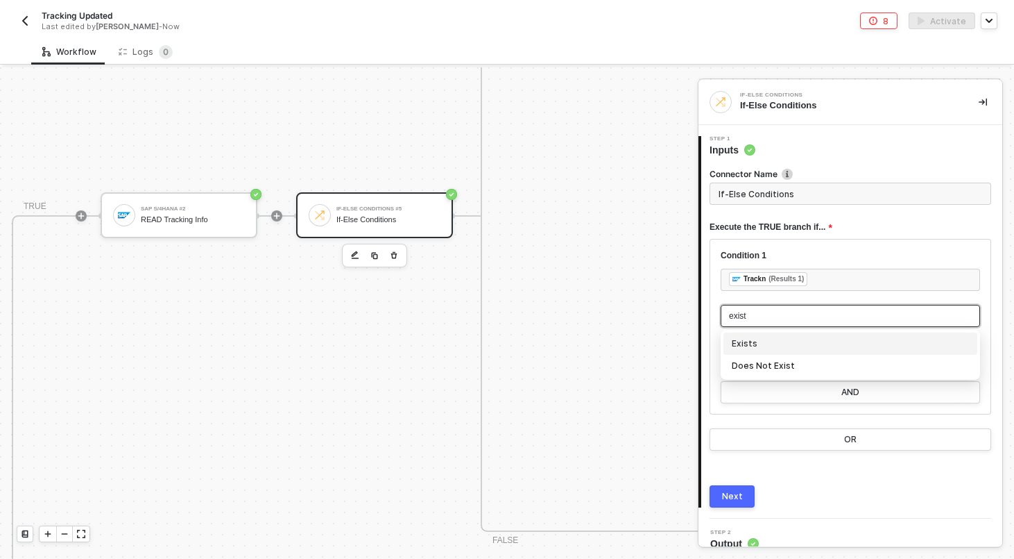
type input "exists"
click at [738, 345] on div "Exists" at bounding box center [850, 343] width 237 height 15
type input "Only continue if Trackn Exists"
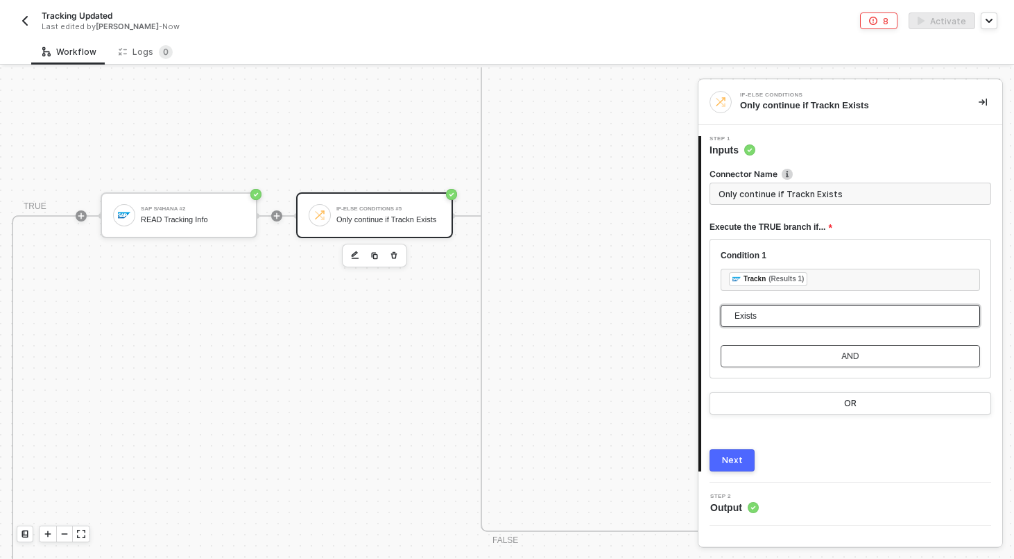
click at [810, 346] on button "AND" at bounding box center [850, 356] width 259 height 22
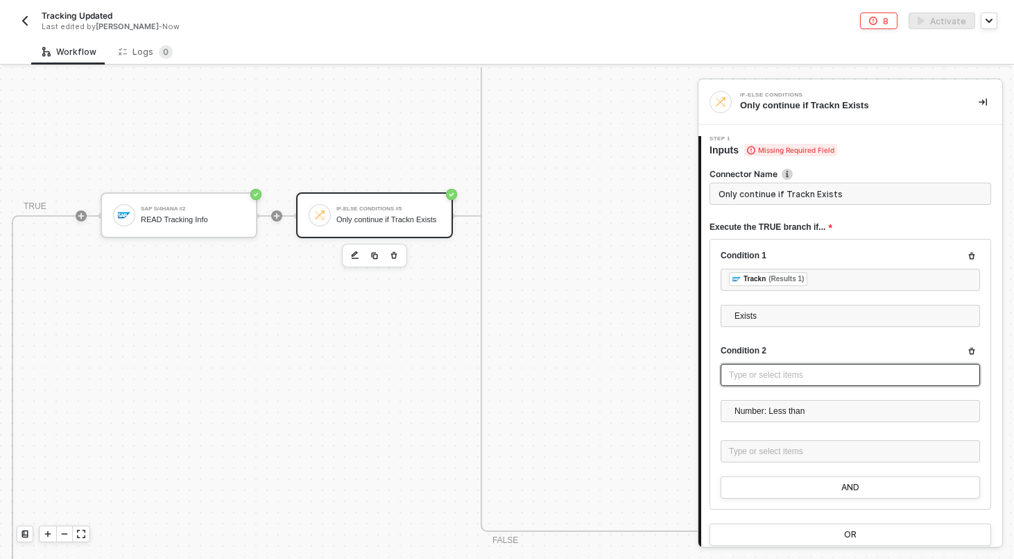
click at [768, 384] on div "Type or select items ﻿" at bounding box center [850, 375] width 259 height 22
click at [752, 367] on div "Type or select items ﻿" at bounding box center [850, 375] width 259 height 22
click at [824, 346] on div "Condition 2" at bounding box center [850, 351] width 259 height 12
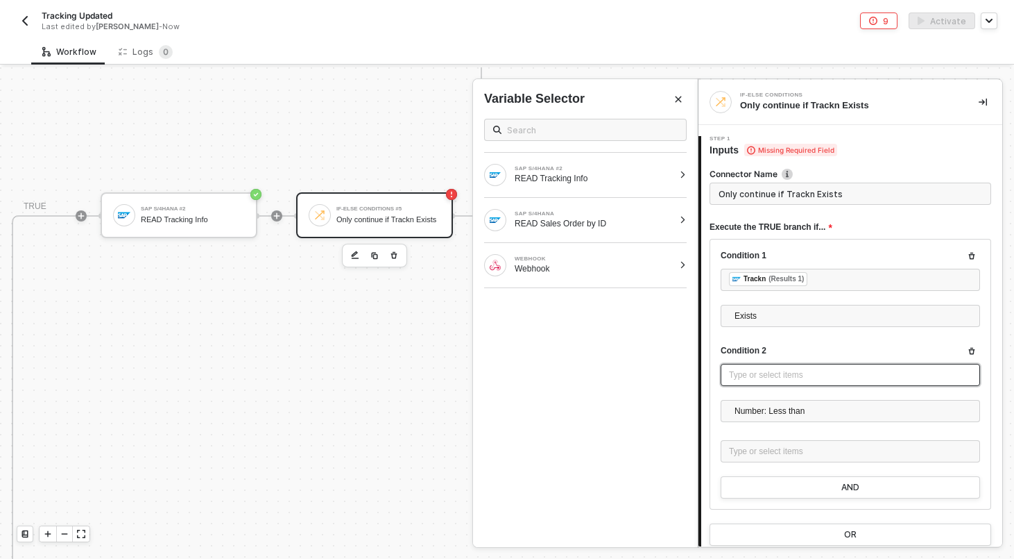
click at [800, 367] on div "Type or select items ﻿" at bounding box center [850, 375] width 259 height 22
click at [651, 187] on div "SAP S/4HANA #2 READ Tracking Info" at bounding box center [585, 175] width 225 height 44
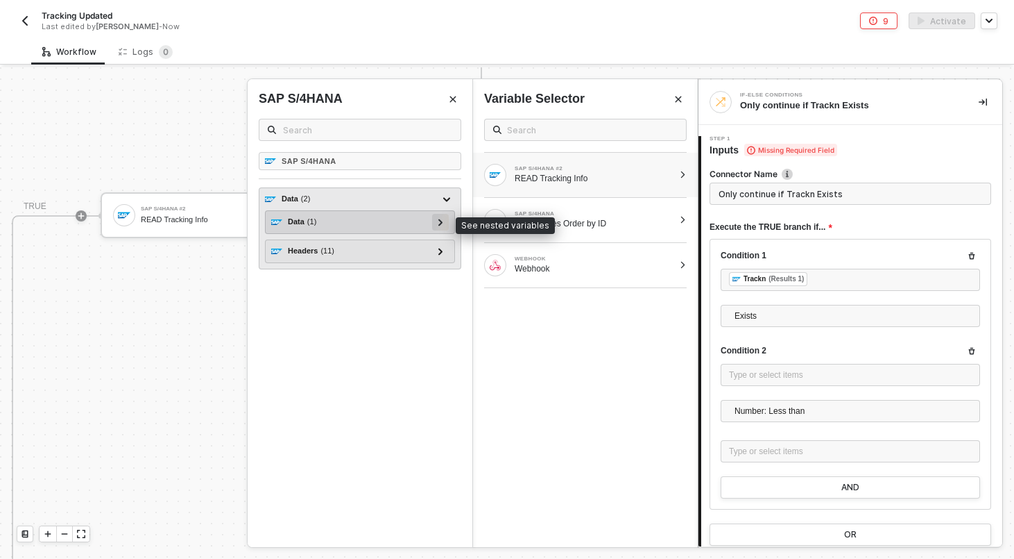
click at [436, 222] on div at bounding box center [440, 222] width 17 height 17
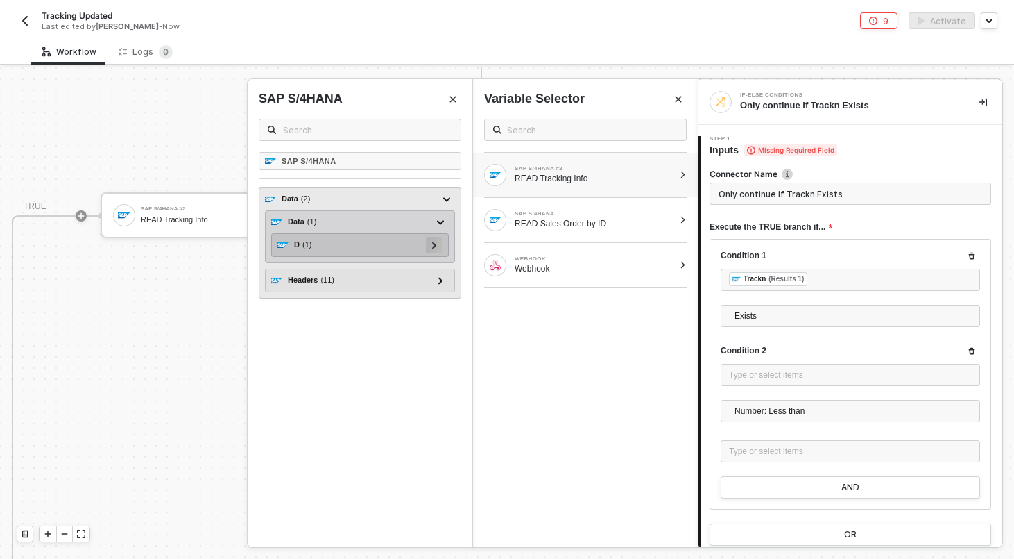
click at [431, 244] on div at bounding box center [434, 244] width 7 height 15
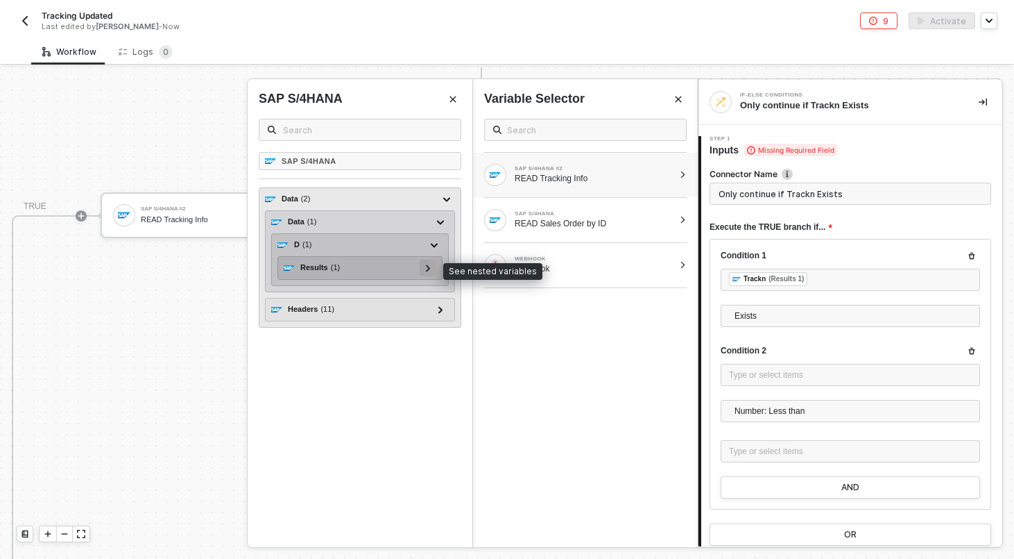
click at [425, 269] on div at bounding box center [428, 266] width 7 height 15
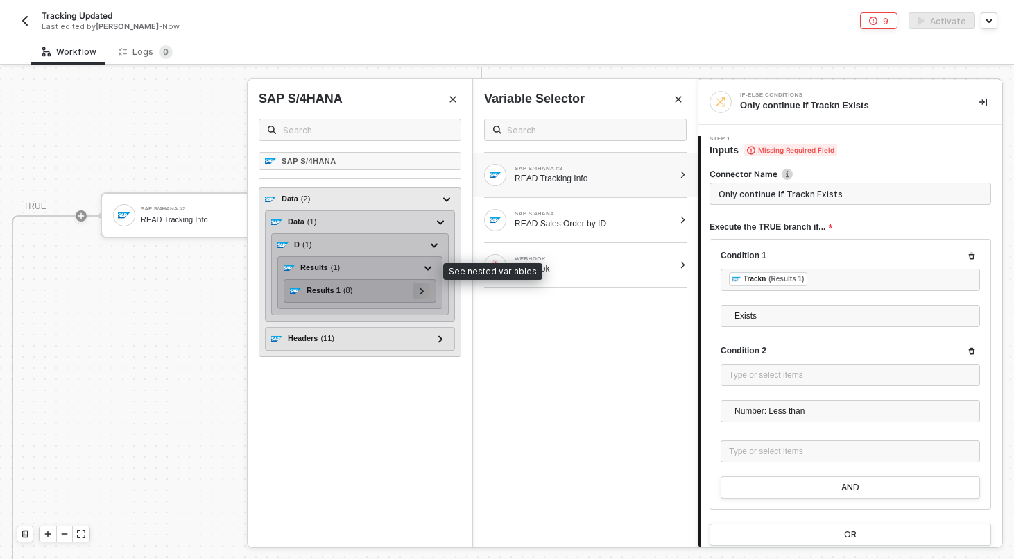
click at [420, 289] on icon at bounding box center [422, 290] width 5 height 7
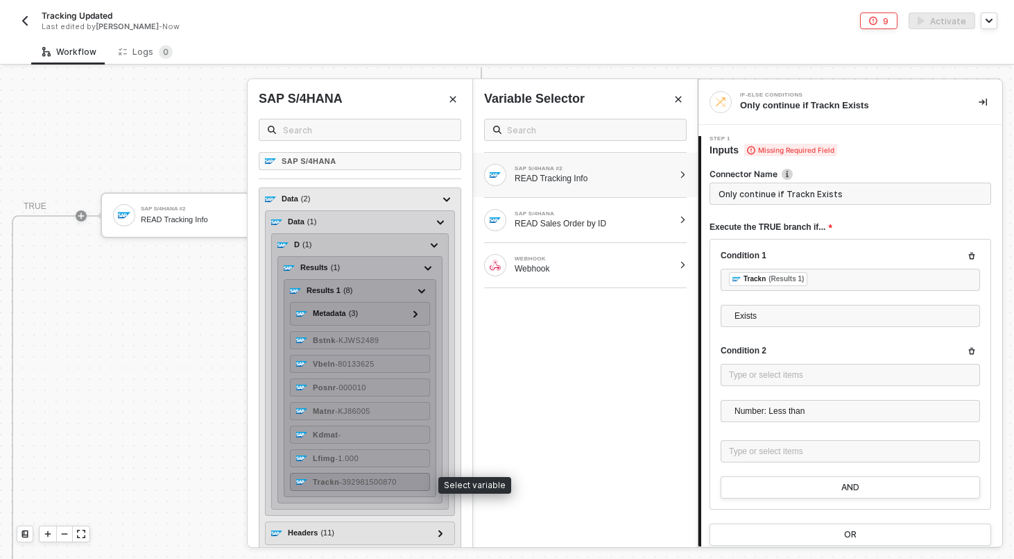
click at [360, 479] on span "- 392981500870" at bounding box center [368, 481] width 58 height 8
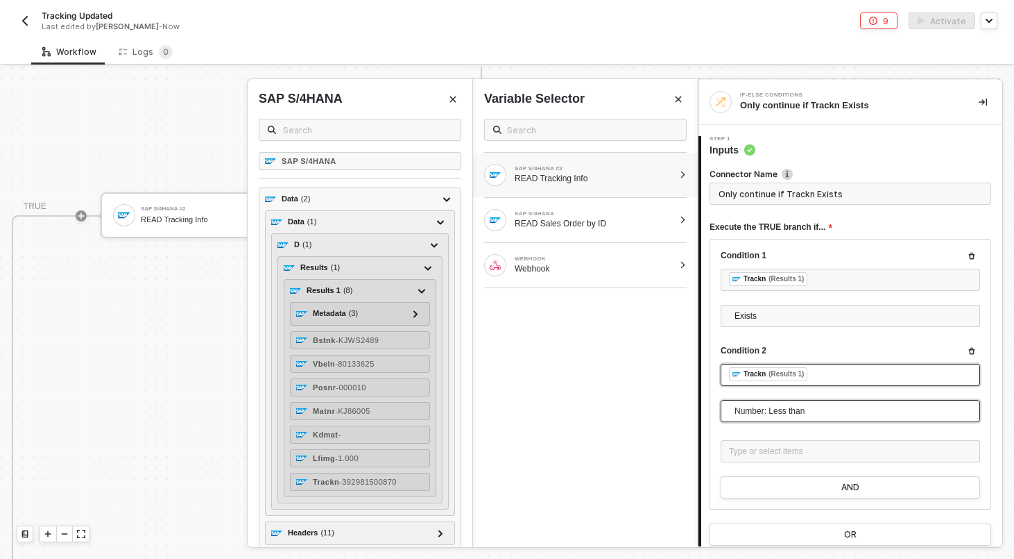
click at [808, 409] on span "Number: Less than" at bounding box center [853, 410] width 237 height 21
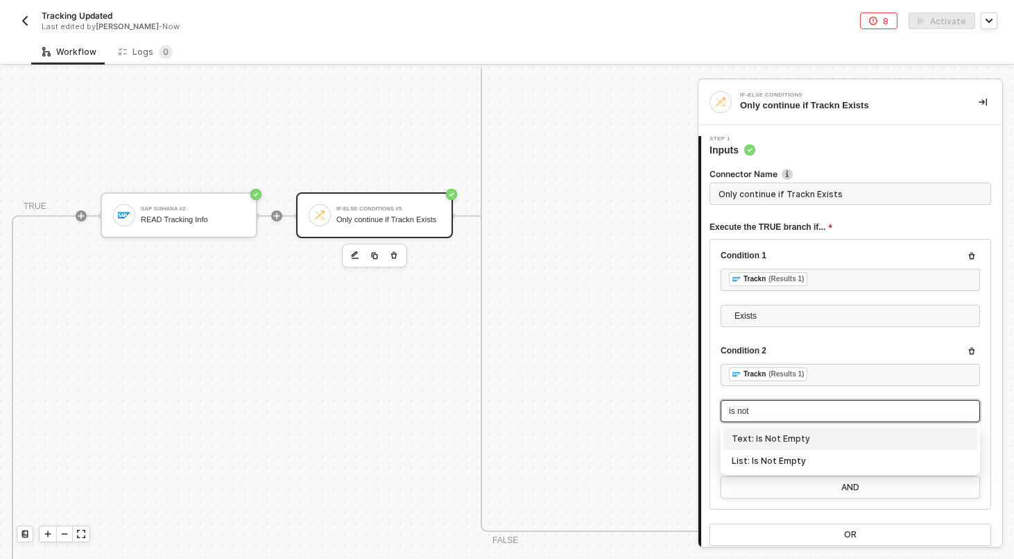
type input "is not"
click at [805, 428] on div "Text: Is Not Empty" at bounding box center [851, 438] width 254 height 22
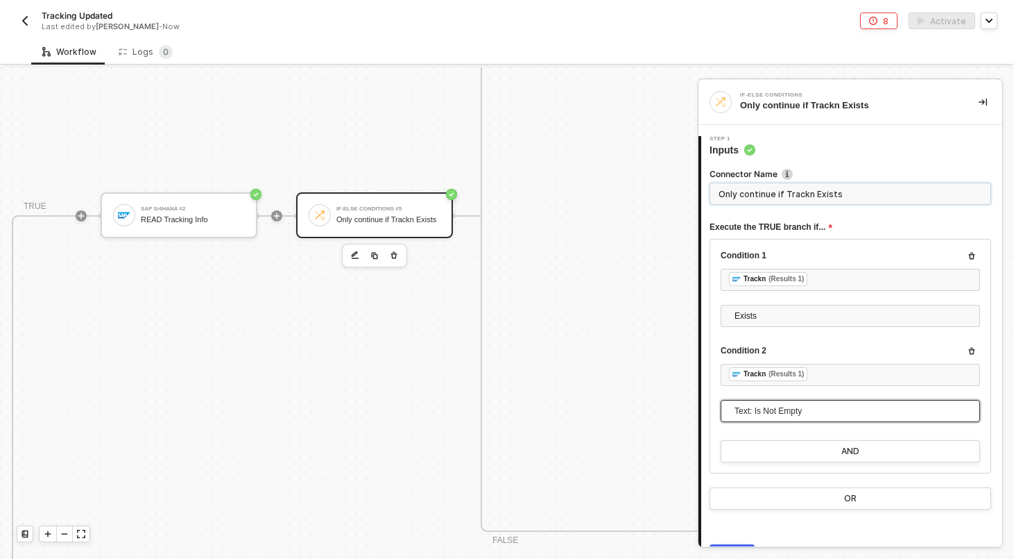
click at [778, 194] on input "Only continue if Trackn Exists" at bounding box center [851, 193] width 282 height 22
click at [769, 199] on input "If Tracking No Exists" at bounding box center [851, 193] width 282 height 22
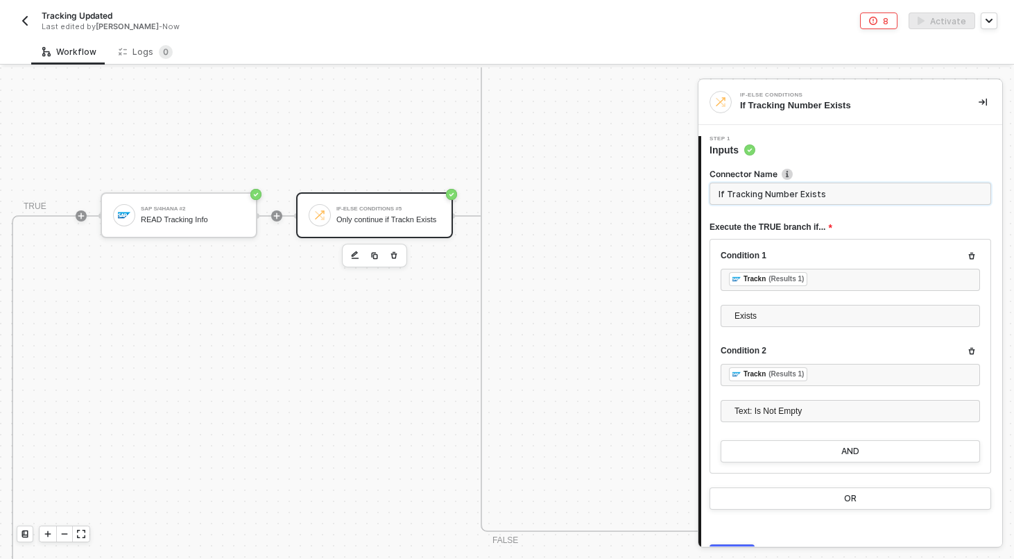
scroll to position [74, 0]
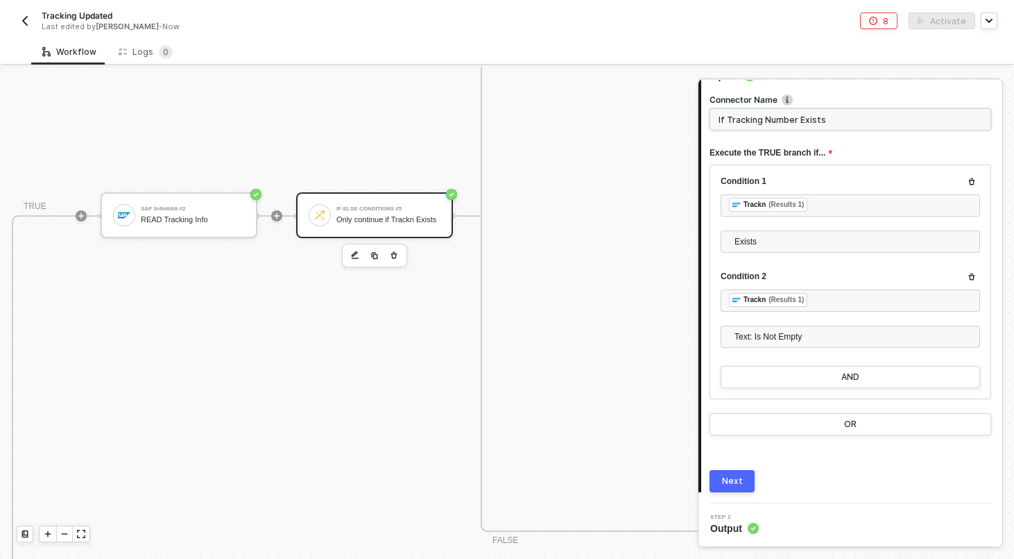
type input "If Tracking Number Exists"
click at [740, 485] on div "Next" at bounding box center [732, 480] width 21 height 11
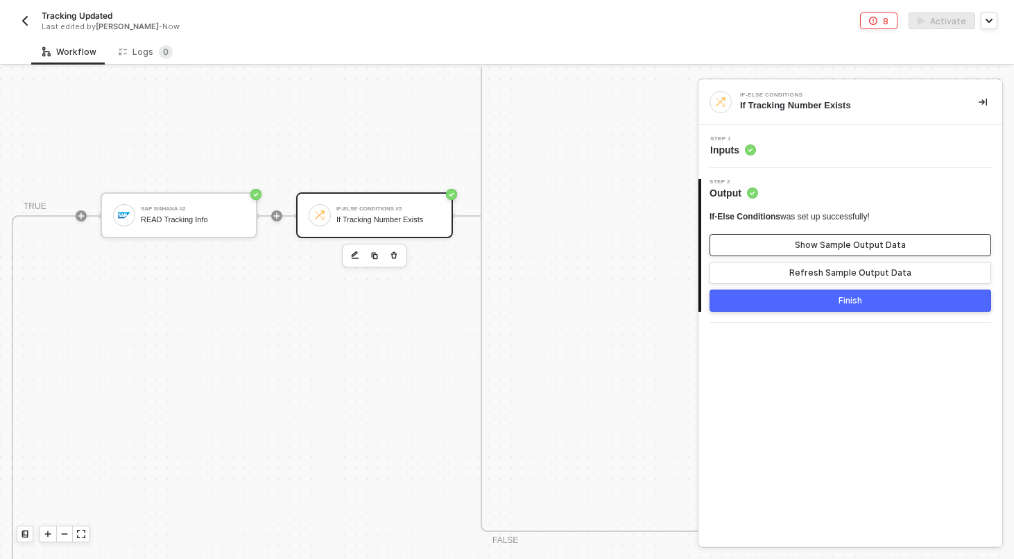
click at [803, 241] on div "Show Sample Output Data" at bounding box center [850, 244] width 111 height 11
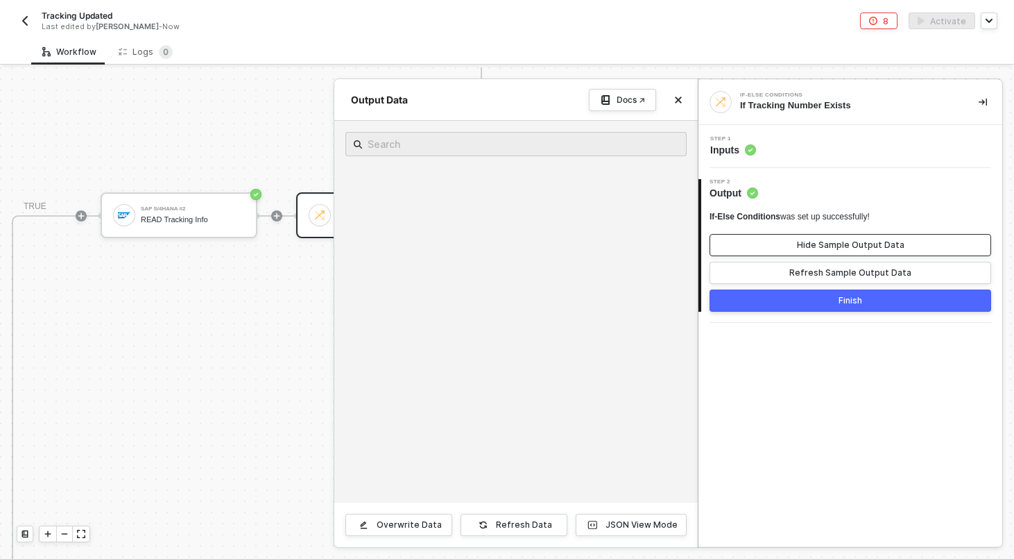
click at [803, 241] on div "Hide Sample Output Data" at bounding box center [851, 244] width 108 height 11
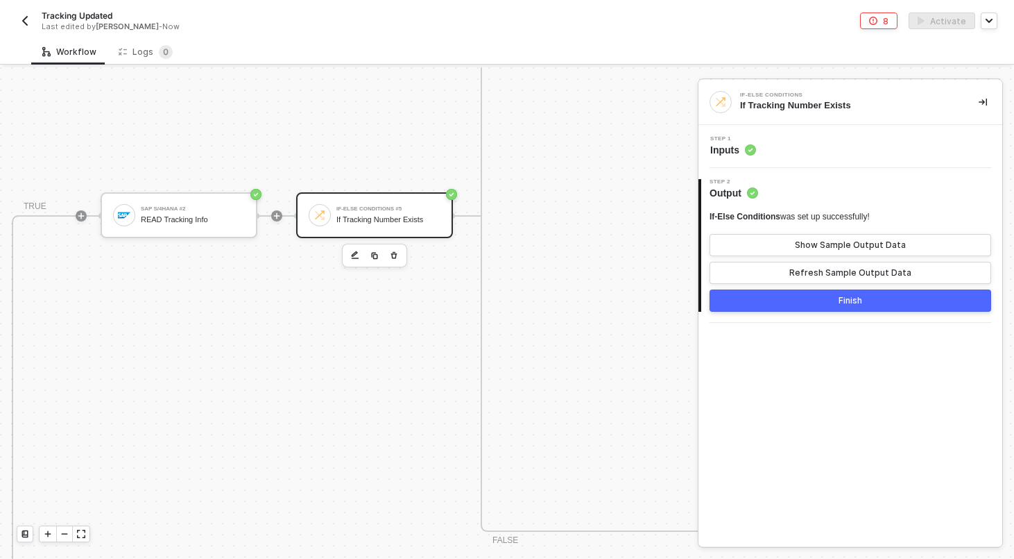
click at [815, 304] on button "Finish" at bounding box center [851, 300] width 282 height 22
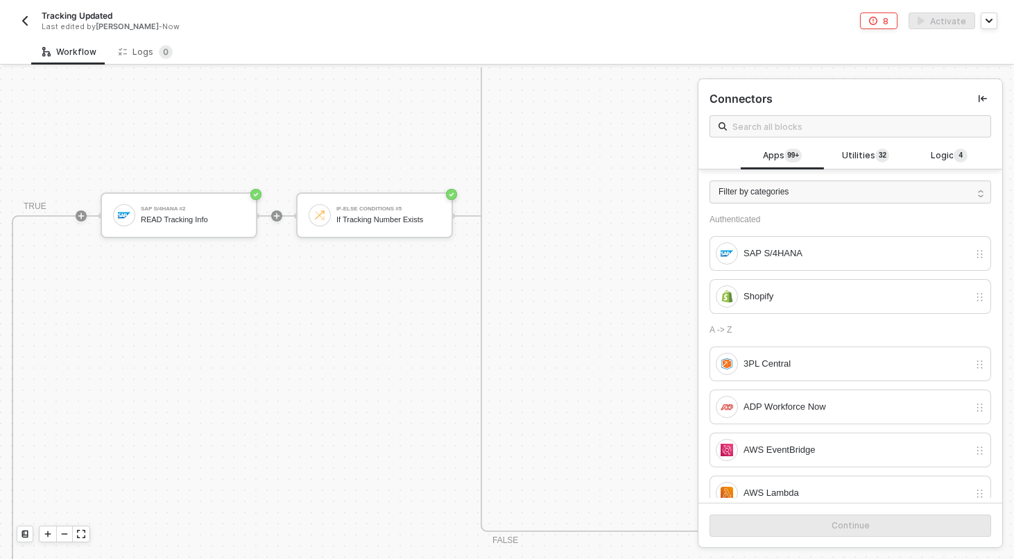
click at [377, 210] on div "If-Else Conditions #5" at bounding box center [388, 209] width 104 height 6
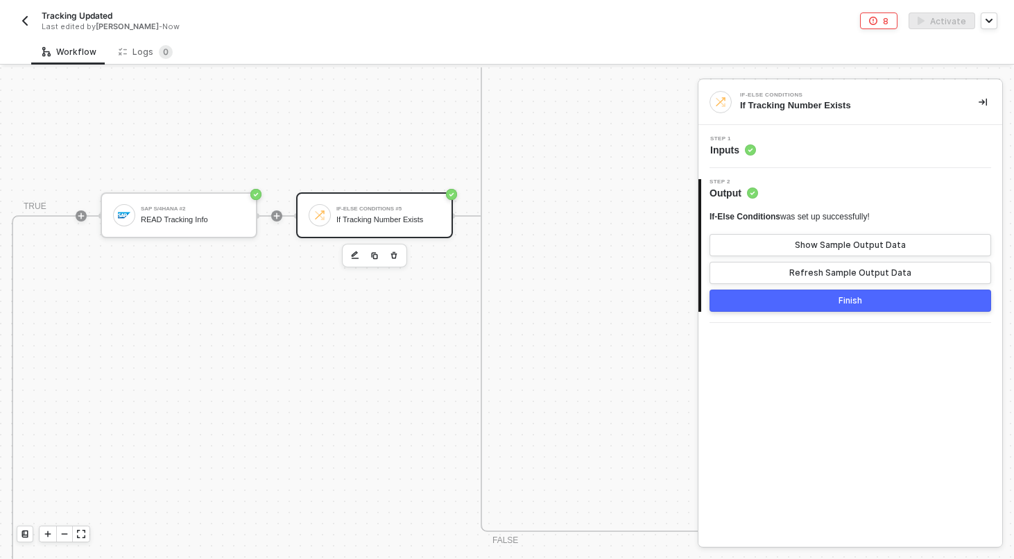
click at [807, 148] on div "Step 1 Inputs" at bounding box center [852, 146] width 300 height 21
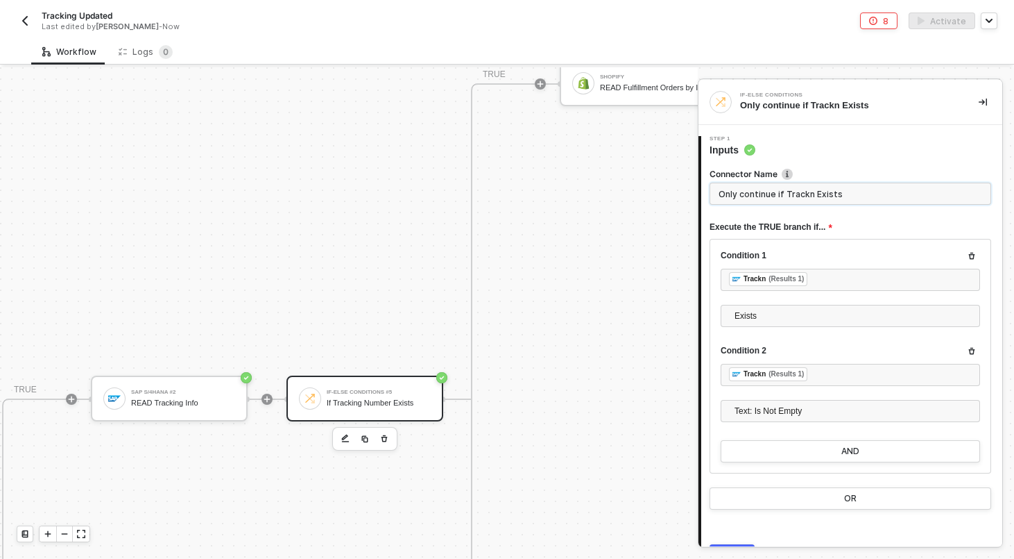
scroll to position [588, 590]
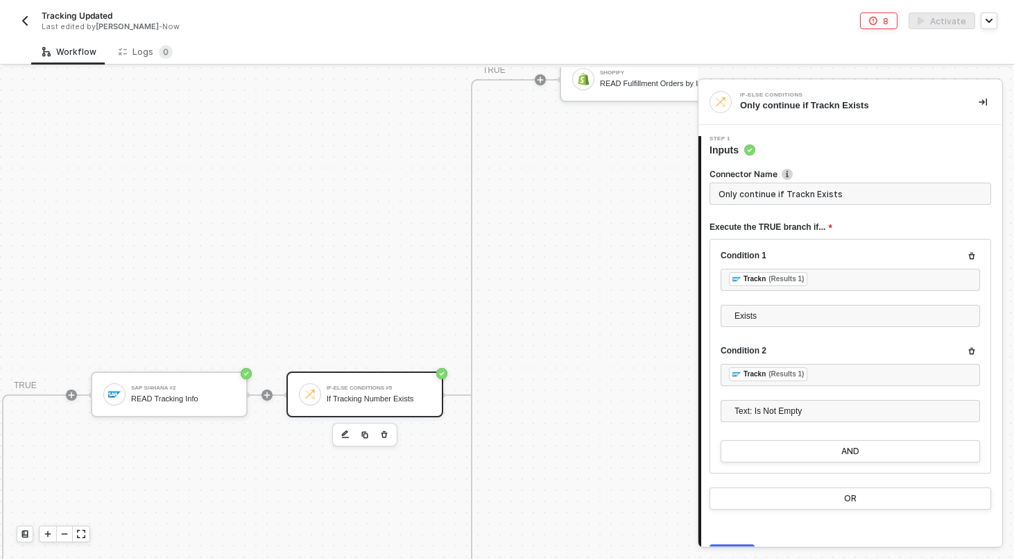
click at [352, 386] on div "If-Else Conditions #5" at bounding box center [379, 388] width 104 height 6
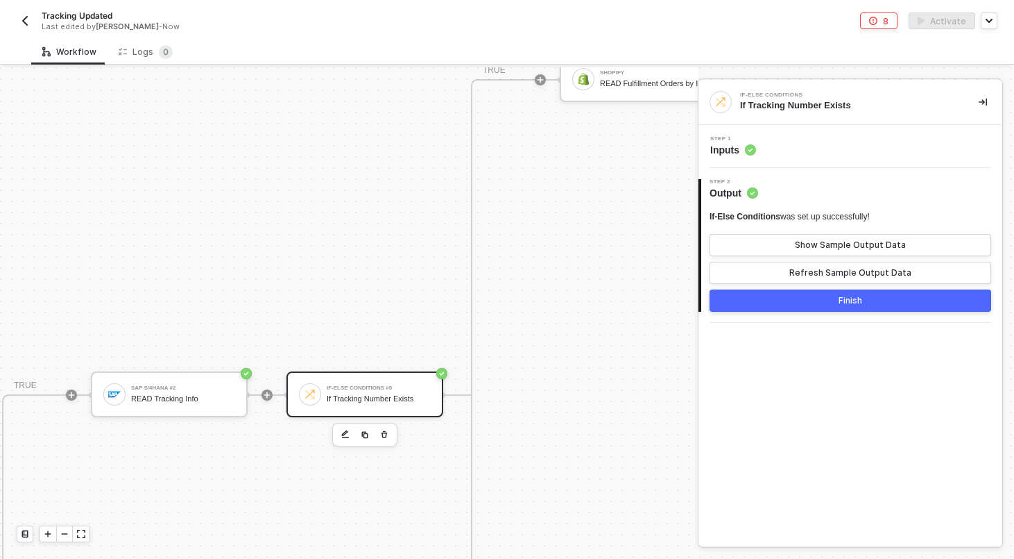
click at [808, 153] on div "Step 1 Inputs" at bounding box center [852, 146] width 300 height 21
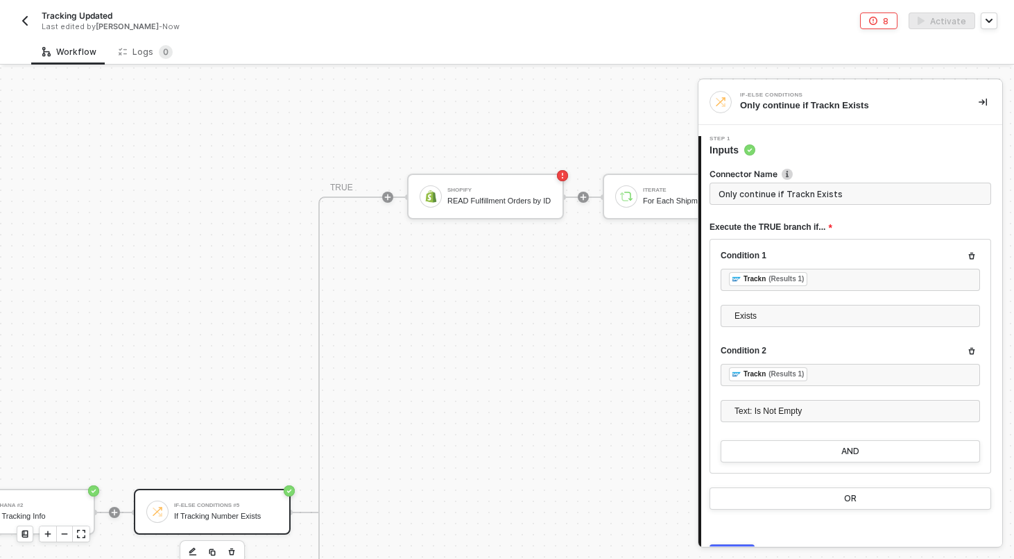
scroll to position [470, 770]
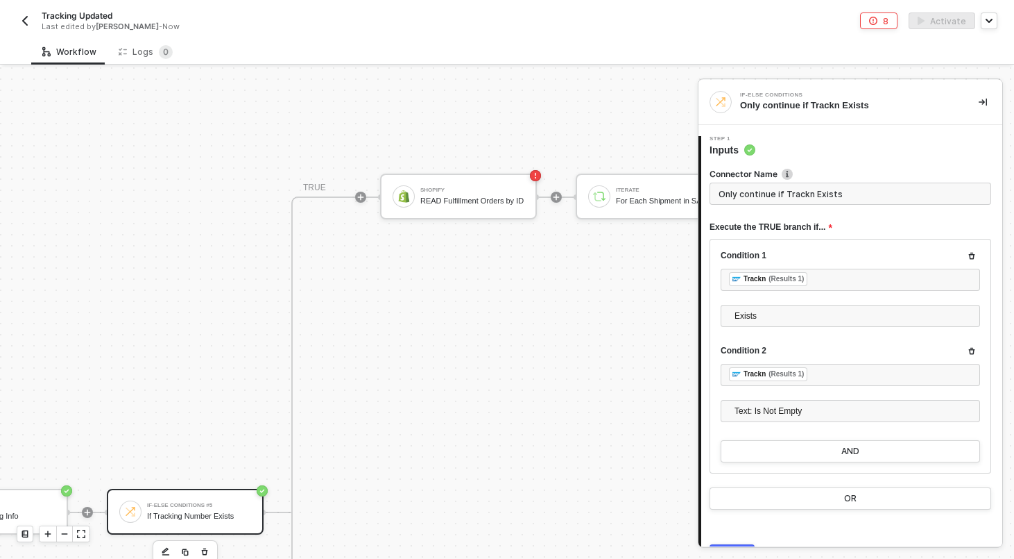
click at [427, 210] on div "Shopify READ Fulfillment Orders by ID" at bounding box center [458, 196] width 157 height 46
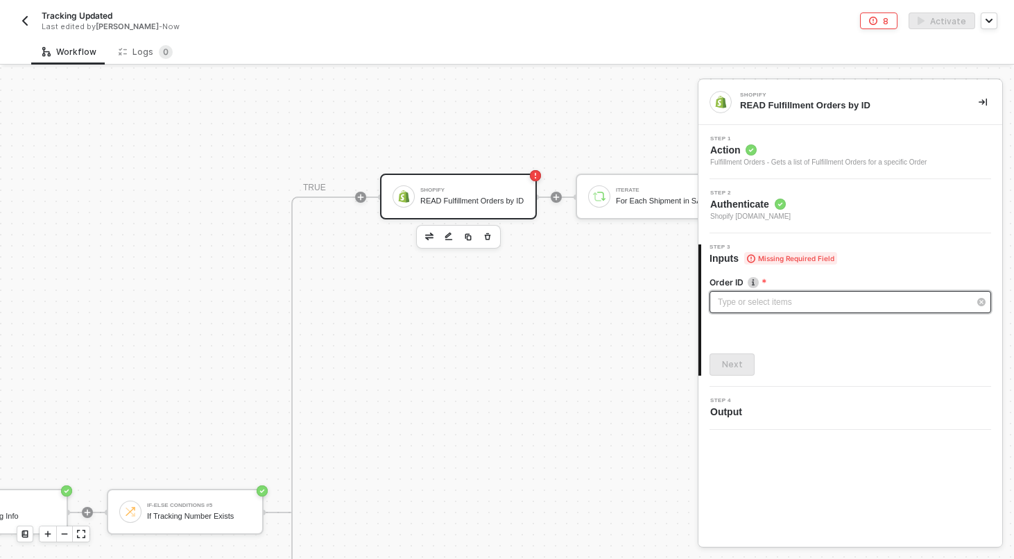
click at [766, 306] on div "Type or select items ﻿" at bounding box center [843, 302] width 251 height 13
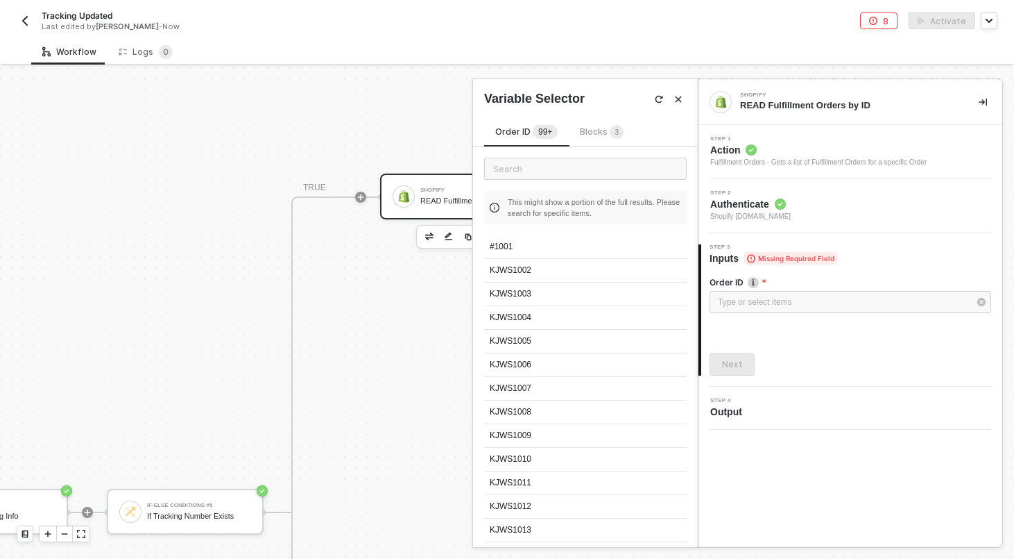
click at [597, 137] on div "Blocks 3" at bounding box center [602, 132] width 44 height 15
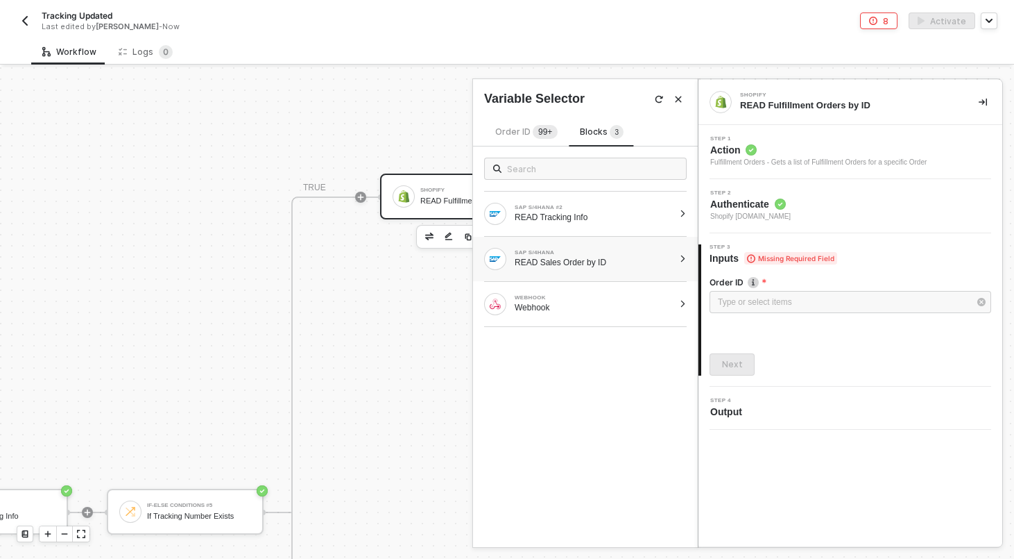
click at [685, 266] on div "SAP S/4HANA READ Sales Order by ID" at bounding box center [585, 259] width 225 height 44
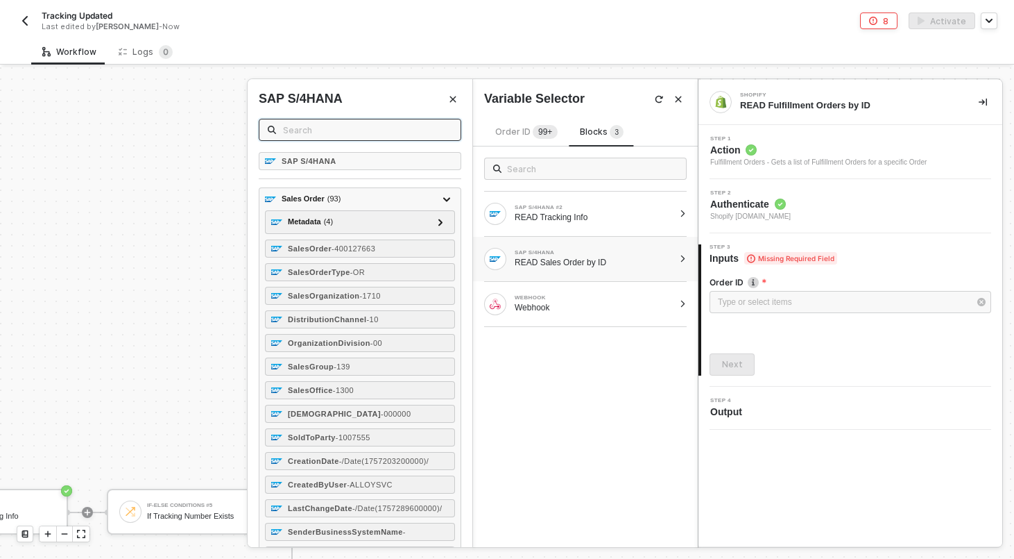
click at [388, 133] on input "text" at bounding box center [367, 129] width 169 height 15
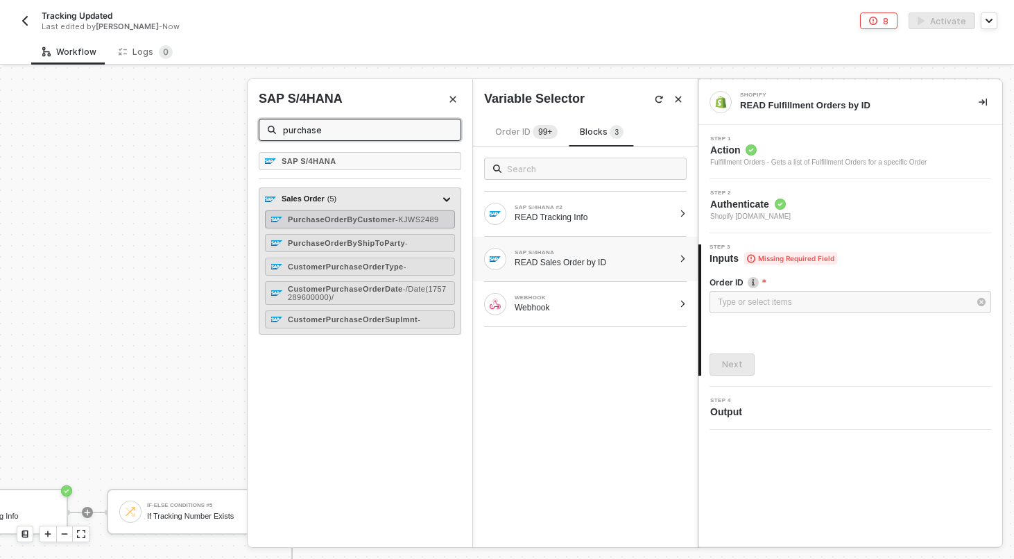
type input "purchase"
click at [355, 218] on strong "PurchaseOrderByCustomer" at bounding box center [342, 219] width 108 height 8
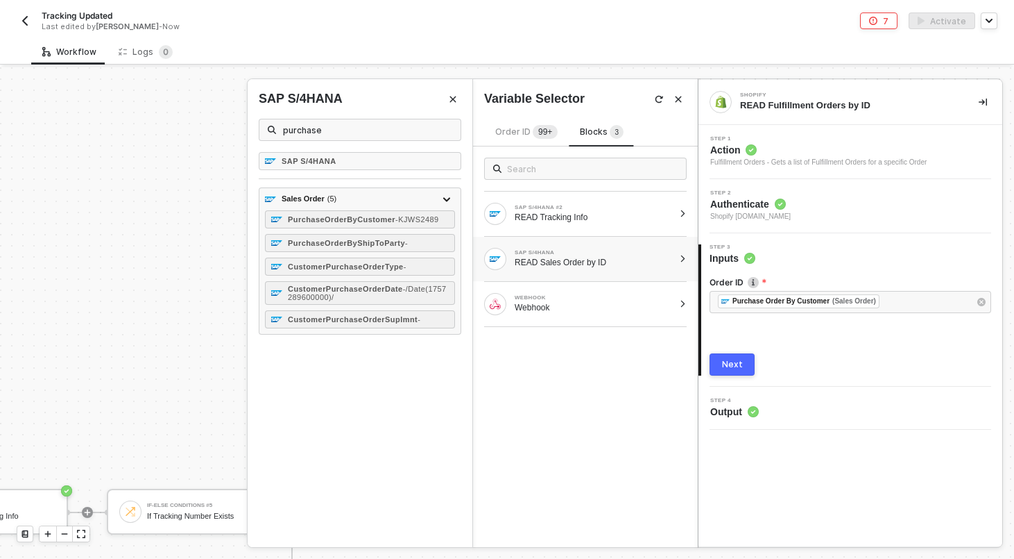
click at [741, 369] on div "Next" at bounding box center [732, 364] width 21 height 11
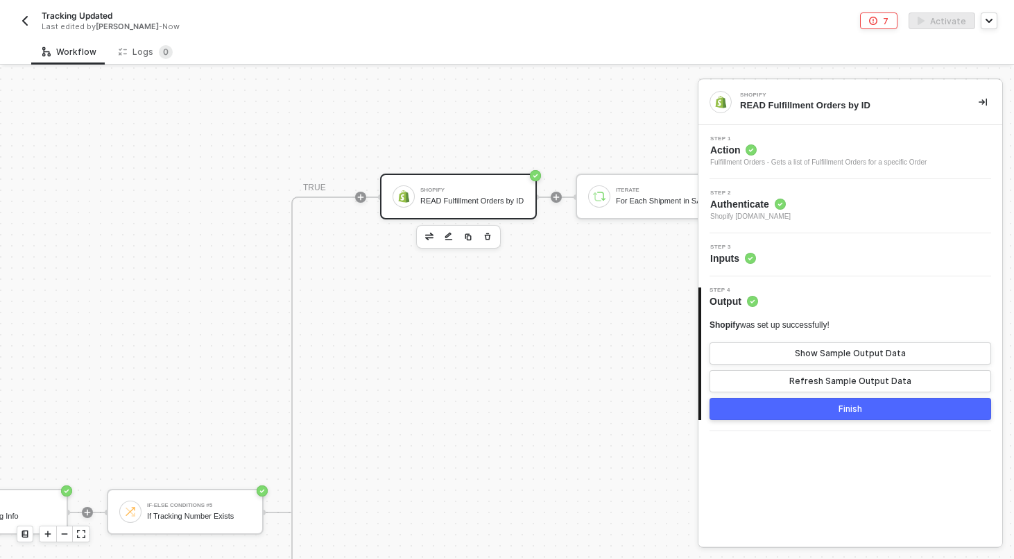
click at [747, 414] on button "Finish" at bounding box center [851, 409] width 282 height 22
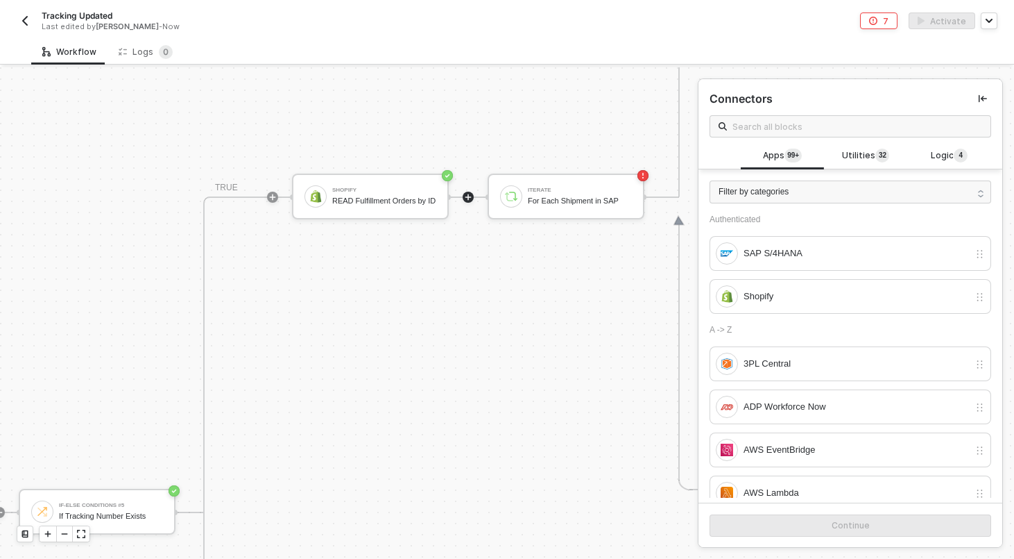
scroll to position [470, 887]
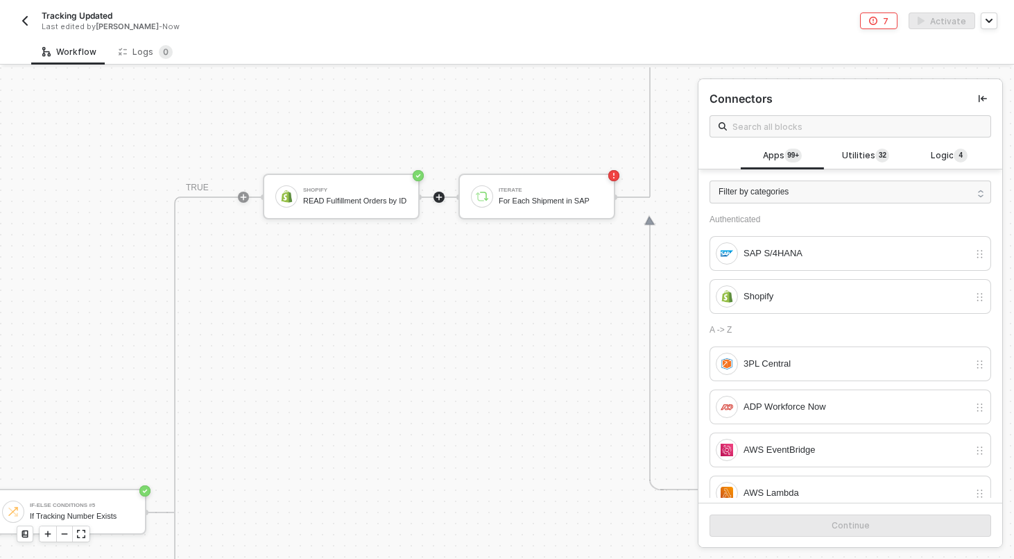
click at [509, 210] on div "Iterate For Each Shipment in SAP" at bounding box center [537, 196] width 157 height 46
click at [580, 183] on div "Iterate For Each Shipment in SAP" at bounding box center [551, 196] width 104 height 26
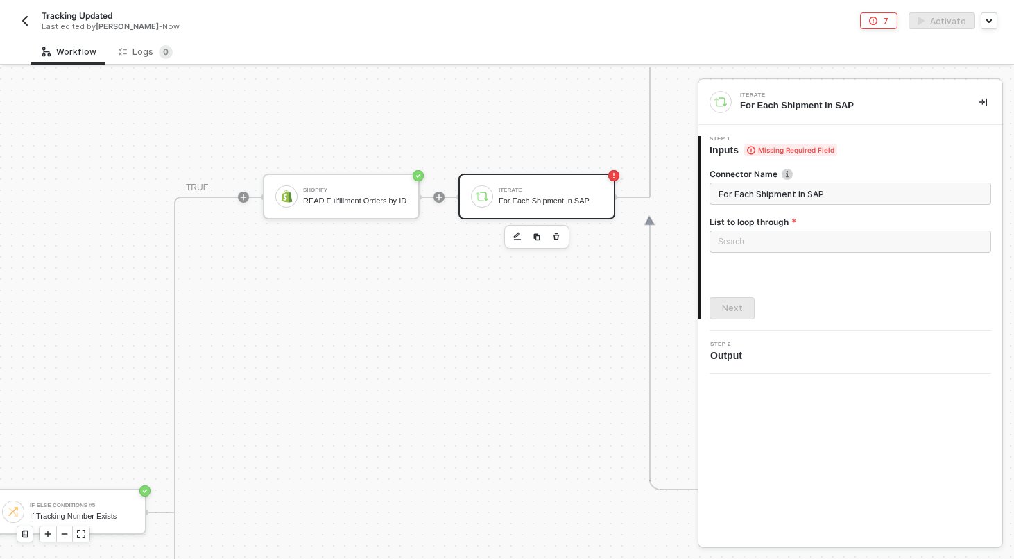
click at [801, 255] on div "Search" at bounding box center [851, 244] width 282 height 29
click at [799, 246] on div "Search" at bounding box center [851, 241] width 282 height 22
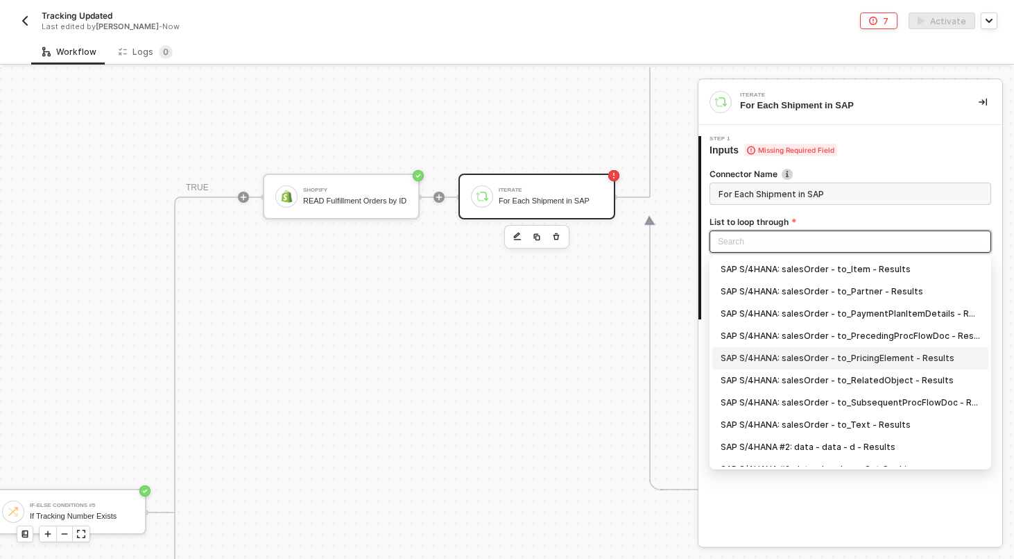
scroll to position [36, 0]
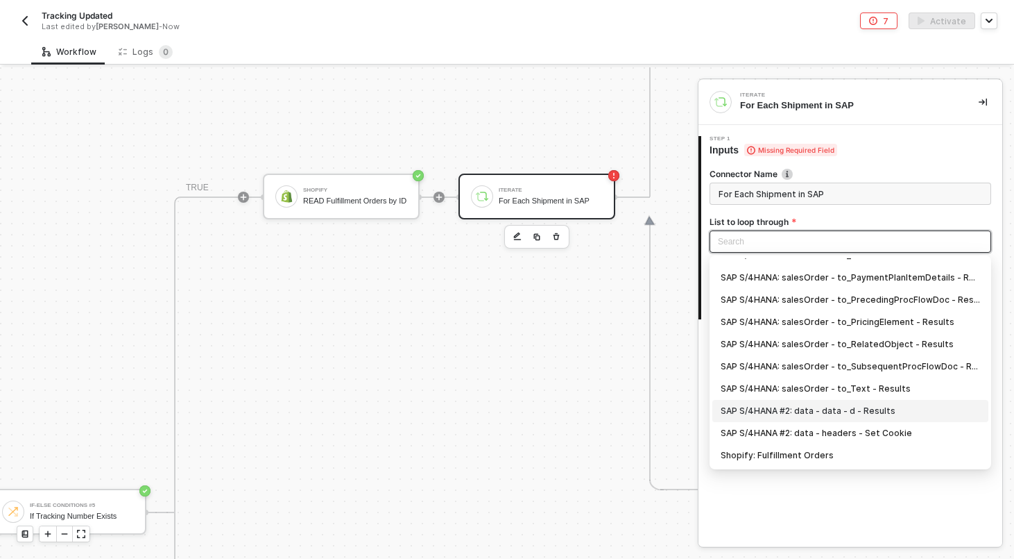
click at [842, 409] on div "SAP S/4HANA #2: data - data - d - Results" at bounding box center [850, 410] width 259 height 15
type input "Loop through SAP S/4HANA #2: data - data - d - Results"
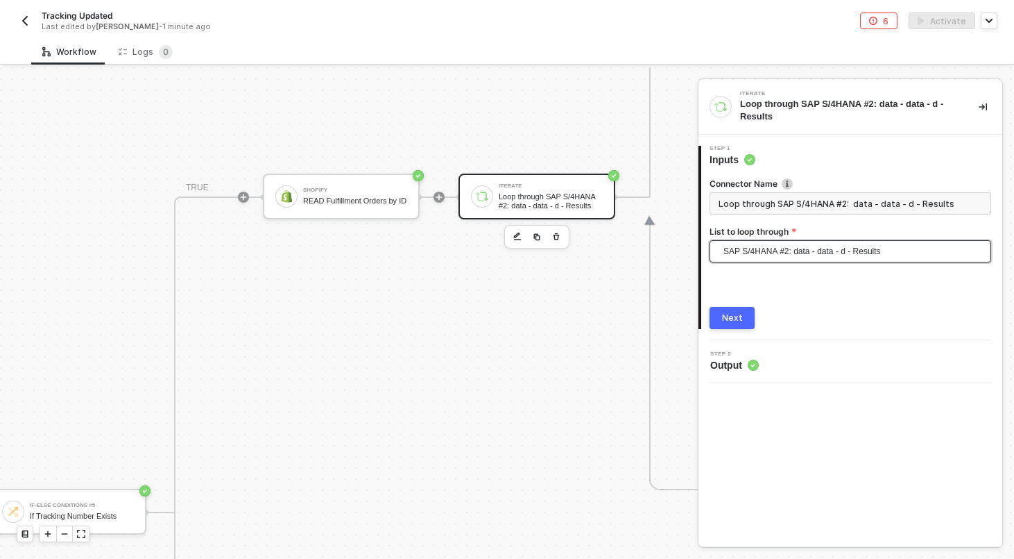
click at [737, 309] on button "Next" at bounding box center [732, 318] width 45 height 22
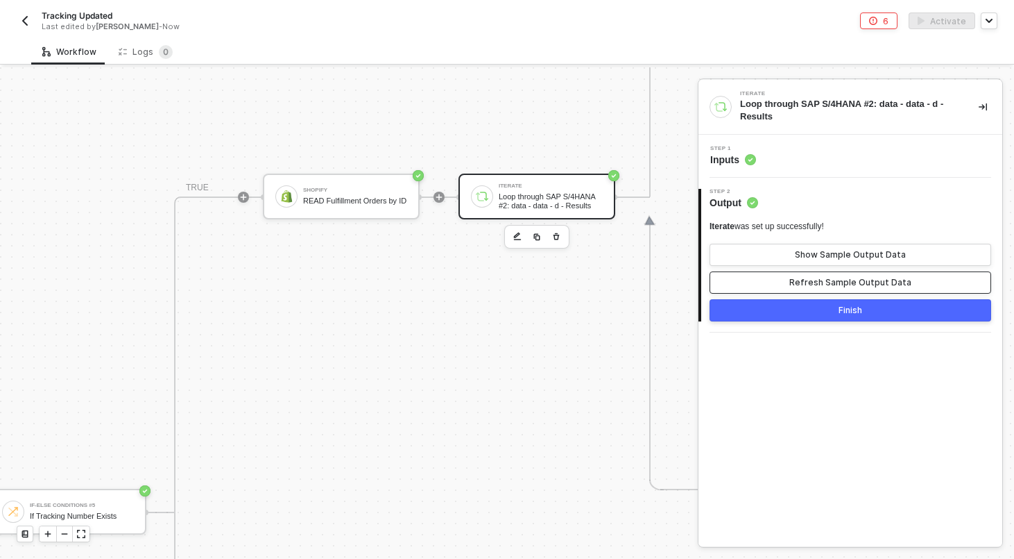
click at [771, 285] on button "Refresh Sample Output Data" at bounding box center [851, 282] width 282 height 22
click at [766, 258] on button "Show Sample Output Data" at bounding box center [851, 255] width 282 height 22
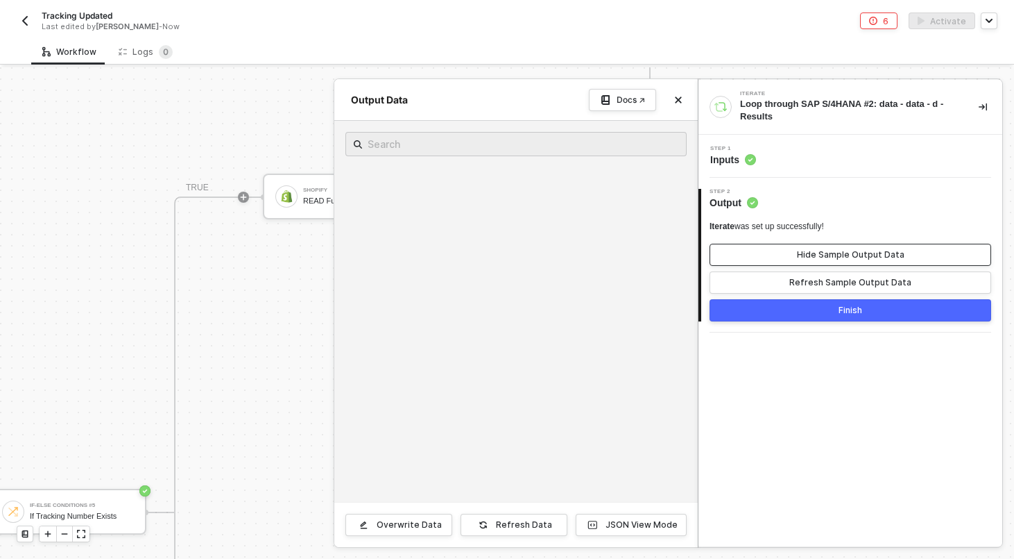
click at [766, 255] on button "Hide Sample Output Data" at bounding box center [851, 255] width 282 height 22
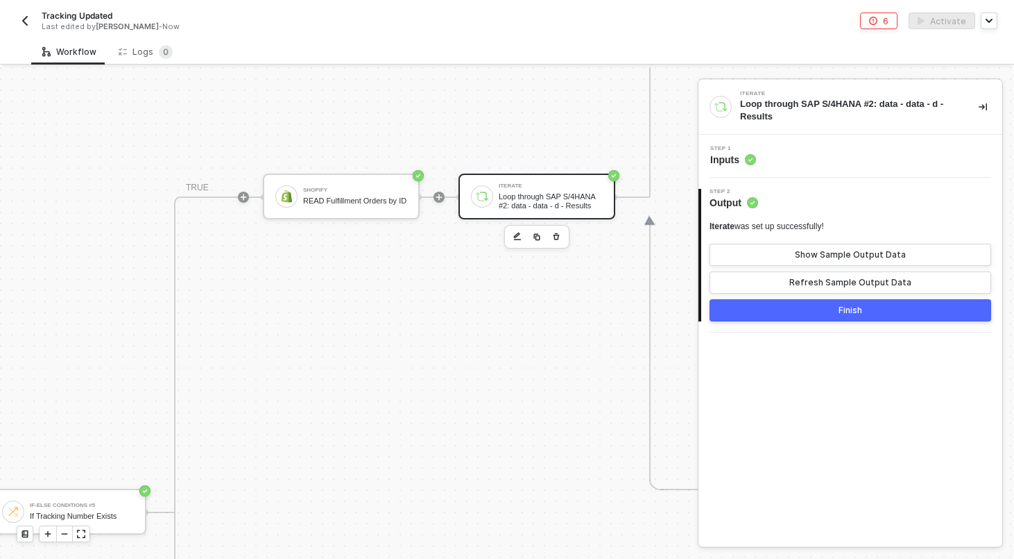
click at [341, 196] on div "READ Fulfillment Orders by ID" at bounding box center [355, 200] width 104 height 9
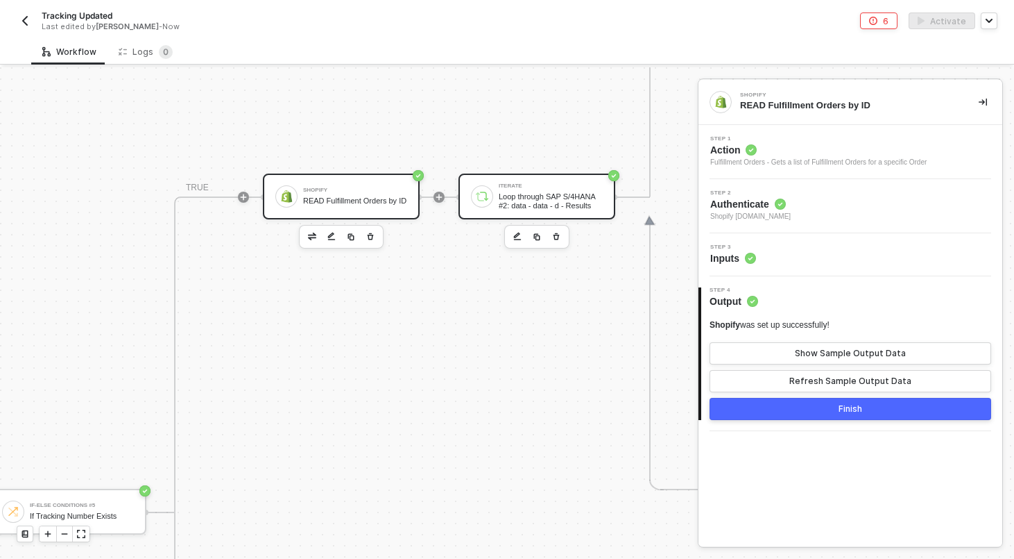
click at [553, 203] on div "Loop through SAP S/4HANA #2: data - data - d - Results" at bounding box center [551, 200] width 104 height 17
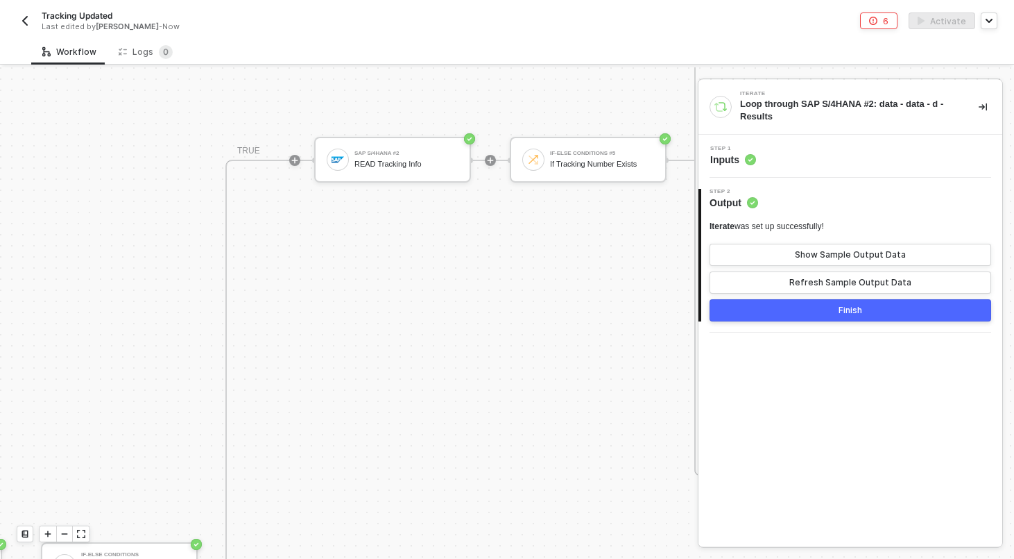
scroll to position [819, 367]
click at [395, 161] on div "SAP S/4HANA #2 READ Tracking Info" at bounding box center [407, 163] width 104 height 26
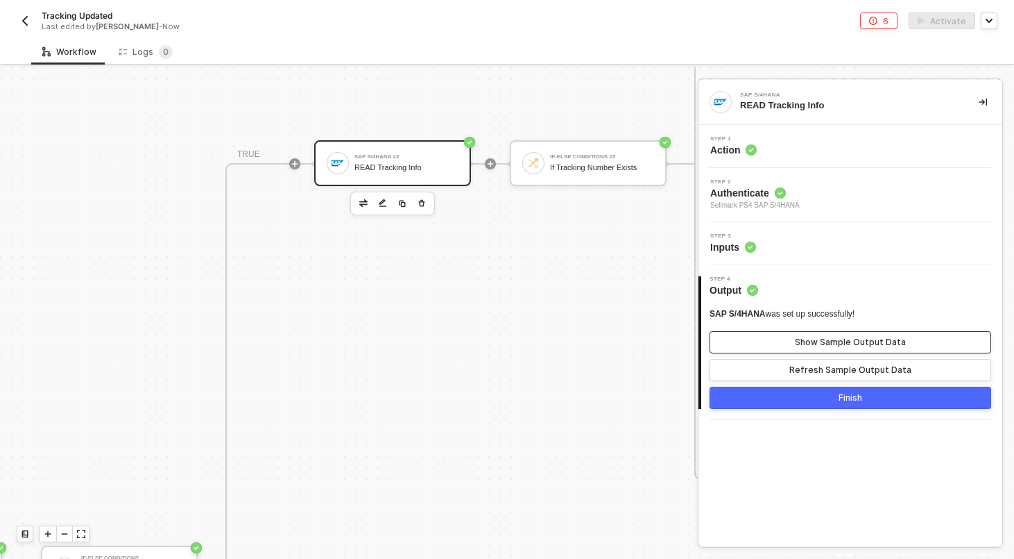
click at [785, 344] on button "Show Sample Output Data" at bounding box center [851, 342] width 282 height 22
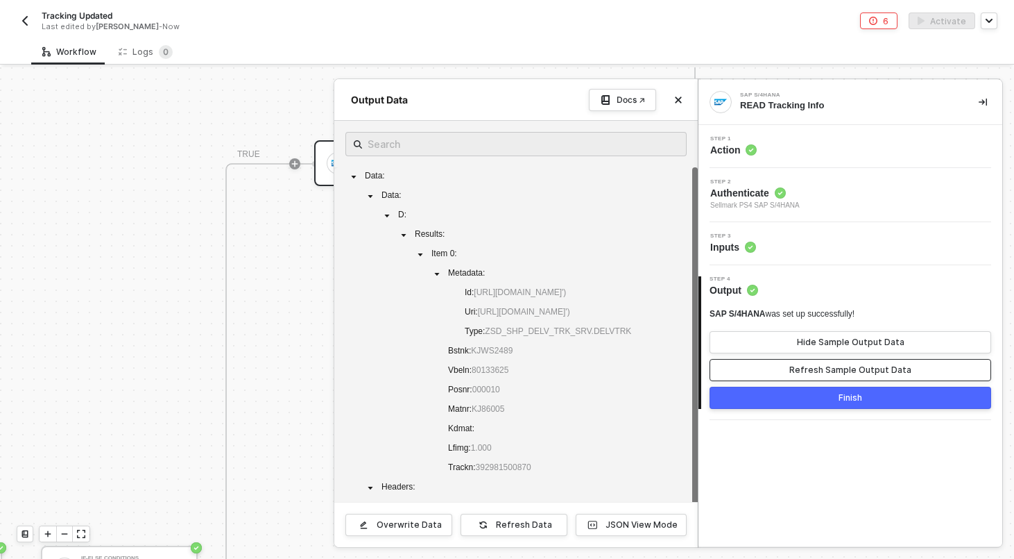
click at [783, 369] on button "Refresh Sample Output Data" at bounding box center [851, 370] width 282 height 22
click at [783, 403] on button "Finish" at bounding box center [851, 397] width 282 height 22
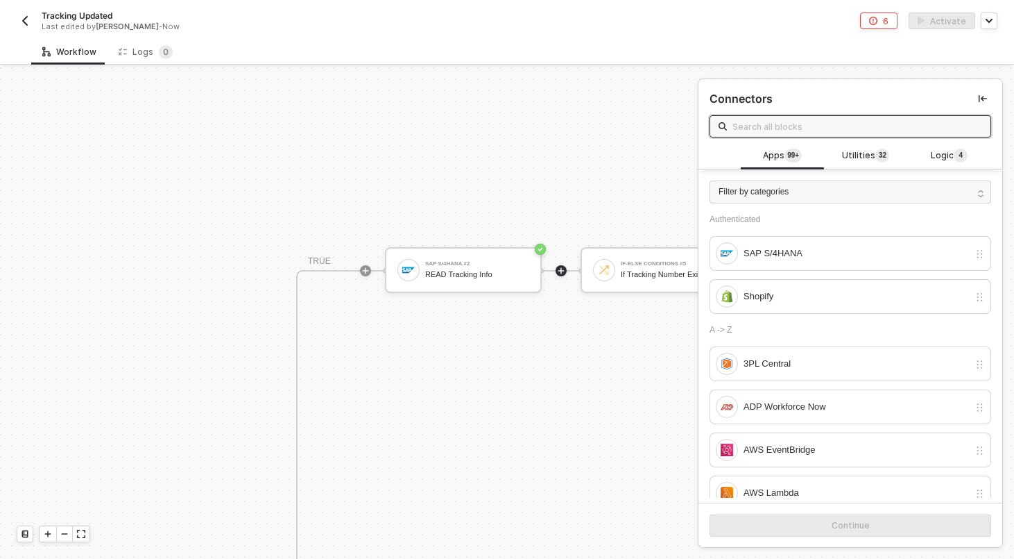
scroll to position [712, 363]
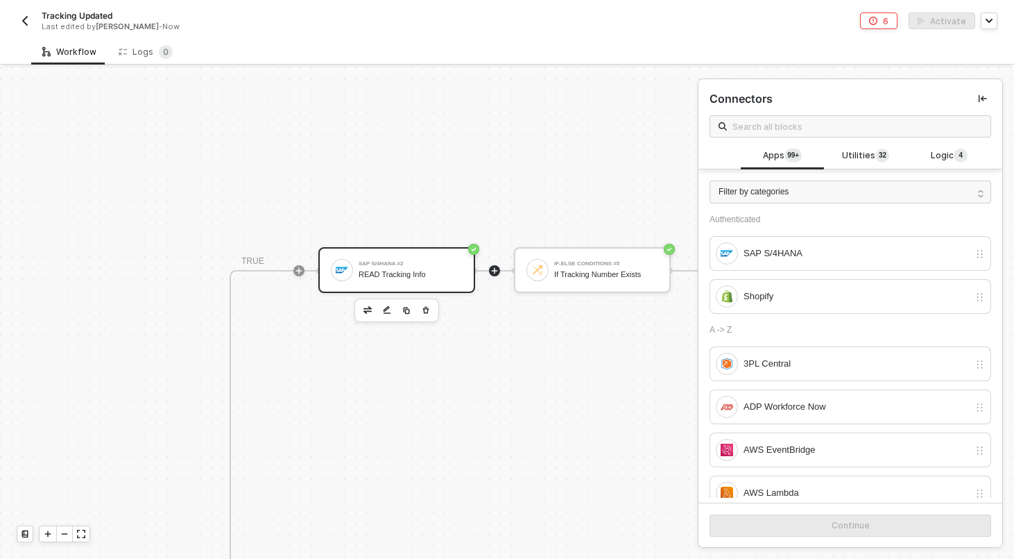
click at [389, 267] on div "SAP S/4HANA #2 READ Tracking Info" at bounding box center [411, 270] width 104 height 26
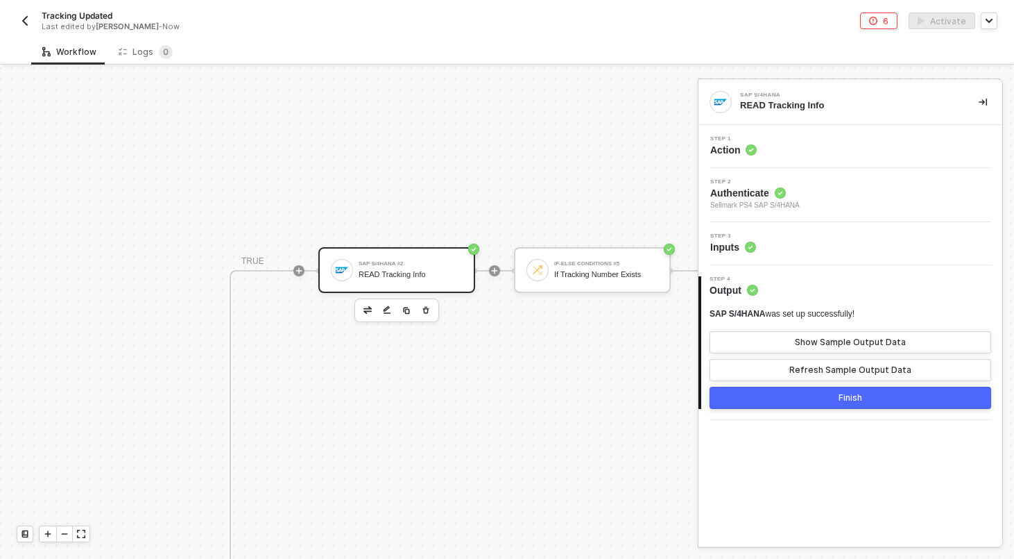
click at [780, 248] on div "Step 3 Inputs" at bounding box center [852, 243] width 300 height 21
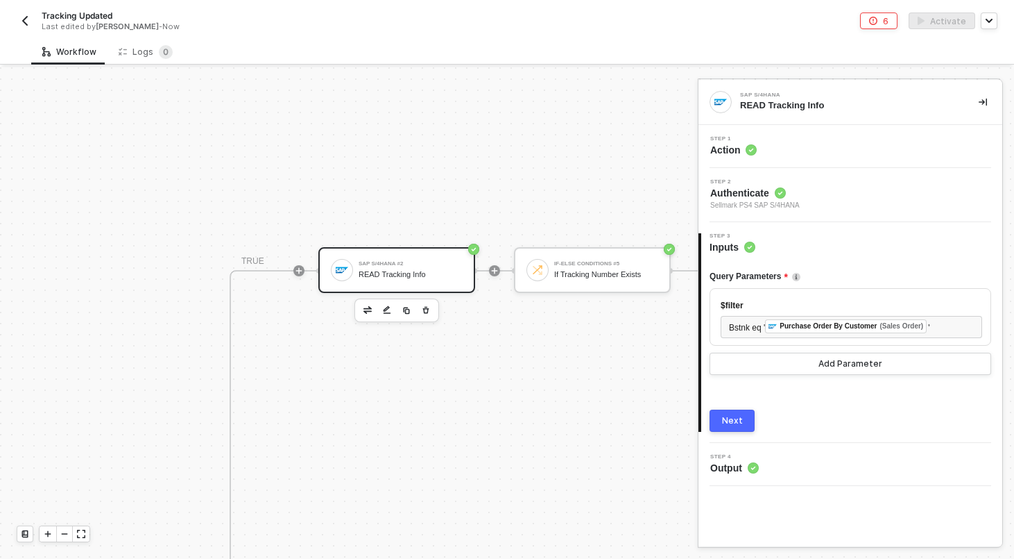
click at [729, 422] on div "Next" at bounding box center [732, 420] width 21 height 11
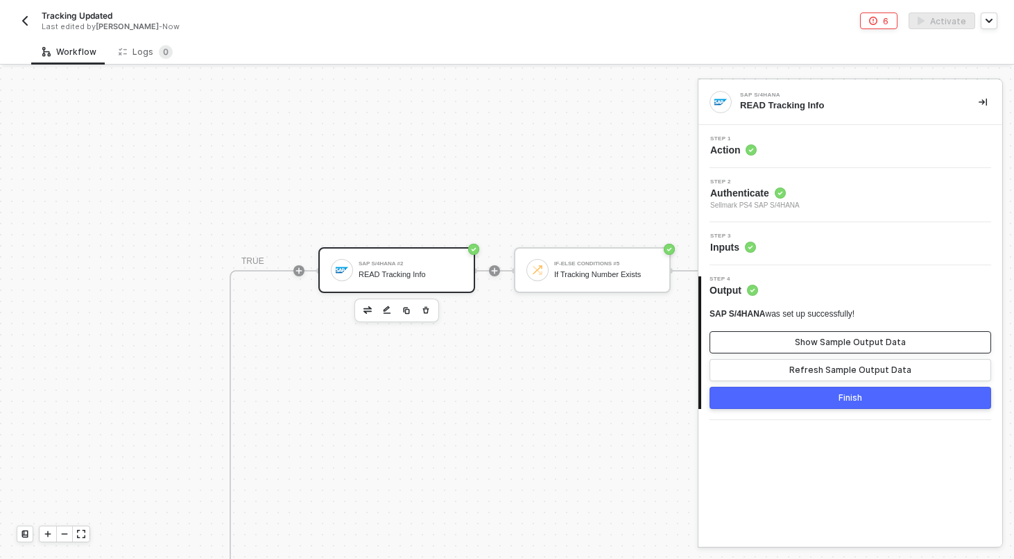
click at [806, 341] on div "Show Sample Output Data" at bounding box center [850, 341] width 111 height 11
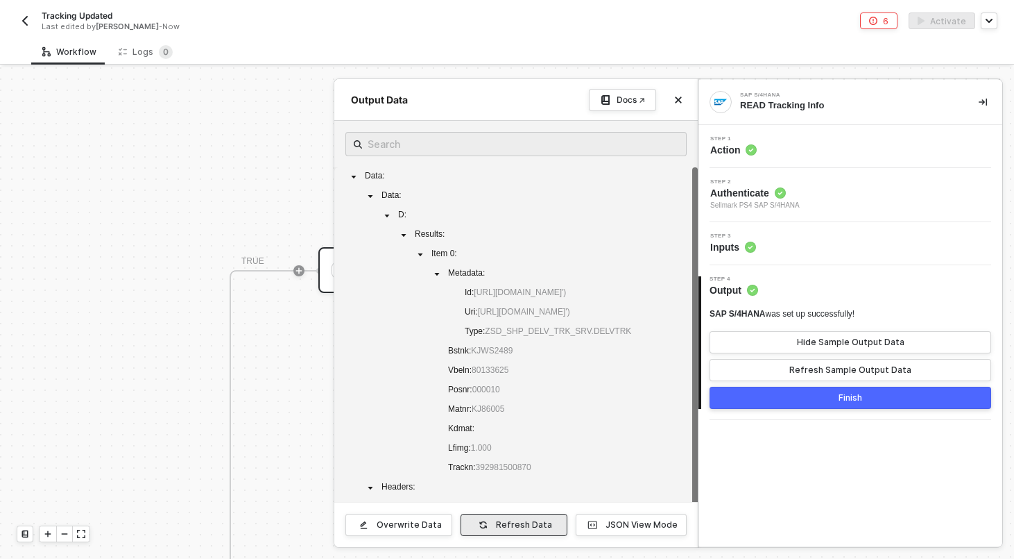
click at [532, 531] on button "Refresh Data" at bounding box center [514, 524] width 107 height 22
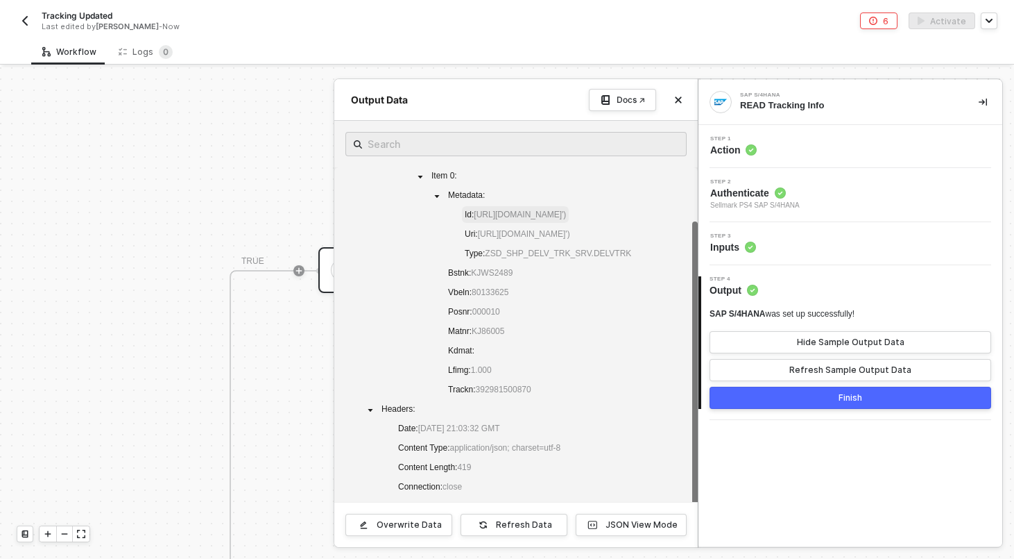
scroll to position [80, 0]
click at [684, 94] on button "Close" at bounding box center [678, 100] width 17 height 17
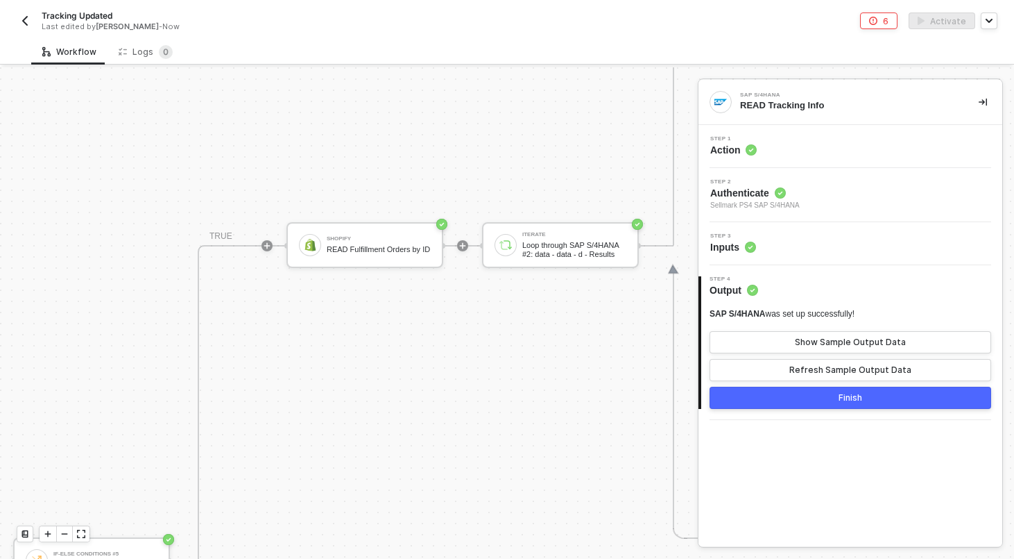
scroll to position [422, 979]
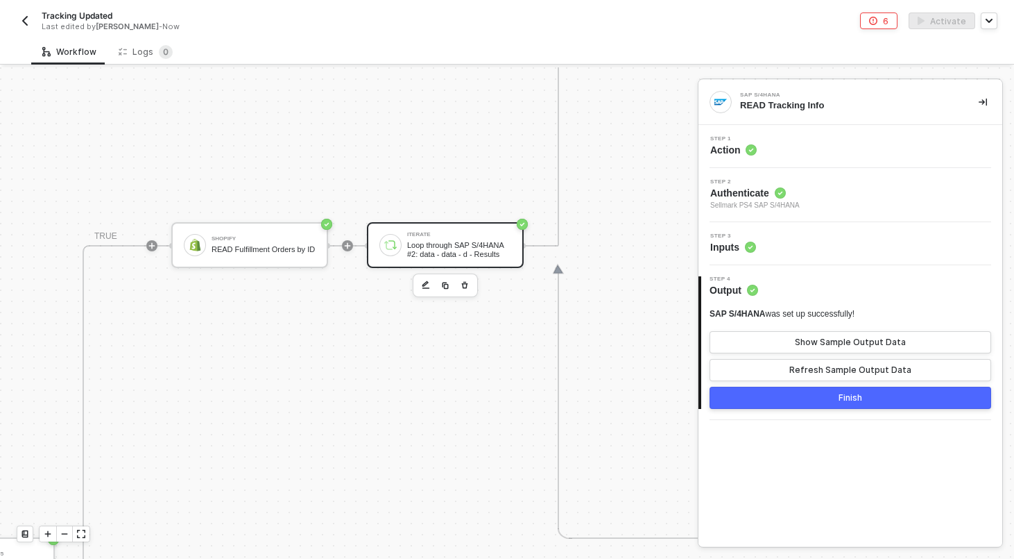
click at [420, 236] on div "Iterate" at bounding box center [459, 235] width 104 height 6
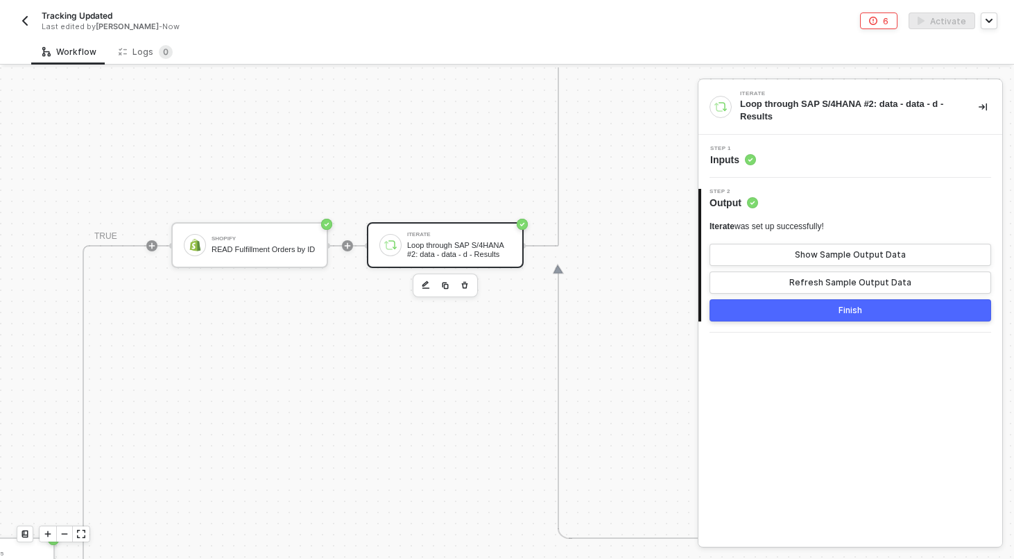
click at [787, 159] on div "Step 1 Inputs" at bounding box center [852, 156] width 300 height 21
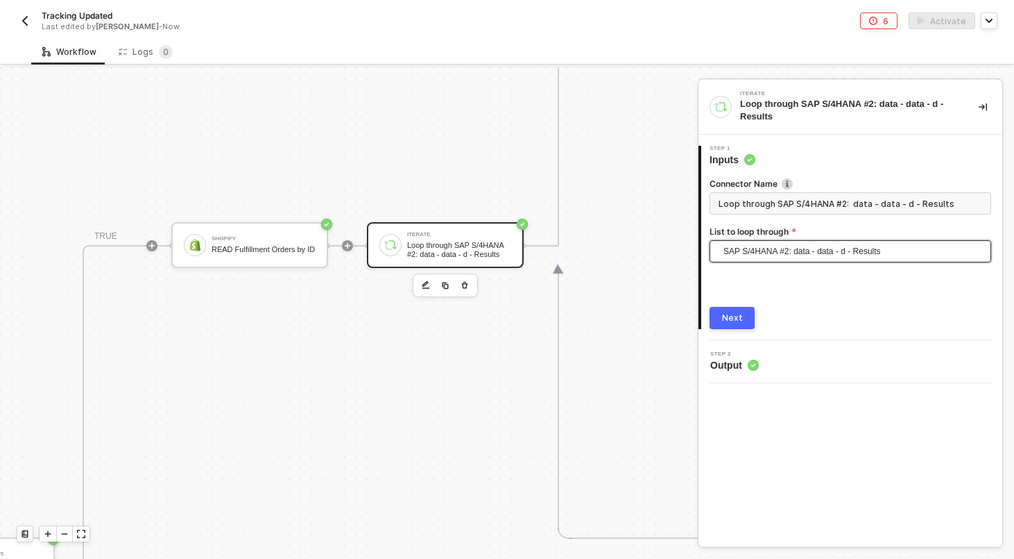
click at [779, 244] on span "SAP S/4HANA #2: data - data - d - Results" at bounding box center [853, 251] width 259 height 21
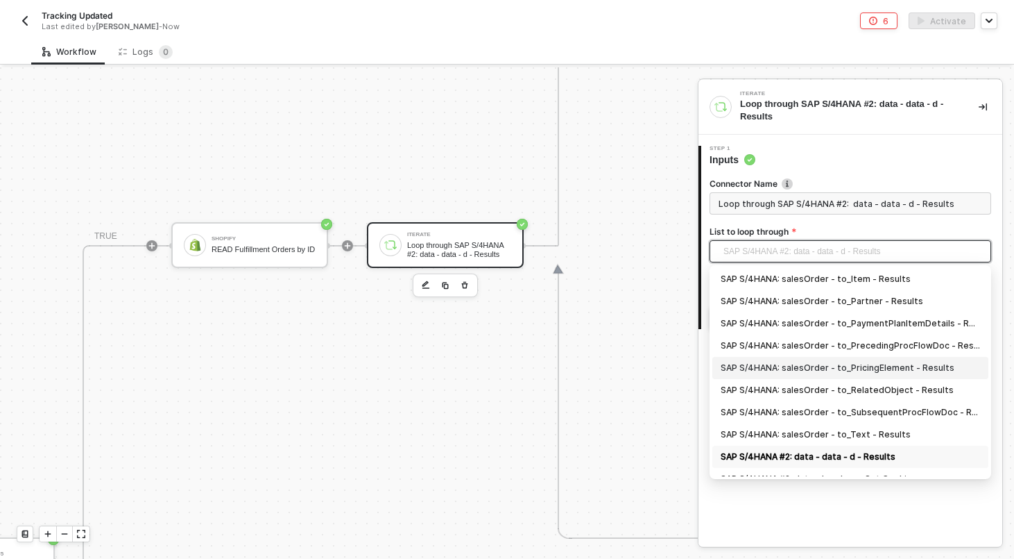
scroll to position [36, 0]
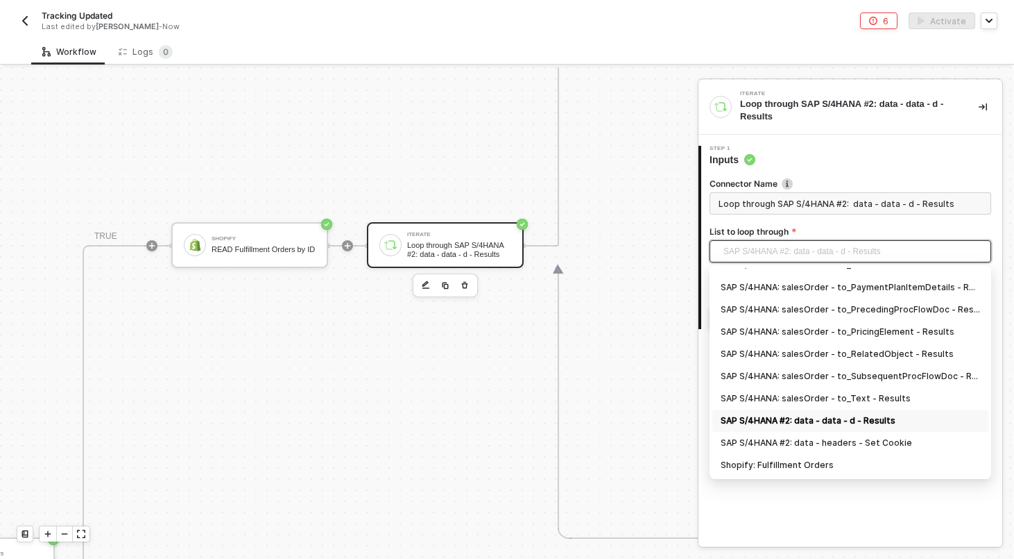
click at [858, 420] on div "SAP S/4HANA #2: data - data - d - Results" at bounding box center [850, 420] width 259 height 15
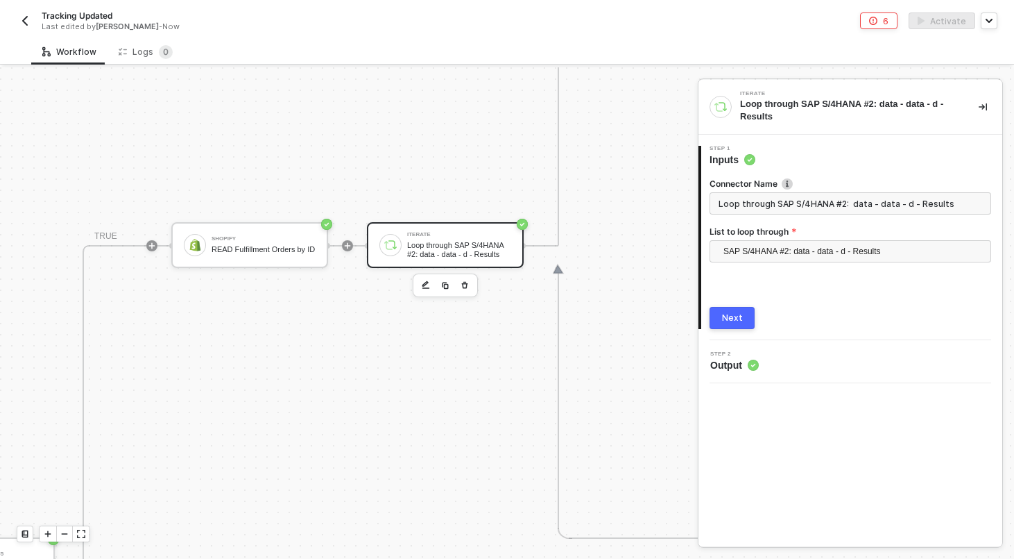
click at [724, 318] on div "Next" at bounding box center [732, 317] width 21 height 11
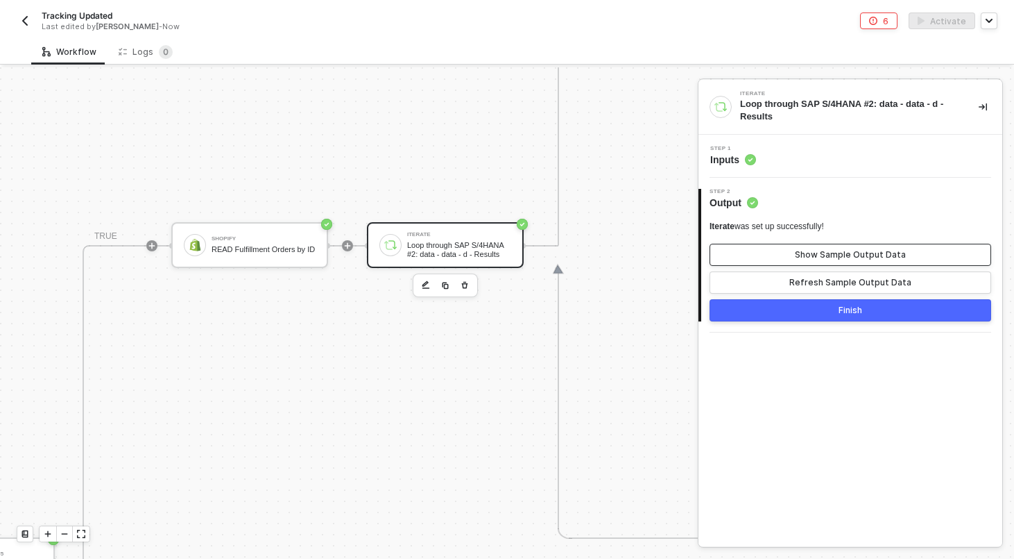
click at [783, 252] on button "Show Sample Output Data" at bounding box center [851, 255] width 282 height 22
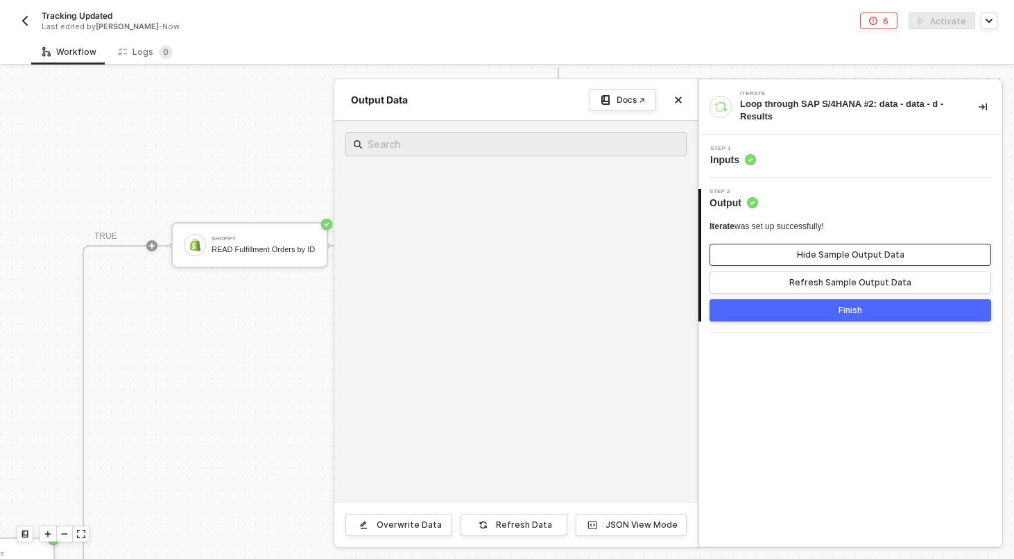
click at [783, 252] on button "Hide Sample Output Data" at bounding box center [851, 255] width 282 height 22
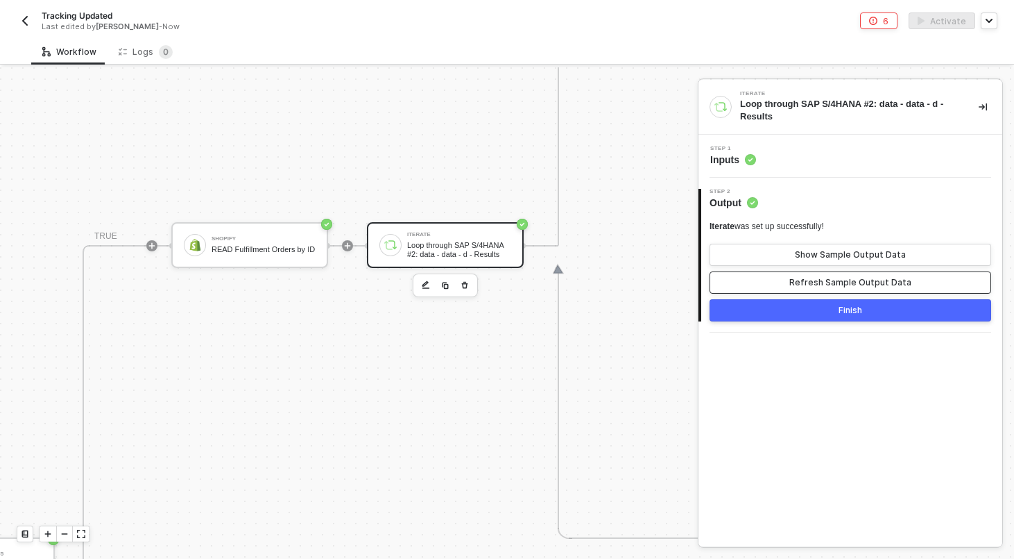
click at [787, 273] on button "Refresh Sample Output Data" at bounding box center [851, 282] width 282 height 22
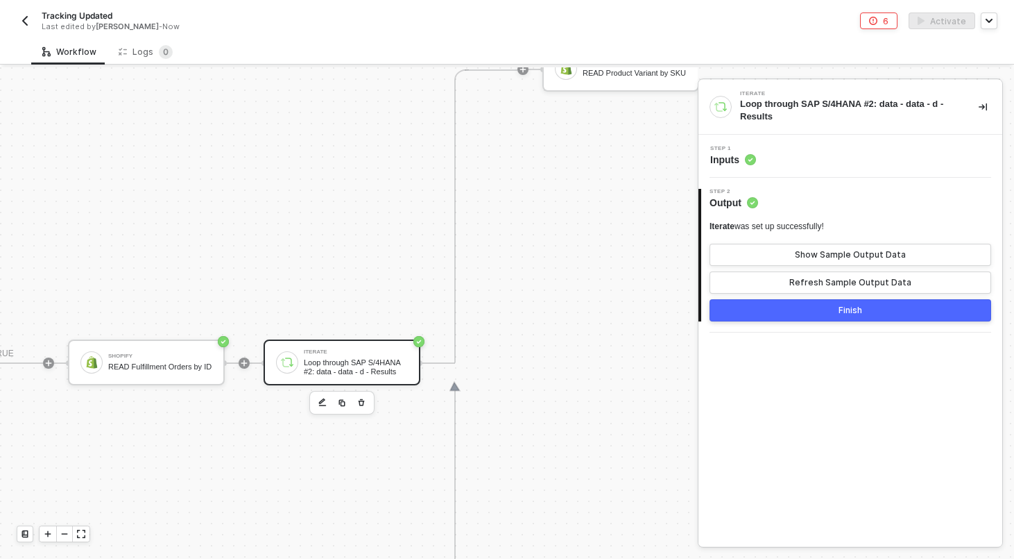
scroll to position [305, 1152]
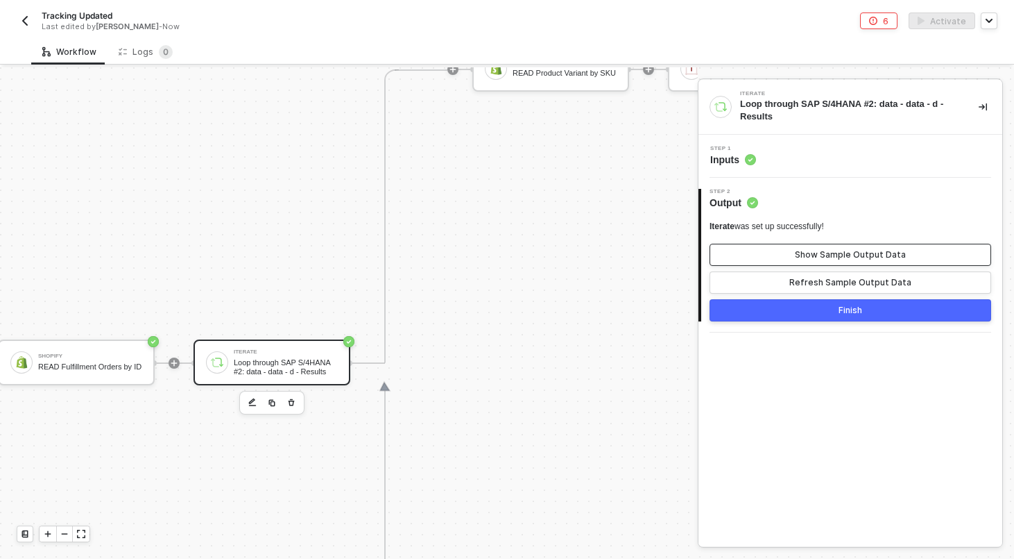
click at [860, 249] on div "Show Sample Output Data" at bounding box center [850, 254] width 111 height 11
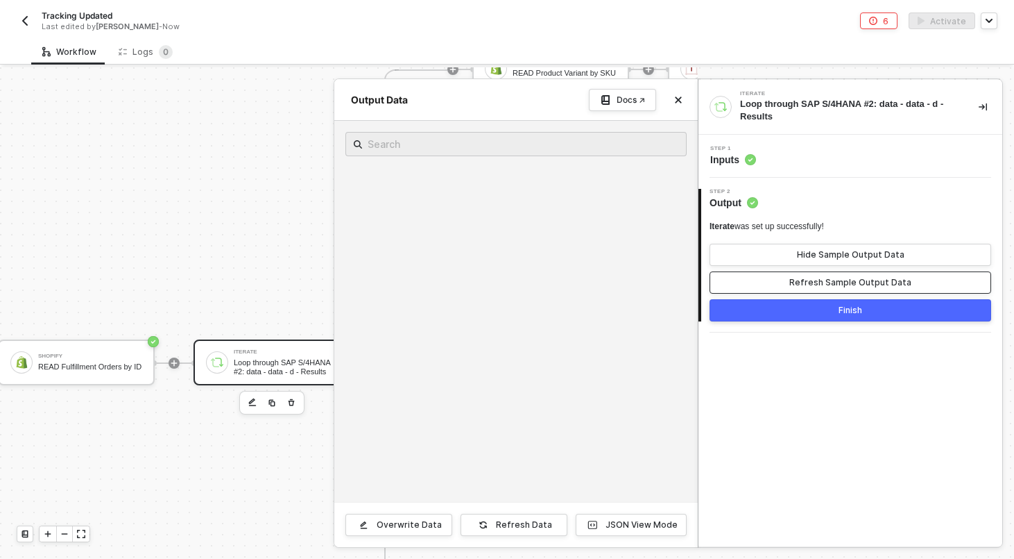
click at [855, 279] on div "Refresh Sample Output Data" at bounding box center [851, 282] width 122 height 11
click at [827, 157] on div "Step 1 Inputs" at bounding box center [852, 156] width 300 height 21
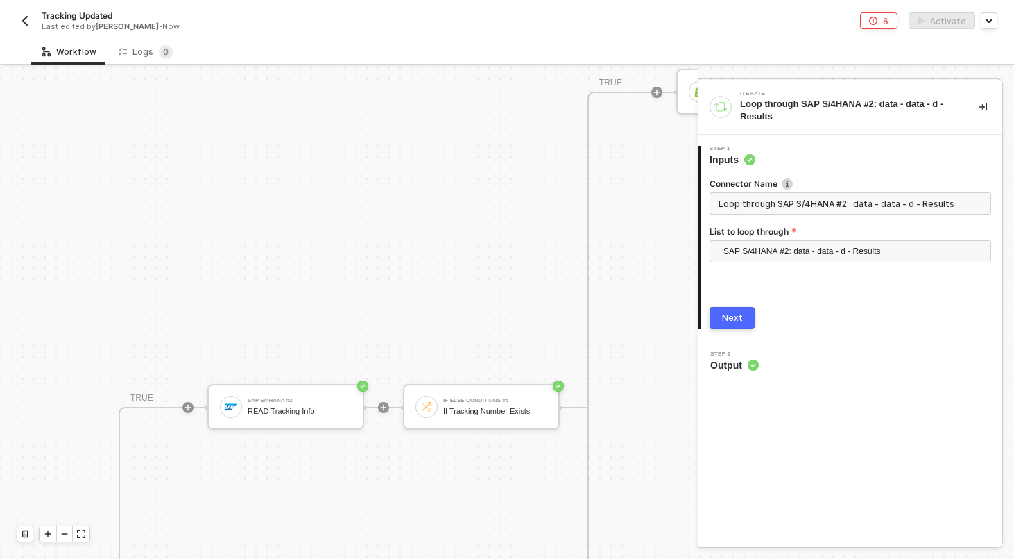
scroll to position [575, 434]
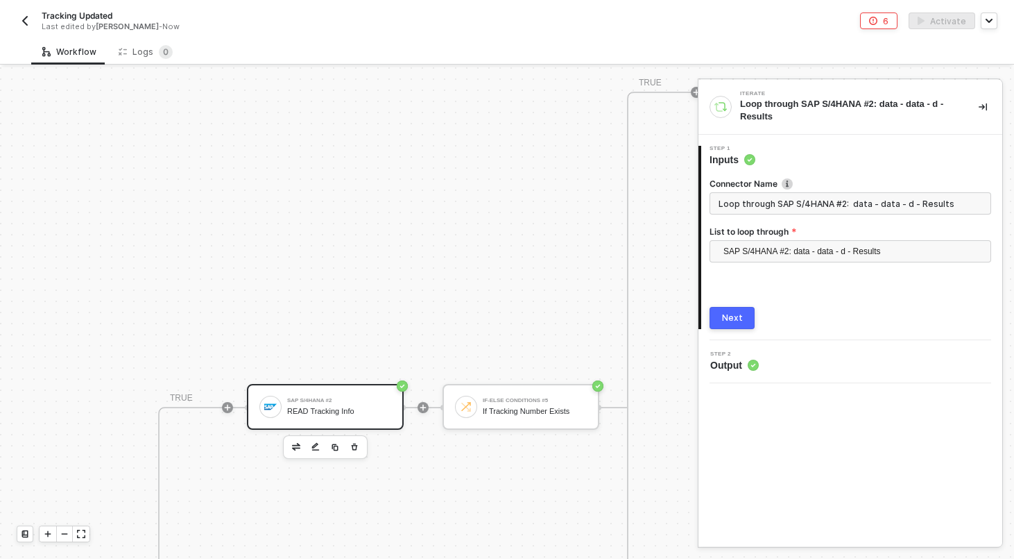
click at [328, 398] on div "SAP S/4HANA #2" at bounding box center [339, 401] width 104 height 6
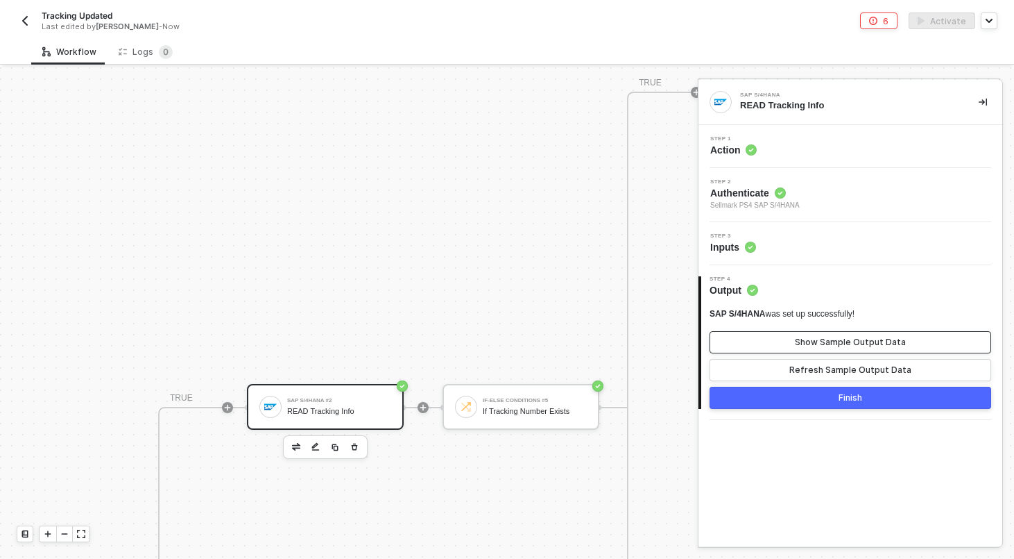
click at [816, 351] on button "Show Sample Output Data" at bounding box center [851, 342] width 282 height 22
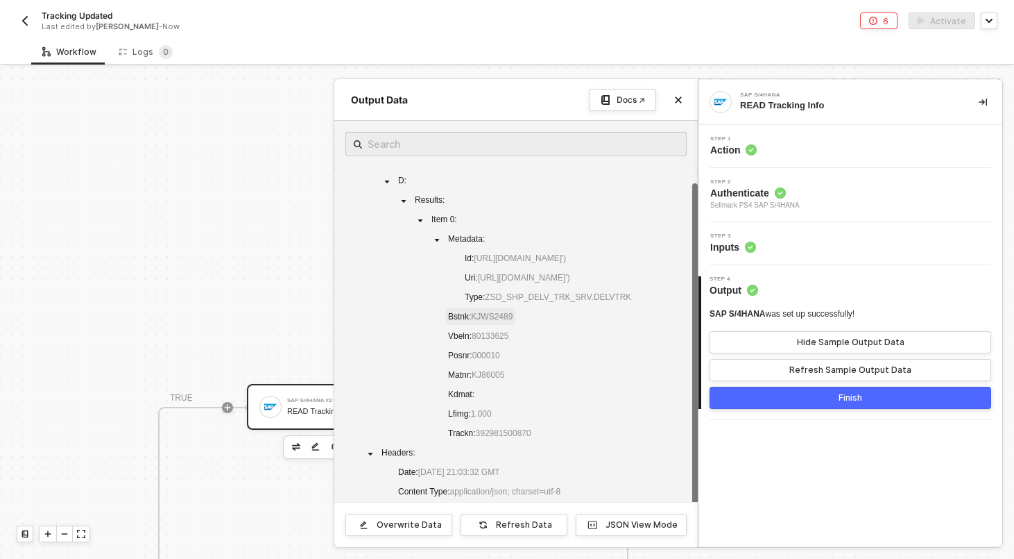
scroll to position [9, 0]
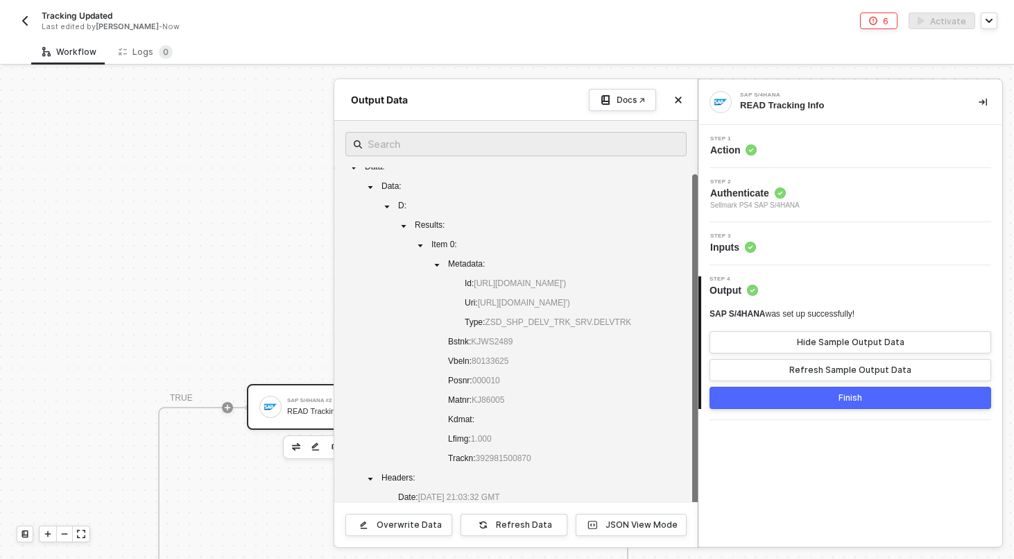
click at [209, 282] on div at bounding box center [507, 312] width 1014 height 491
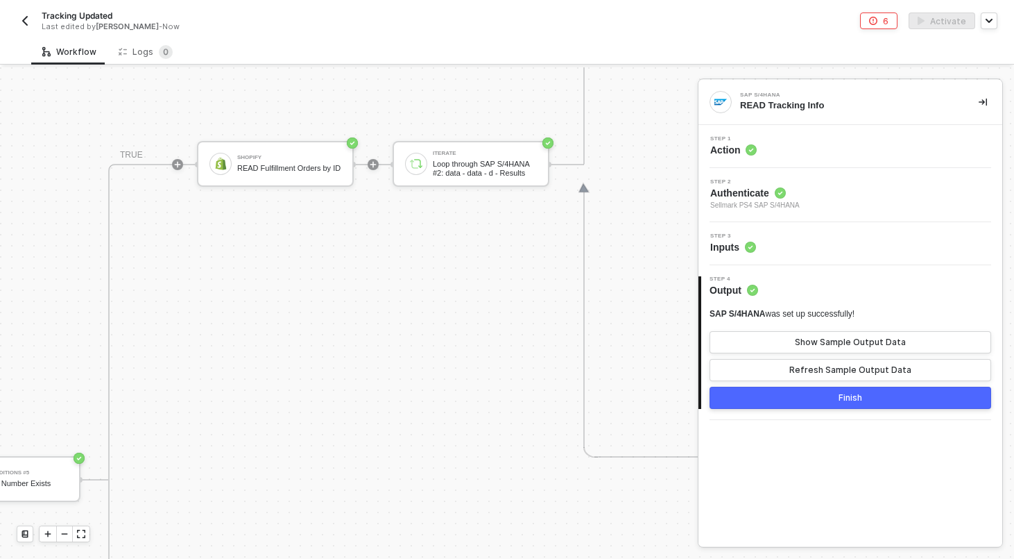
scroll to position [503, 1013]
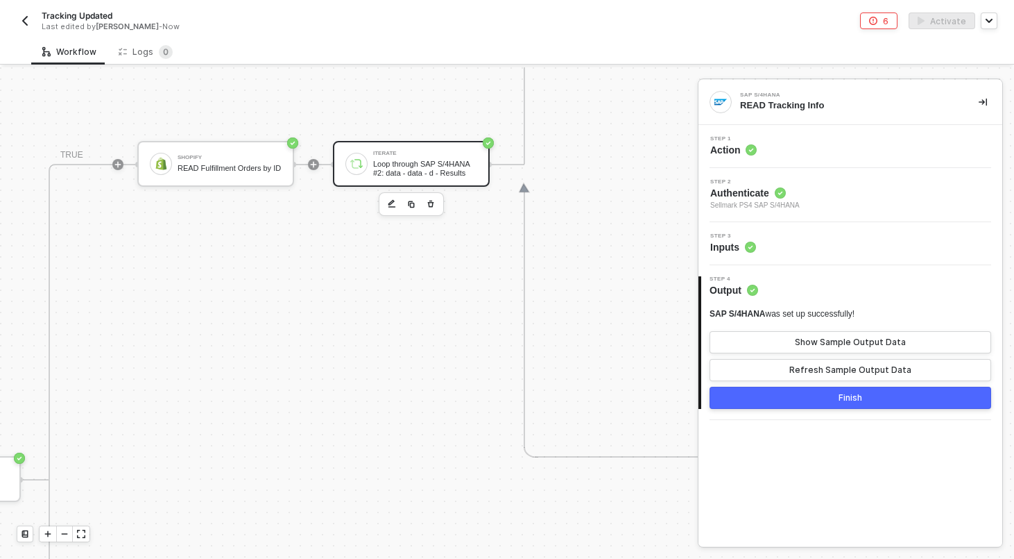
click at [422, 162] on div "Loop through SAP S/4HANA #2: data - data - d - Results" at bounding box center [425, 168] width 104 height 17
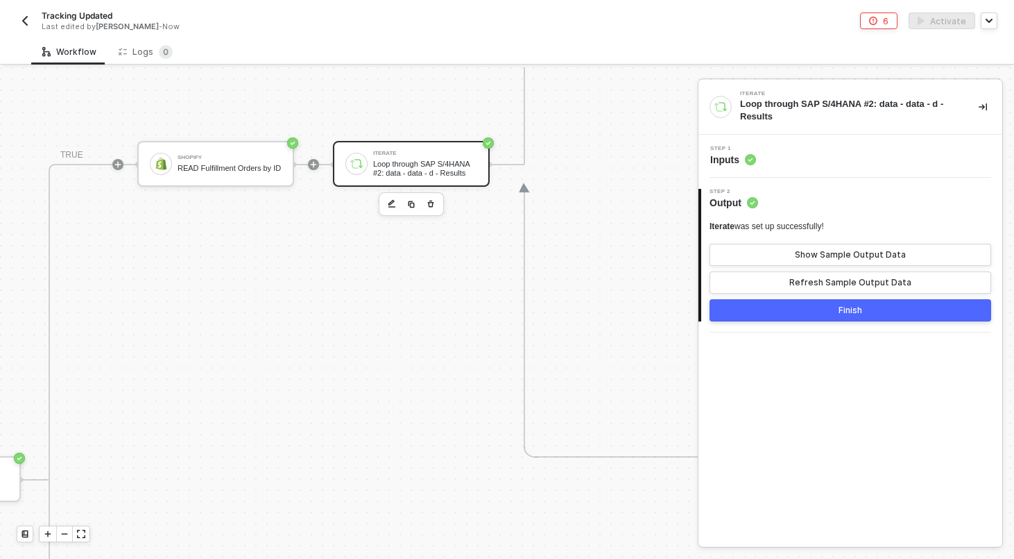
click at [810, 160] on div "Step 1 Inputs" at bounding box center [852, 156] width 300 height 21
